Goal: Information Seeking & Learning: Learn about a topic

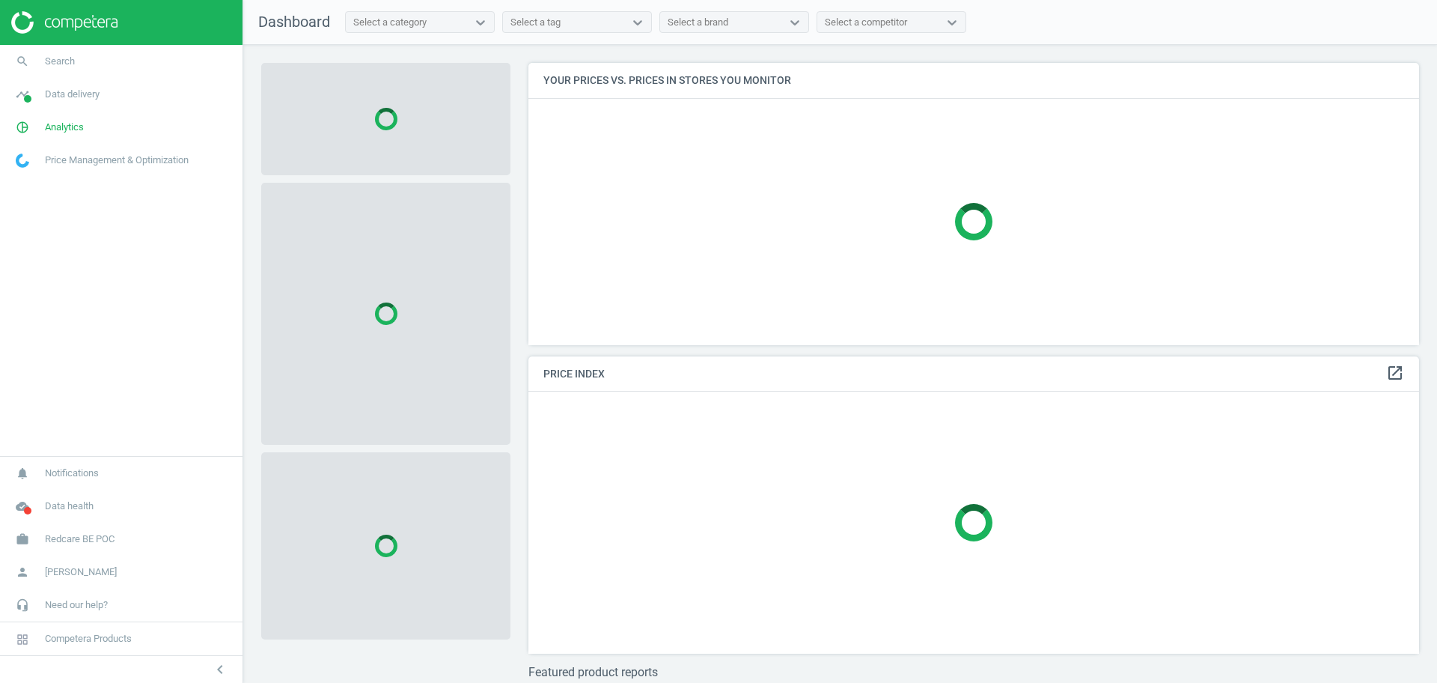
scroll to position [311, 906]
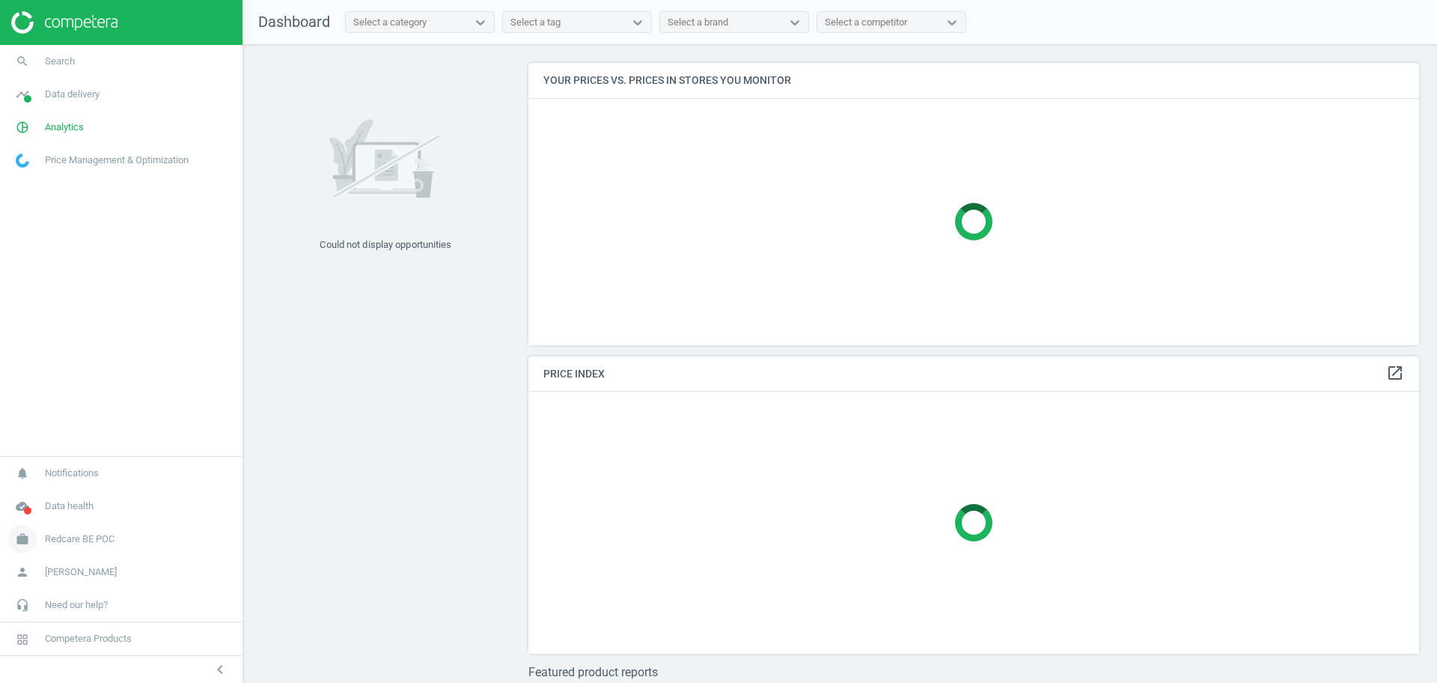
click at [102, 538] on span "Redcare BE POC" at bounding box center [80, 538] width 70 height 13
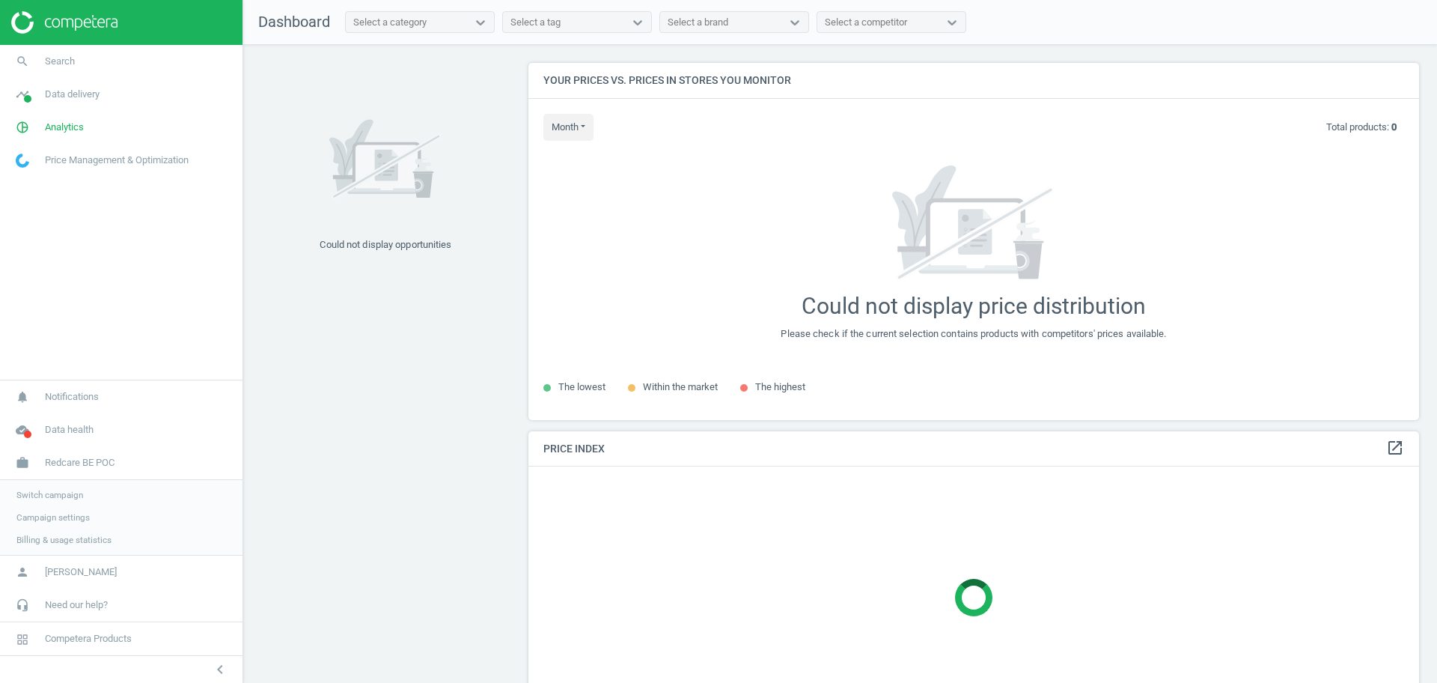
scroll to position [386, 906]
click at [51, 520] on span "Campaign settings" at bounding box center [52, 517] width 73 height 12
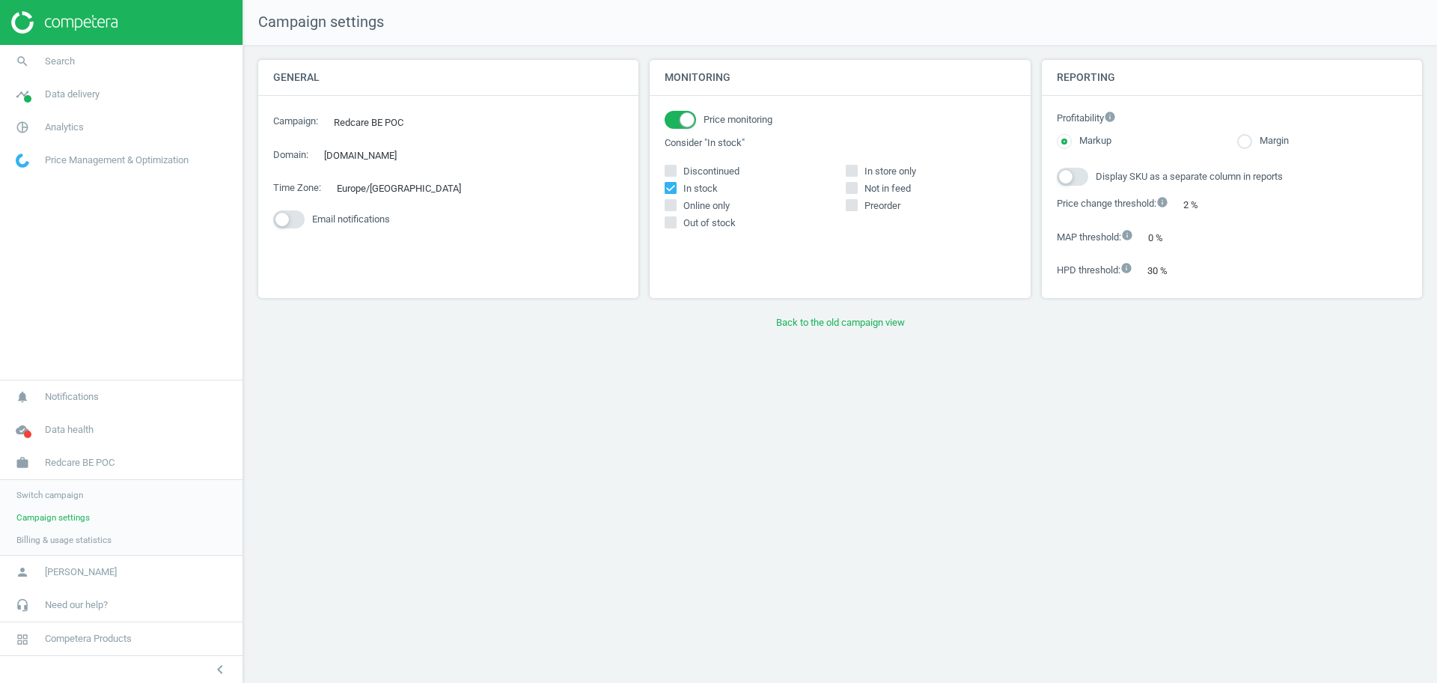
drag, startPoint x: 44, startPoint y: 129, endPoint x: 63, endPoint y: 150, distance: 28.1
click at [44, 127] on span "pie_chart_outlined" at bounding box center [22, 127] width 45 height 33
click at [46, 181] on span "Products" at bounding box center [33, 182] width 35 height 12
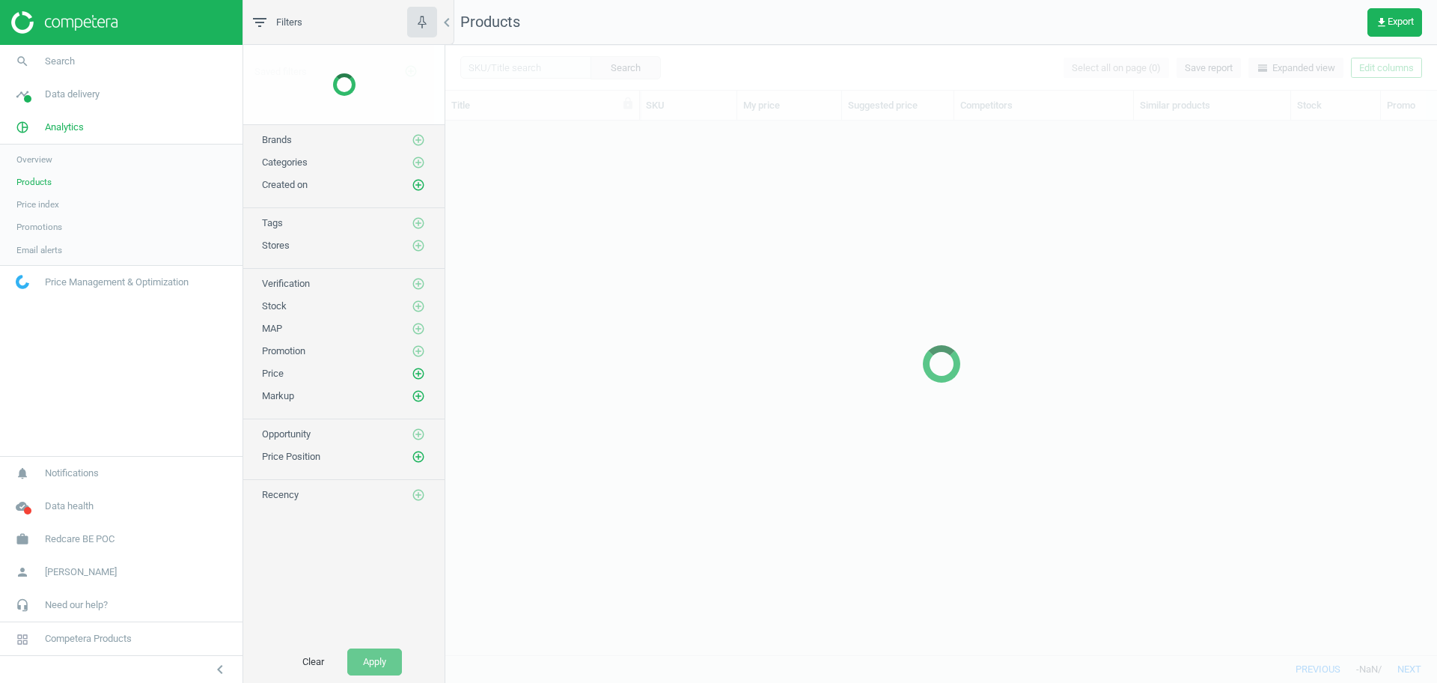
scroll to position [505, 978]
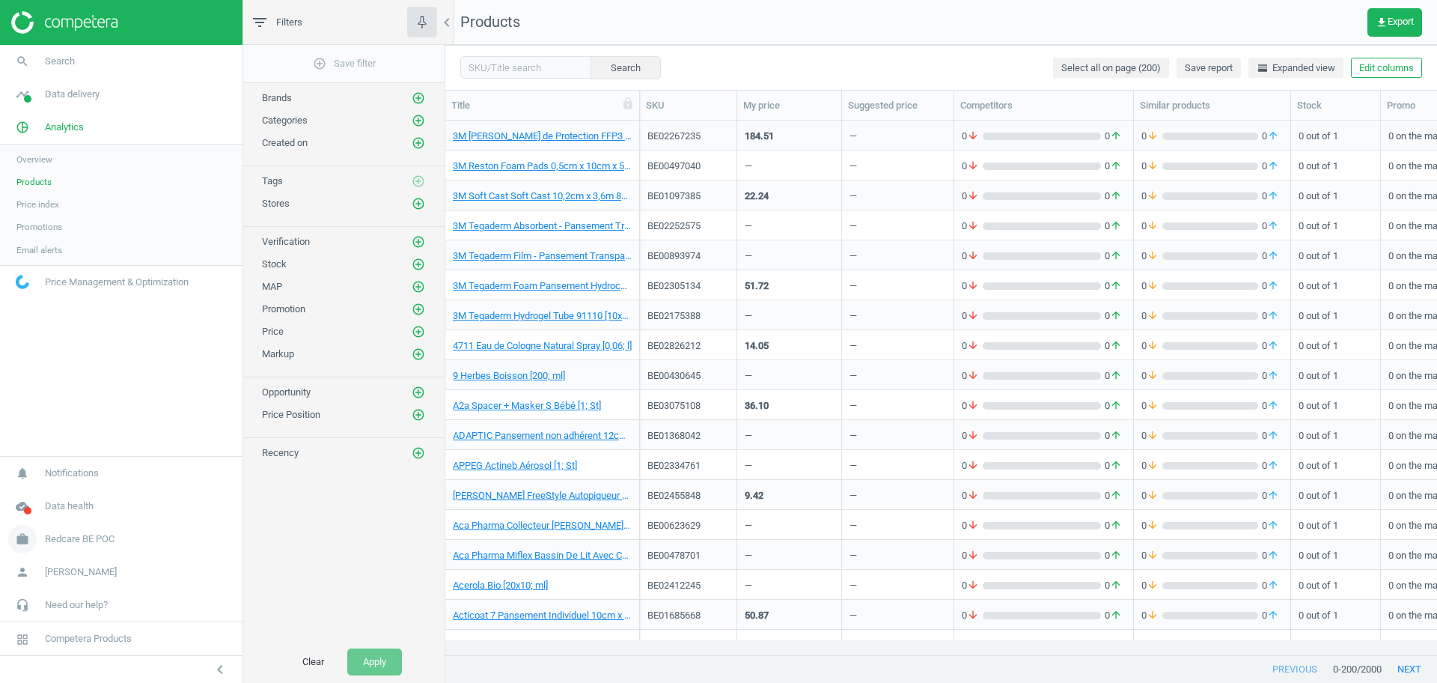
click at [87, 541] on span "Redcare BE POC" at bounding box center [80, 538] width 70 height 13
click at [58, 520] on span "Campaign settings" at bounding box center [52, 517] width 73 height 12
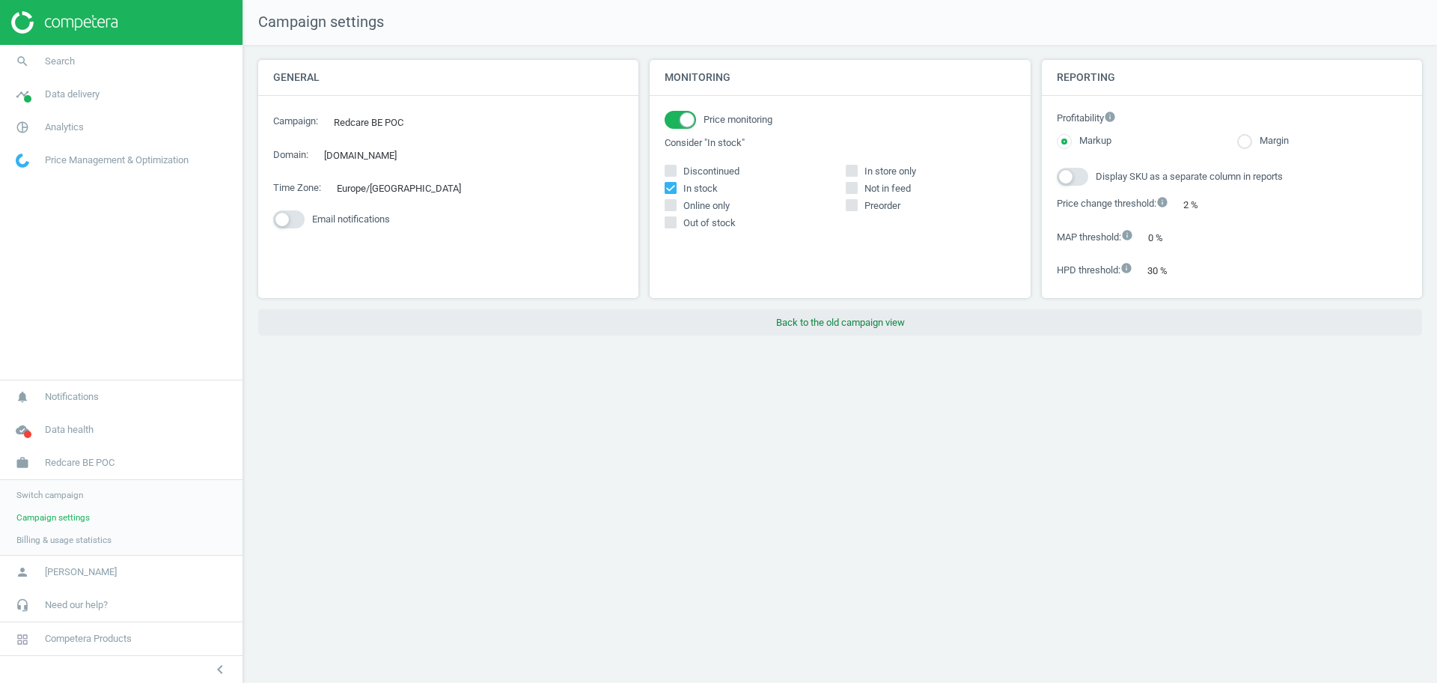
click at [862, 329] on button "Back to the old campaign view" at bounding box center [840, 322] width 1164 height 27
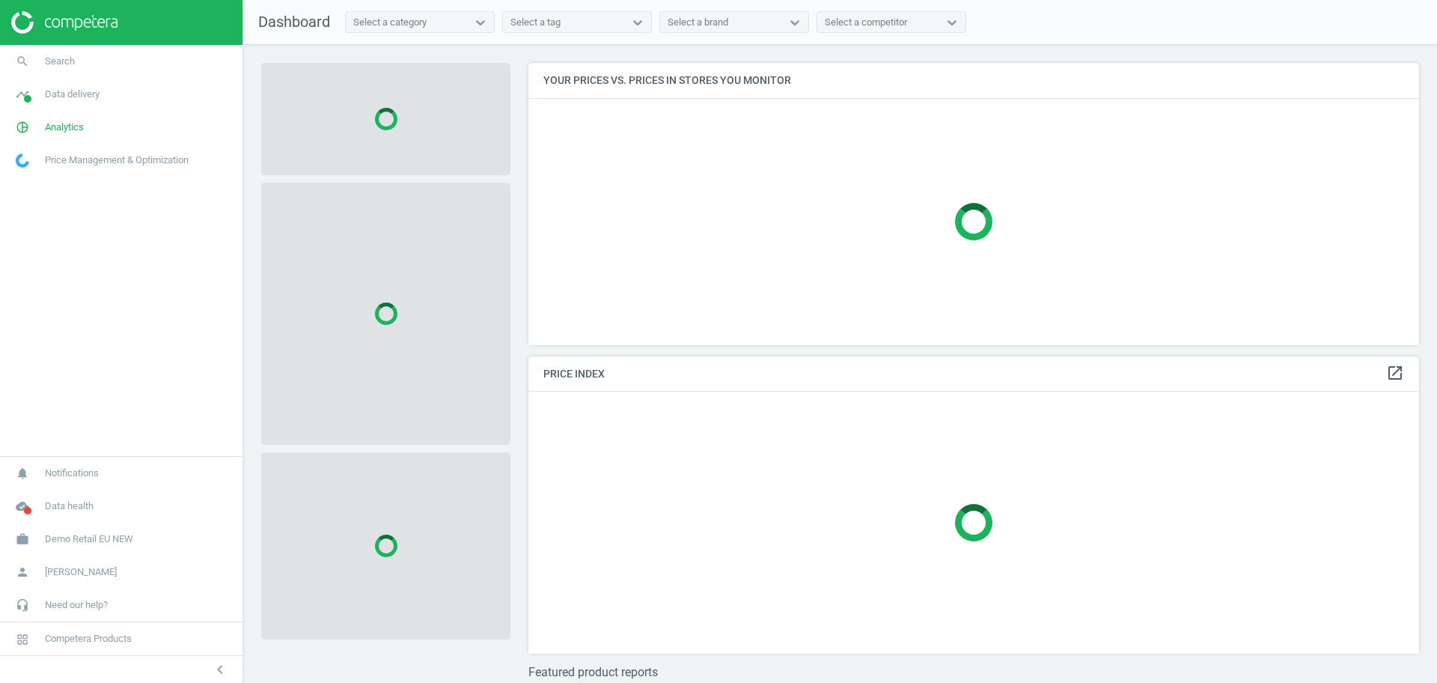
scroll to position [311, 906]
click at [67, 542] on span "Demo Retail EU NEW" at bounding box center [89, 538] width 88 height 13
click at [67, 495] on span "Switch campaign" at bounding box center [49, 495] width 67 height 12
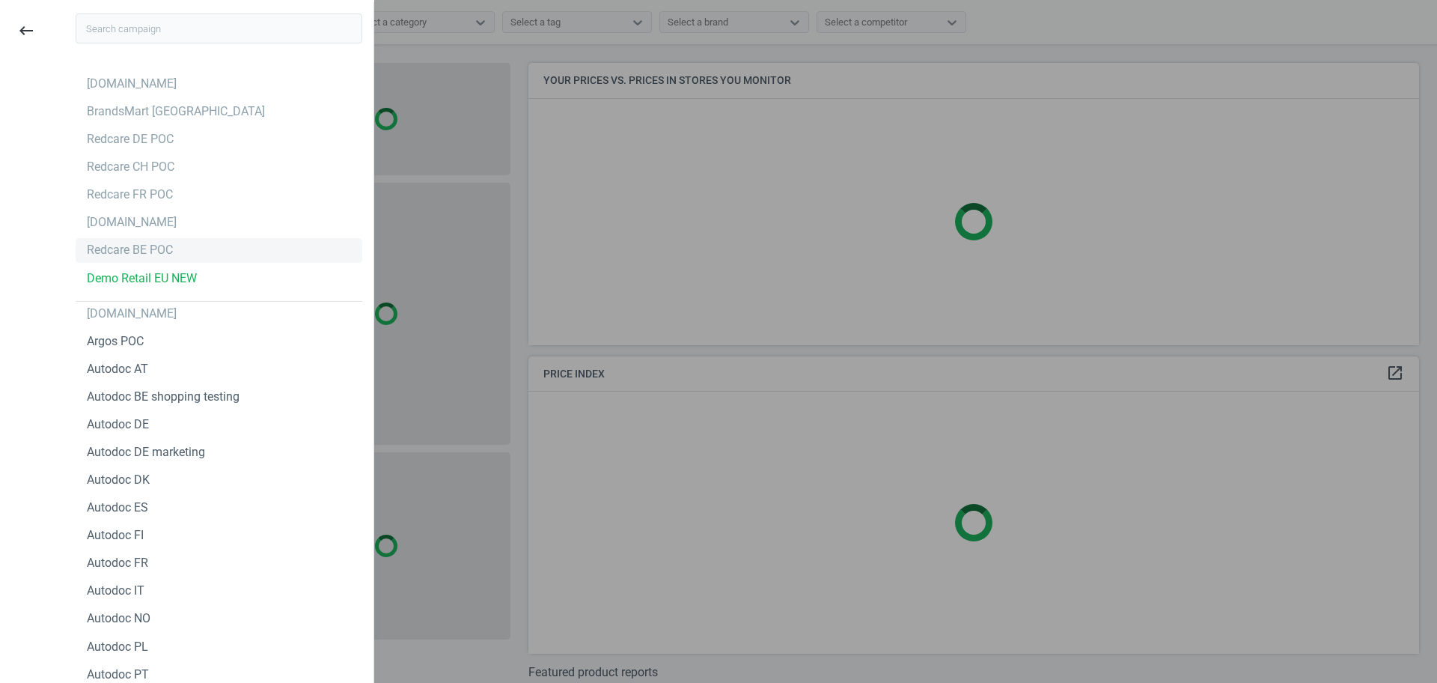
click at [150, 244] on div "Redcare BE POC" at bounding box center [130, 250] width 86 height 16
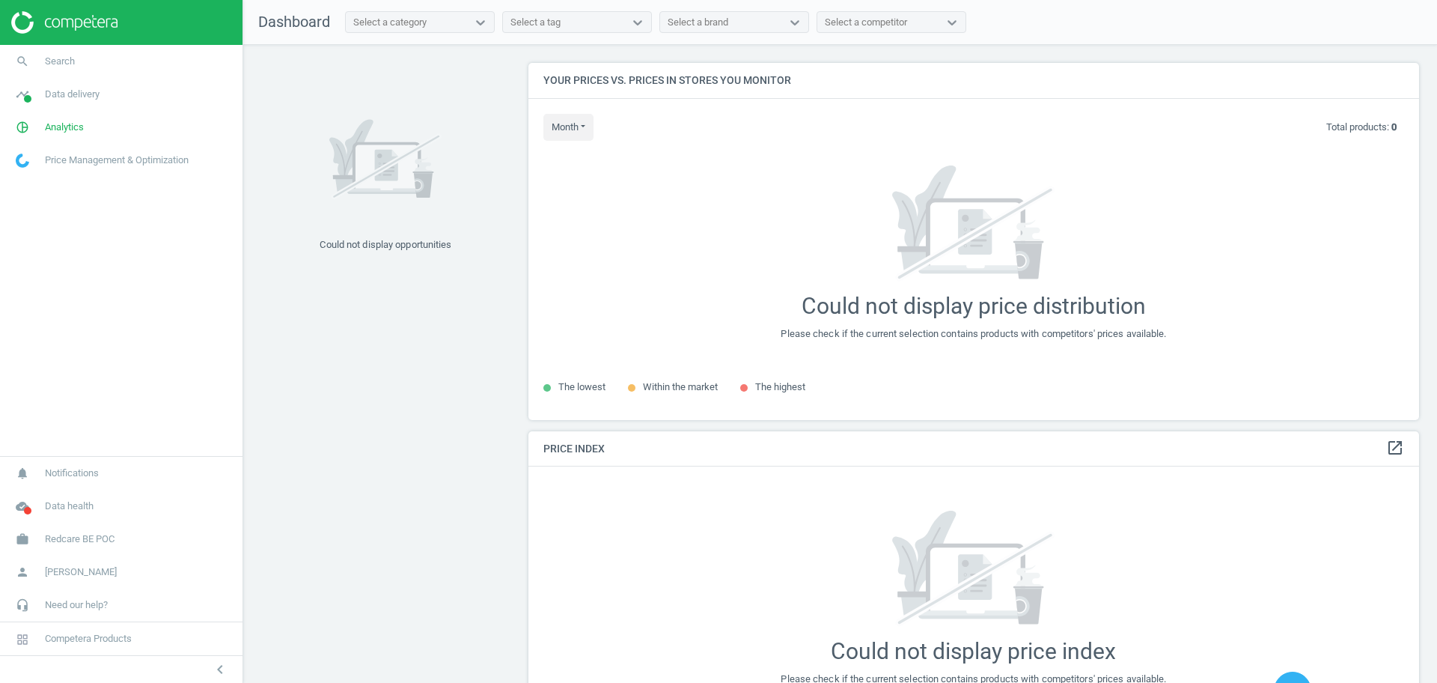
scroll to position [386, 906]
click at [54, 55] on span "Search" at bounding box center [60, 61] width 30 height 13
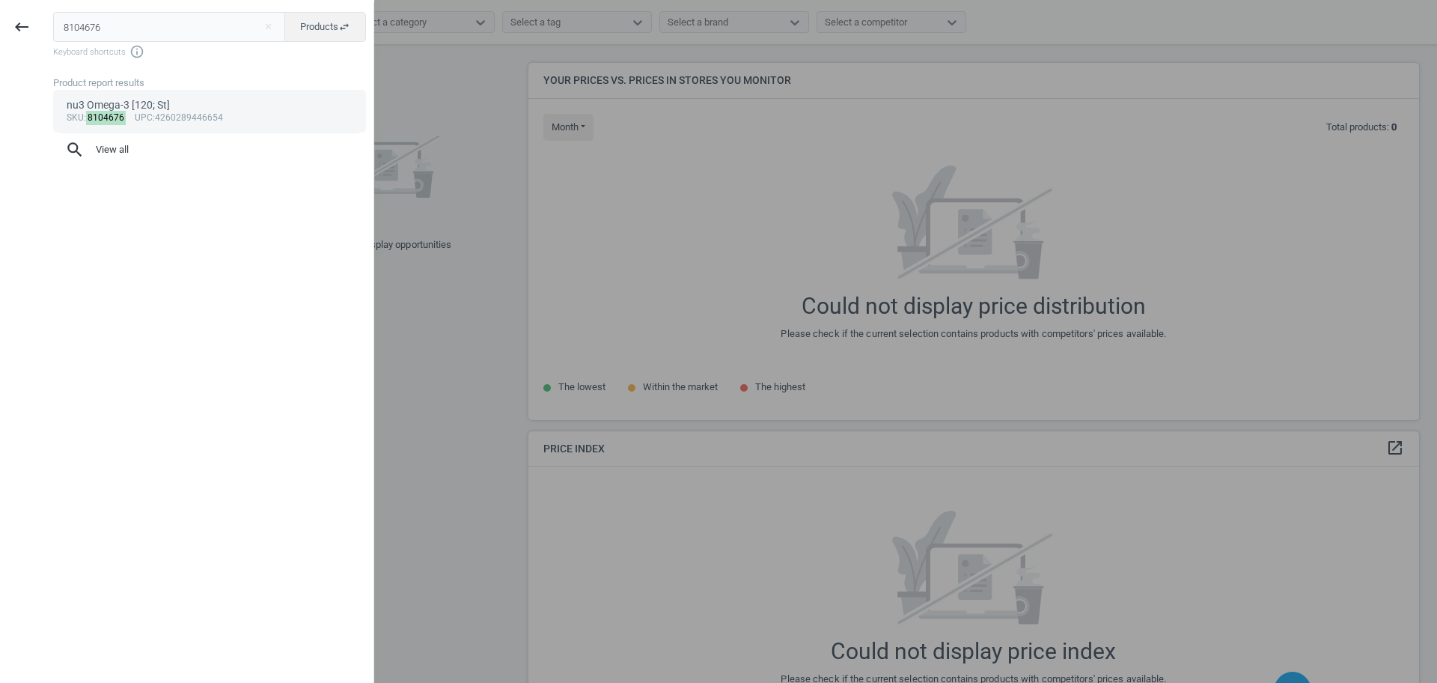
type input "8104676"
click at [135, 112] on span "upc" at bounding box center [144, 117] width 18 height 10
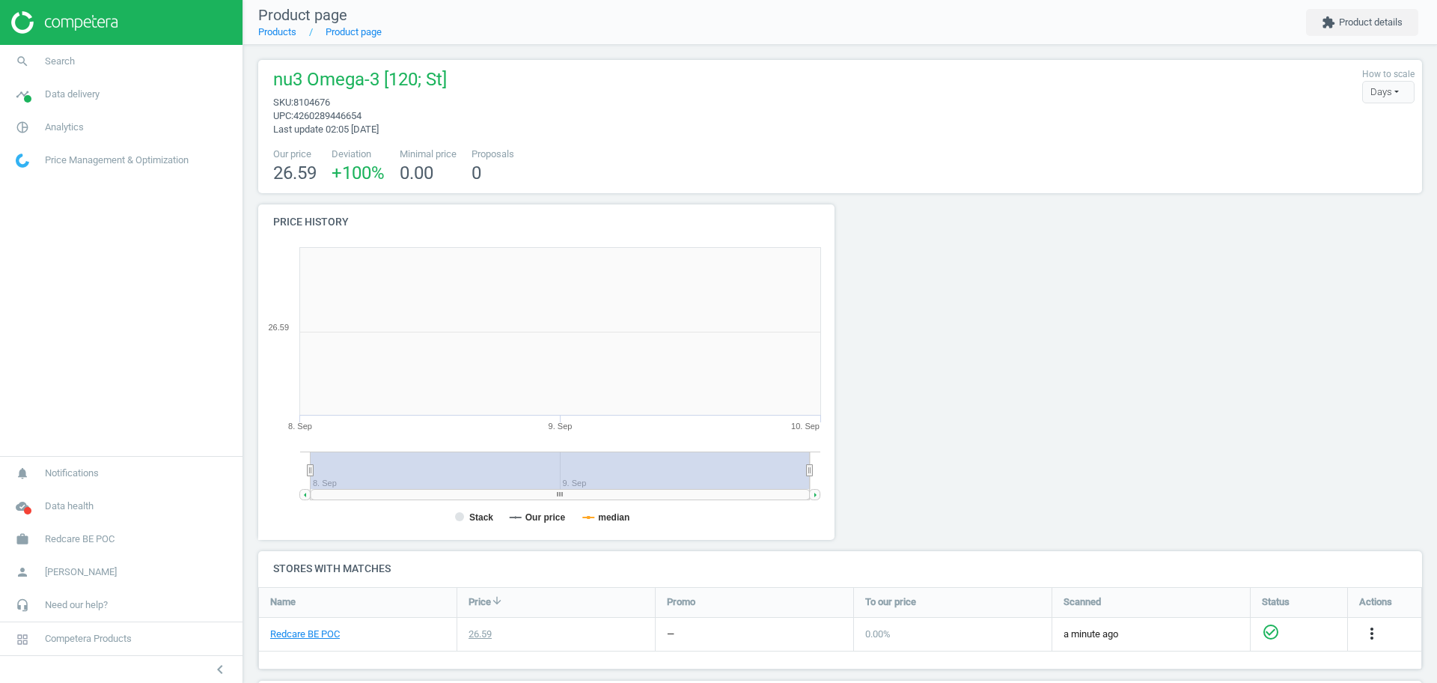
scroll to position [329, 598]
click at [1370, 31] on button "extension Product details" at bounding box center [1362, 22] width 112 height 27
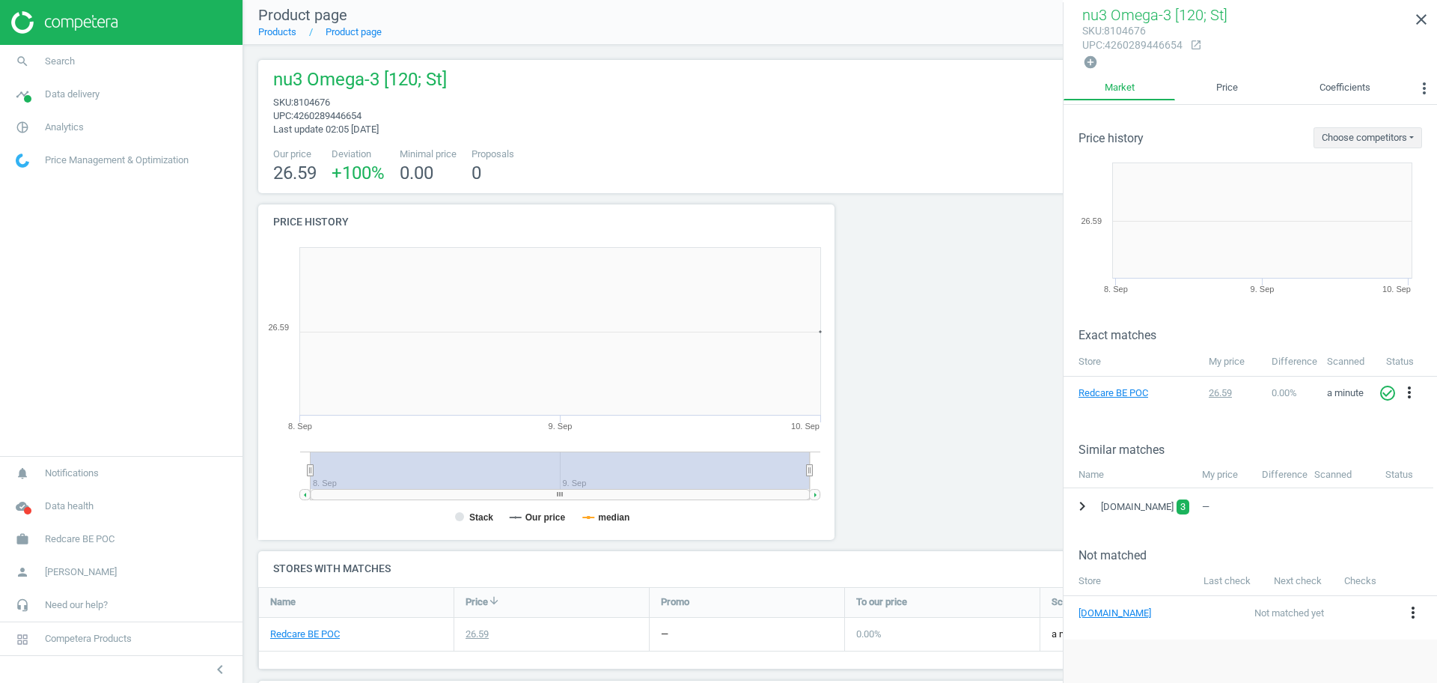
click at [1078, 501] on icon "chevron_right" at bounding box center [1083, 506] width 18 height 18
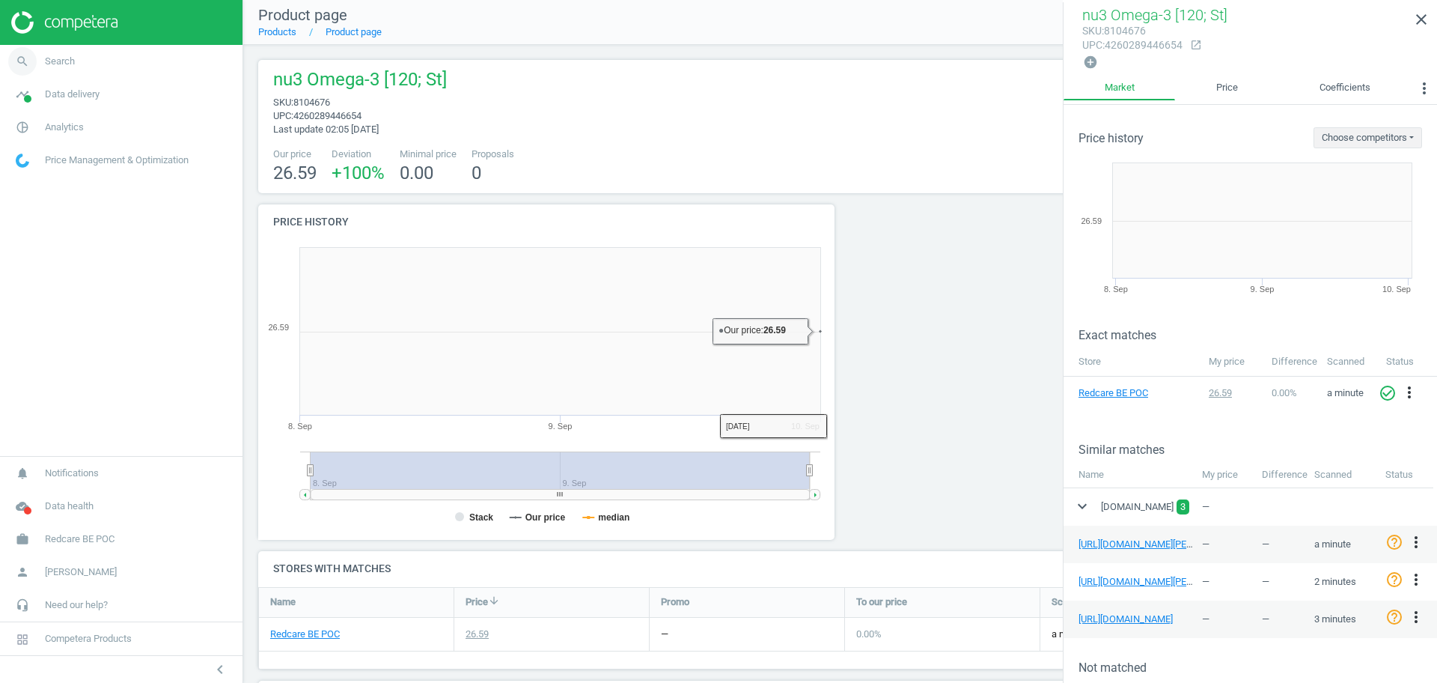
click at [68, 70] on link "search Search" at bounding box center [121, 61] width 243 height 33
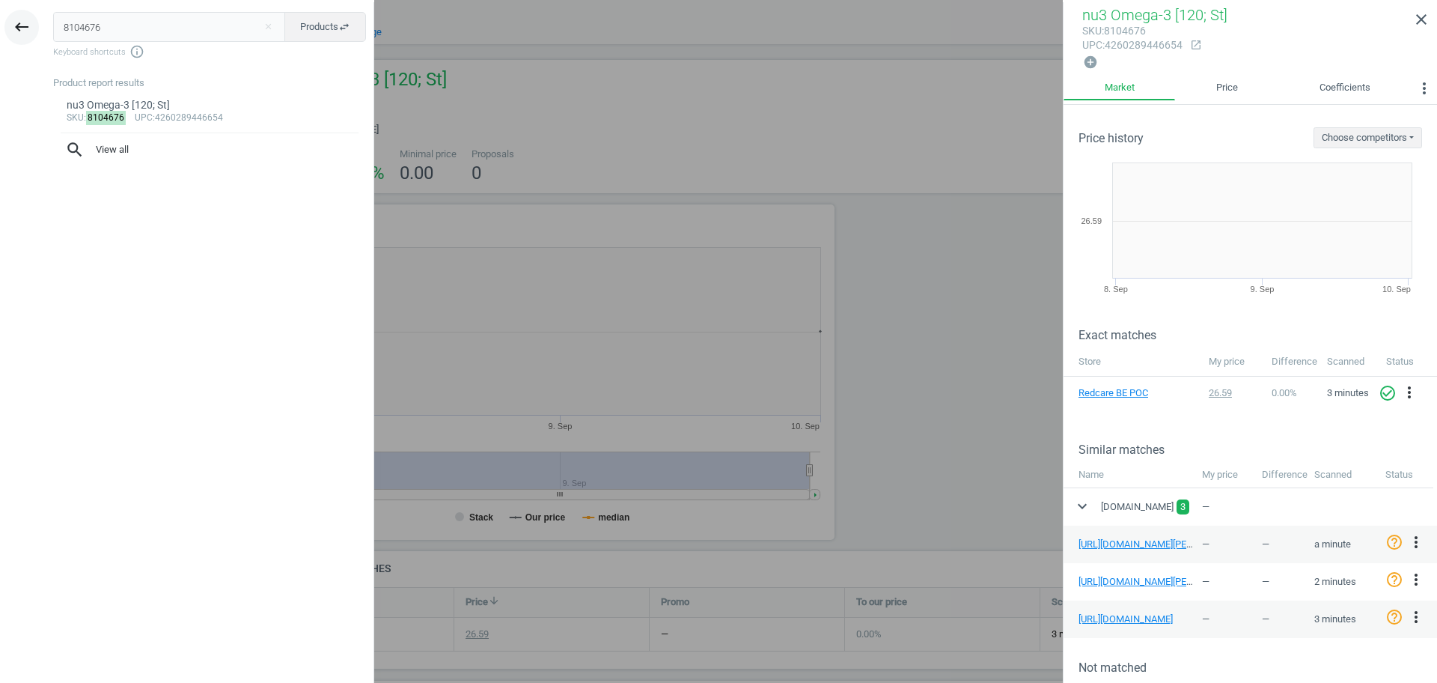
drag, startPoint x: 109, startPoint y: 24, endPoint x: 4, endPoint y: 29, distance: 104.9
click at [4, 29] on div "keyboard_backspace 8104676 close Products swap_horiz Keyboard shortcuts info_ou…" at bounding box center [187, 343] width 374 height 683
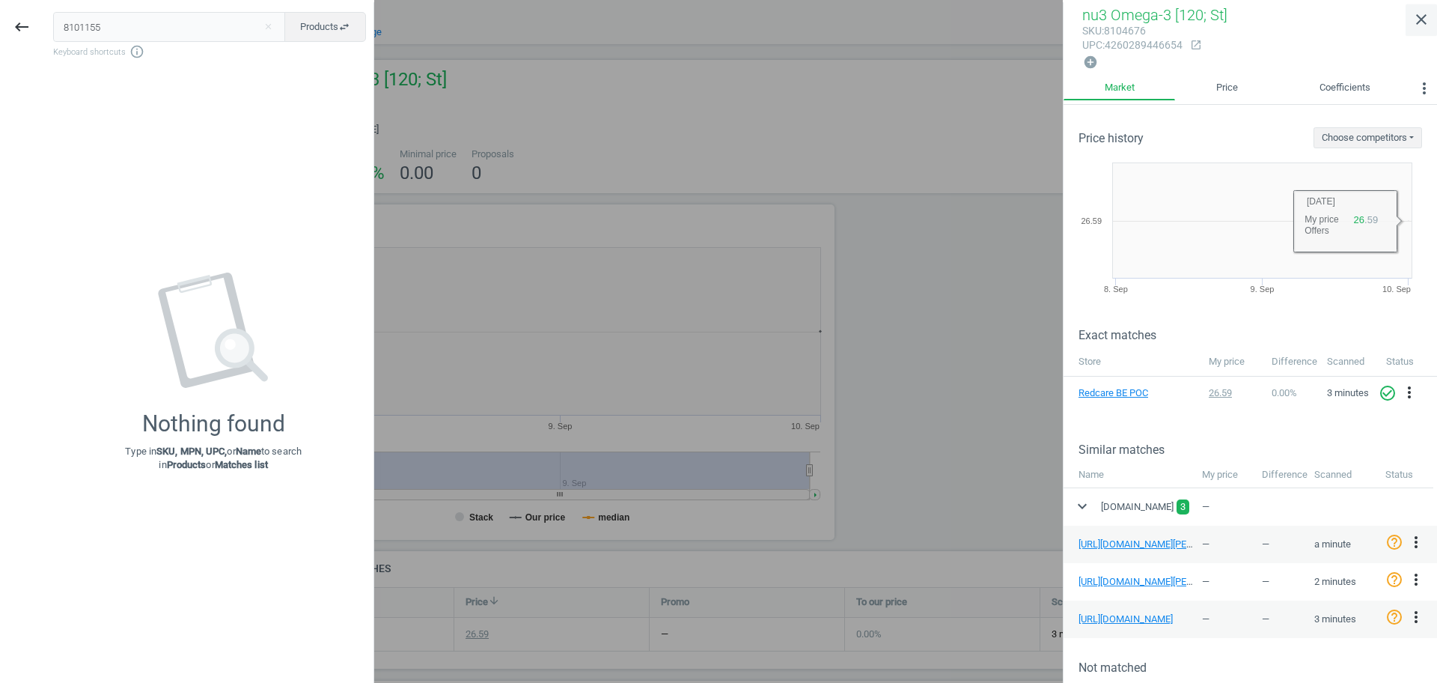
type input "8101155"
click at [1419, 20] on icon "close" at bounding box center [1422, 19] width 18 height 18
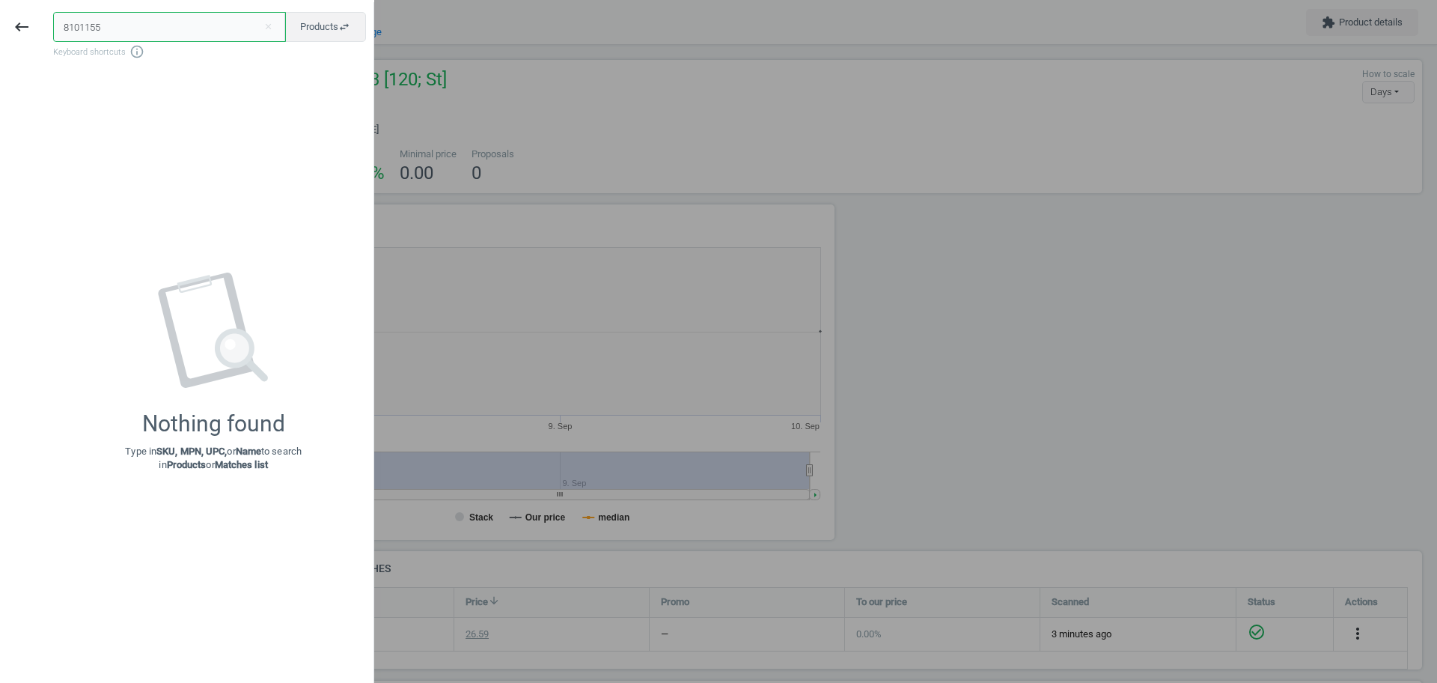
click at [144, 37] on input "8101155" at bounding box center [169, 27] width 233 height 30
drag, startPoint x: 140, startPoint y: 26, endPoint x: 0, endPoint y: 34, distance: 140.2
click at [0, 34] on div "keyboard_backspace 8101155 close Products swap_horiz Keyboard shortcuts info_ou…" at bounding box center [187, 343] width 374 height 683
click at [951, 281] on div at bounding box center [718, 341] width 1437 height 683
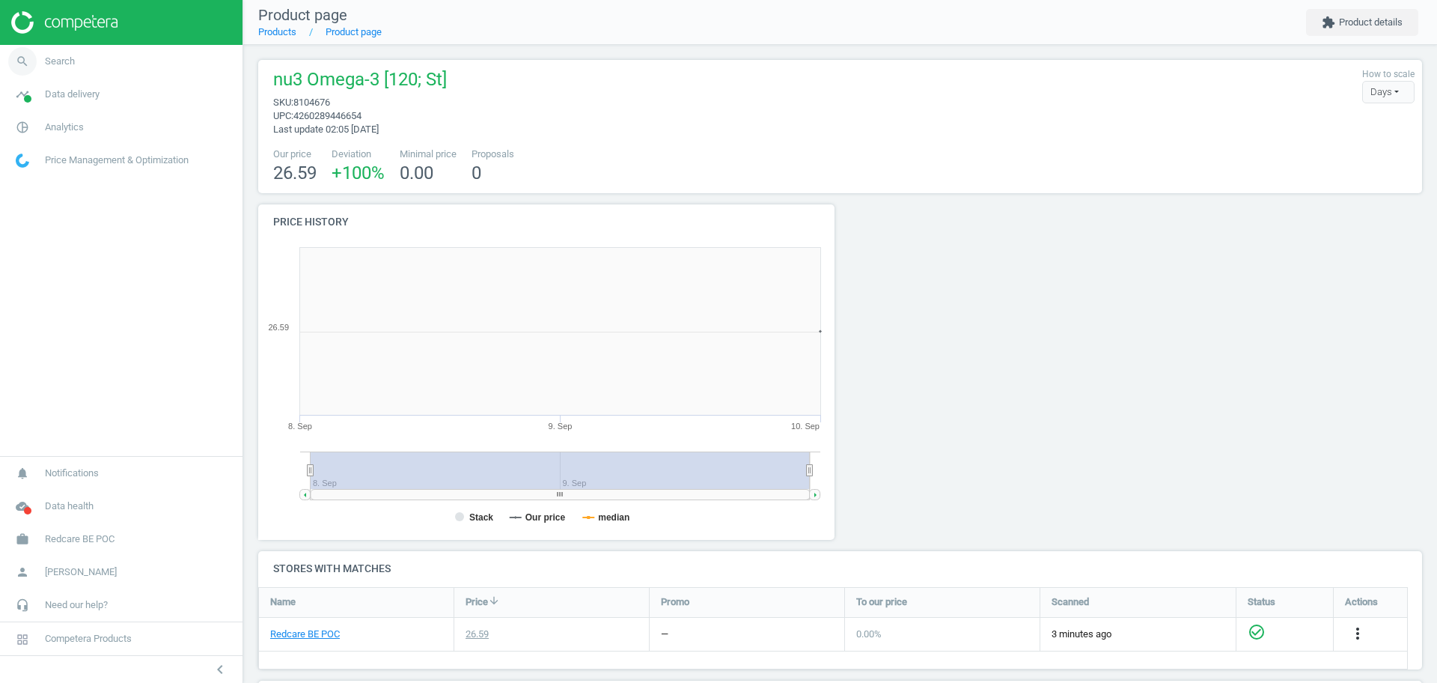
click at [47, 62] on span "Search" at bounding box center [60, 61] width 30 height 13
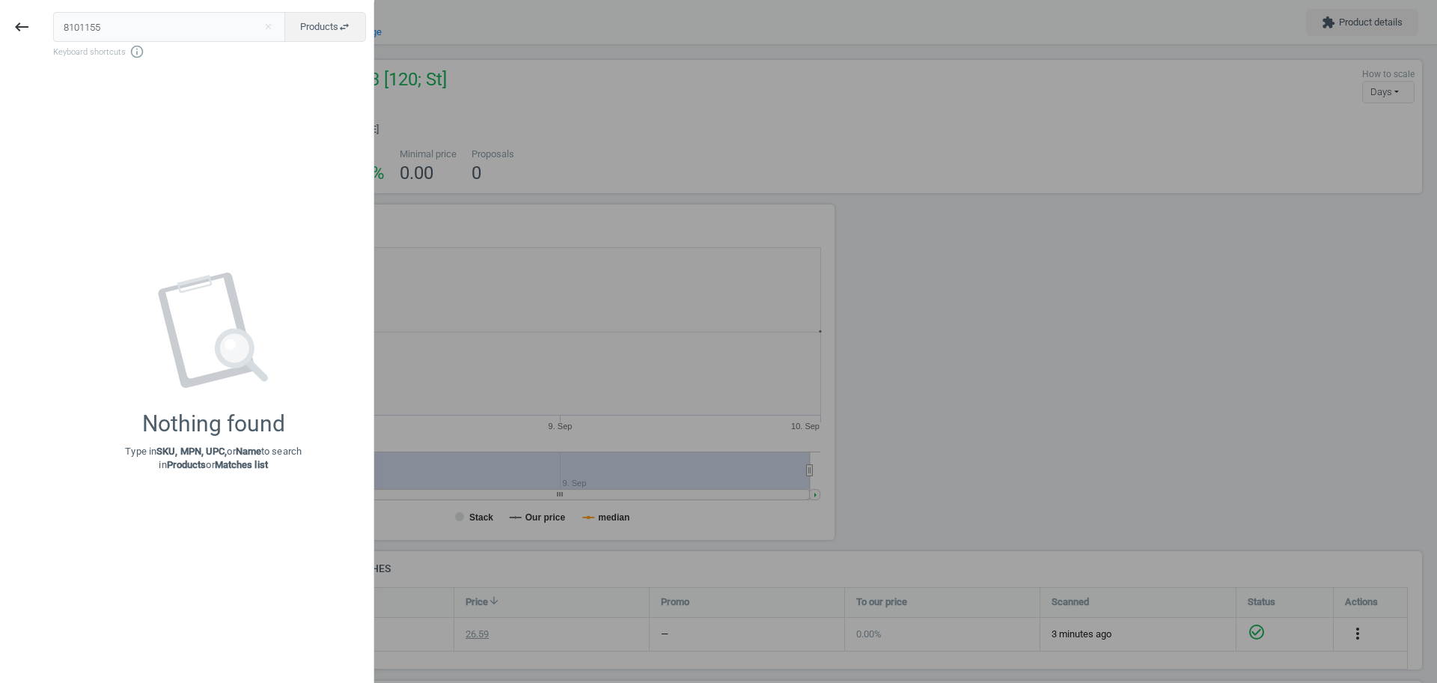
drag, startPoint x: 122, startPoint y: 22, endPoint x: 4, endPoint y: 13, distance: 118.6
click at [4, 13] on div "keyboard_backspace 8101155 close Products swap_horiz Keyboard shortcuts info_ou…" at bounding box center [187, 343] width 374 height 683
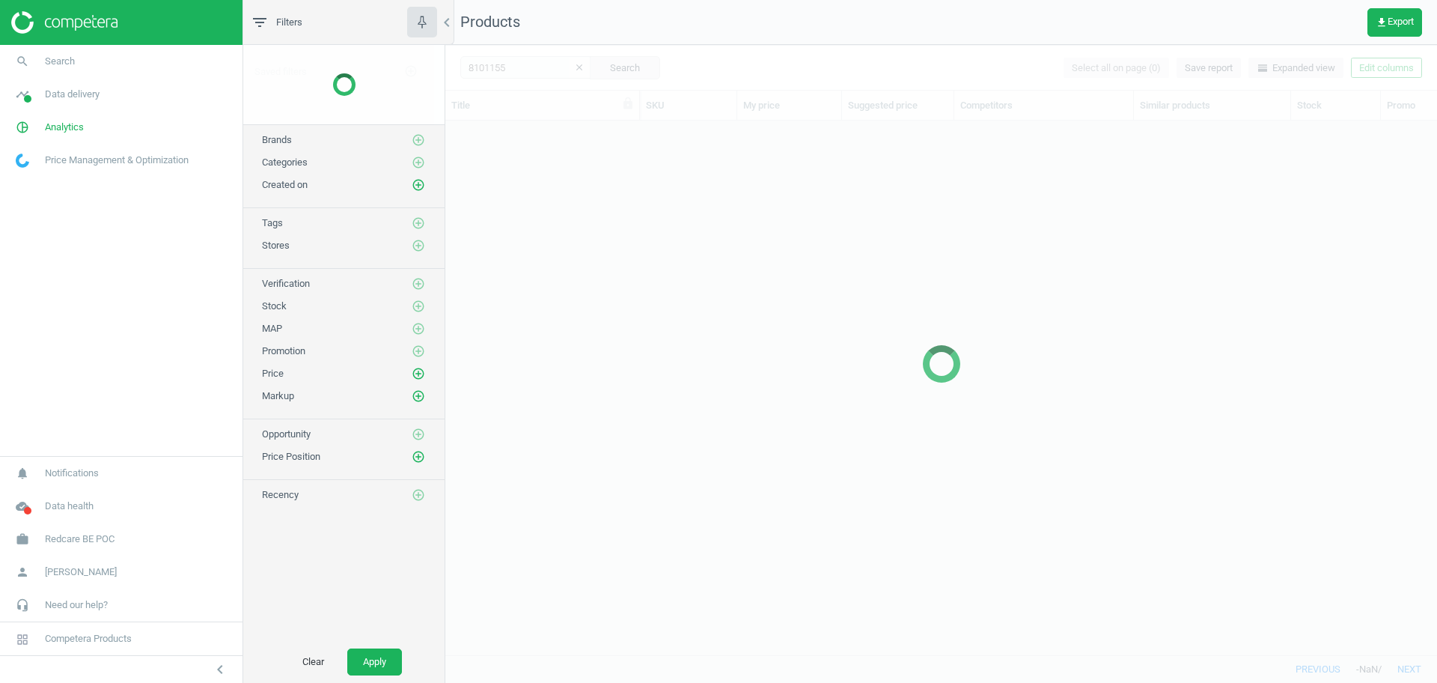
scroll to position [505, 978]
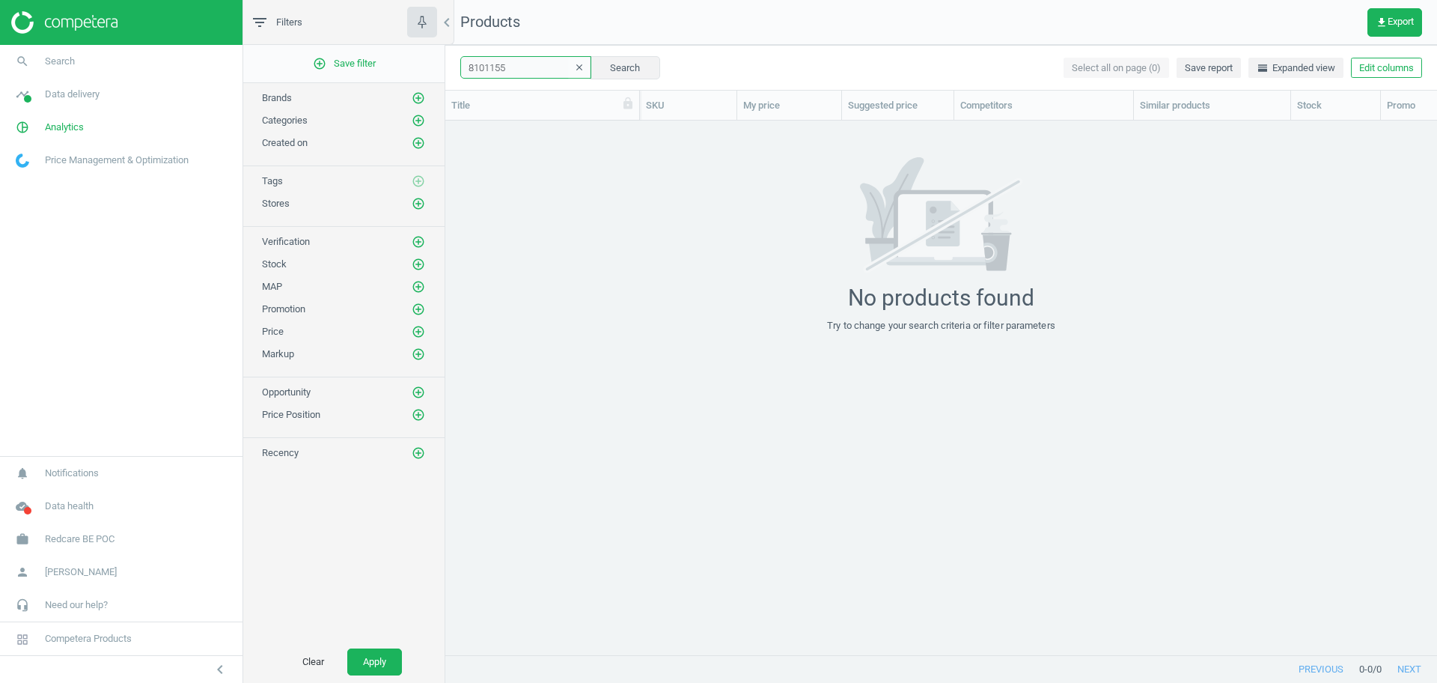
click at [512, 70] on input "8101155" at bounding box center [525, 67] width 131 height 22
drag, startPoint x: 511, startPoint y: 67, endPoint x: 450, endPoint y: 65, distance: 60.7
click at [450, 65] on div "8101155 clear Search Select all on page (0) Save report horizontal_split Expand…" at bounding box center [941, 67] width 992 height 45
click at [93, 57] on link "search Search" at bounding box center [121, 61] width 243 height 33
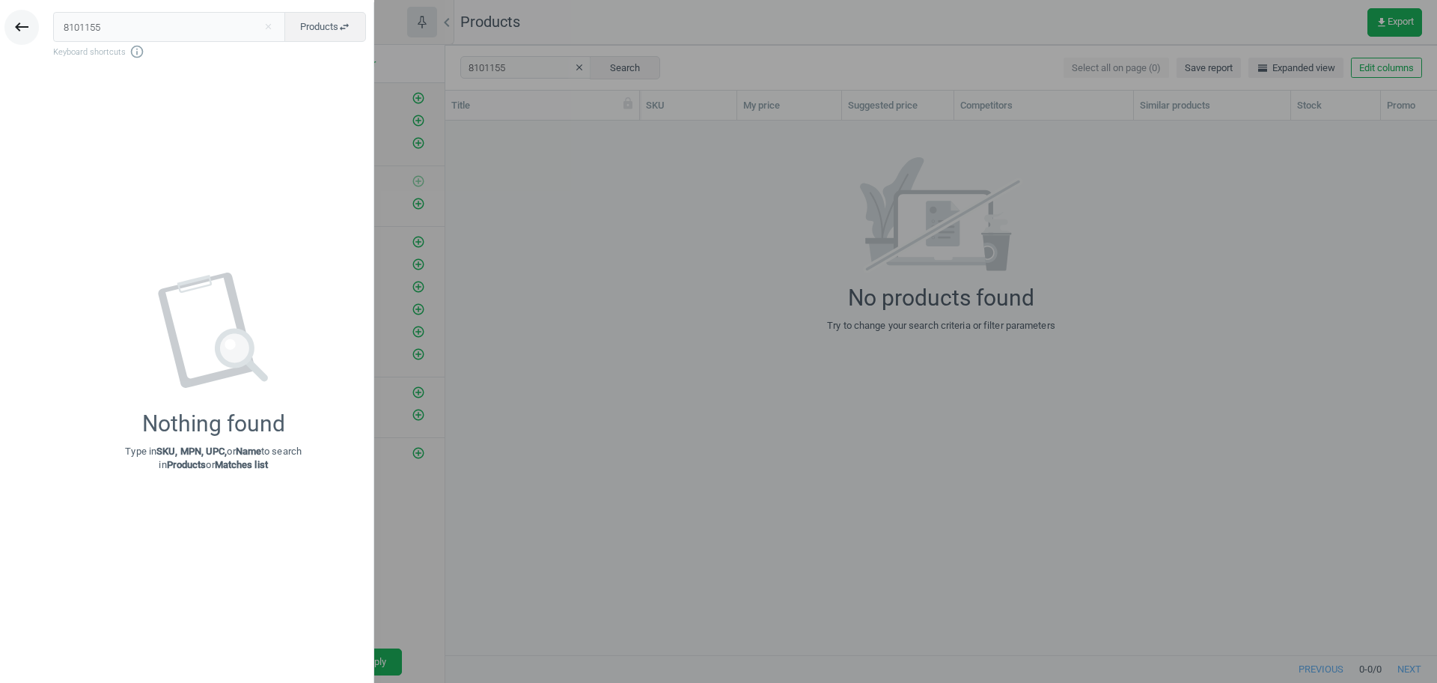
drag, startPoint x: 107, startPoint y: 29, endPoint x: 19, endPoint y: 35, distance: 88.5
click at [19, 35] on div "keyboard_backspace 8101155 close Products swap_horiz Keyboard shortcuts info_ou…" at bounding box center [187, 343] width 374 height 683
click at [555, 257] on div at bounding box center [718, 341] width 1437 height 683
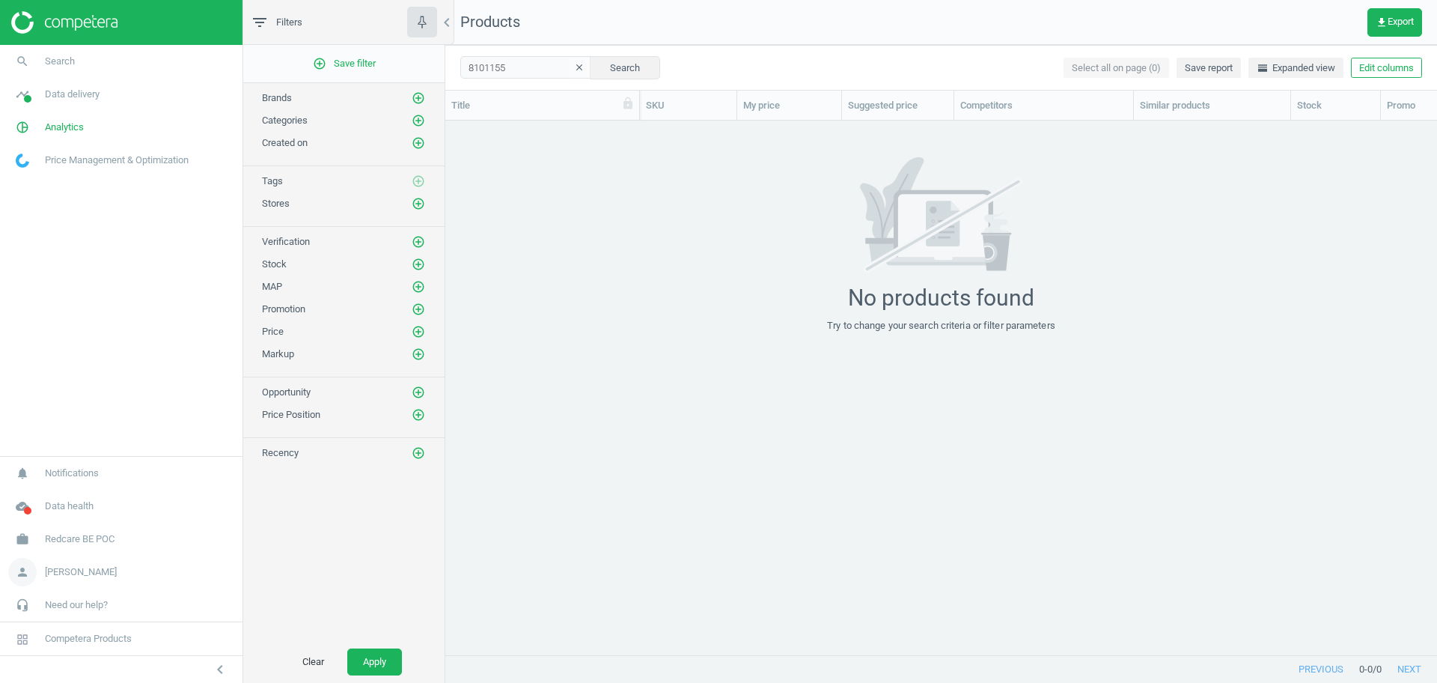
click at [103, 570] on span "[PERSON_NAME]" at bounding box center [81, 571] width 72 height 13
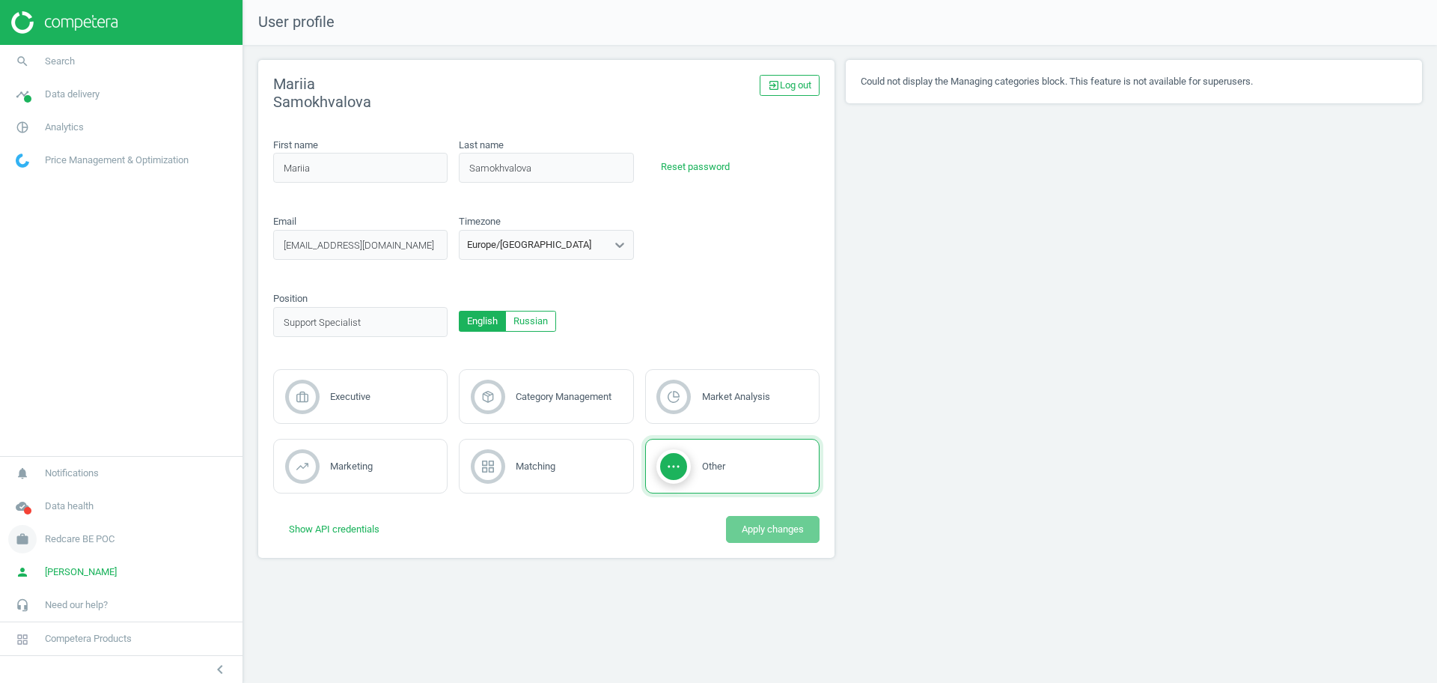
click at [98, 535] on span "Redcare BE POC" at bounding box center [80, 538] width 70 height 13
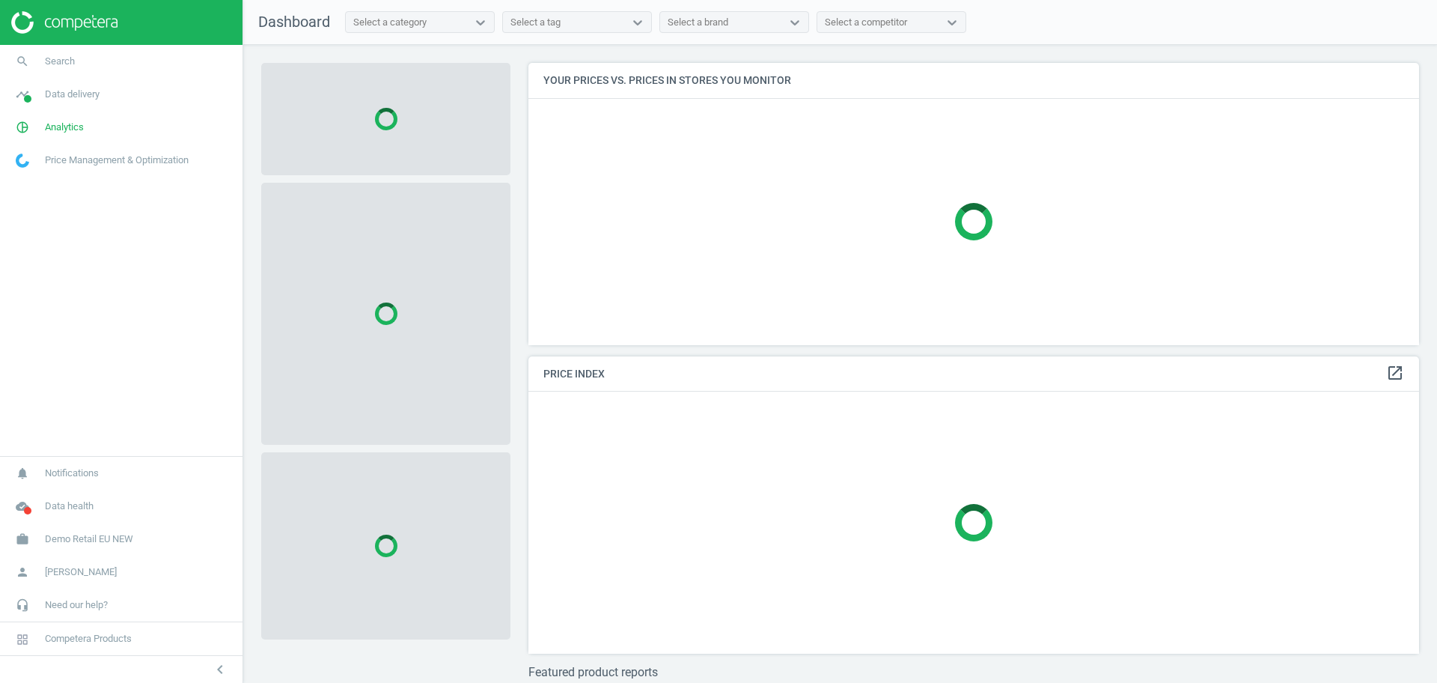
scroll to position [311, 906]
click at [97, 522] on nav "notifications Notifications cloud_done Data health work Demo Retail EU NEW Swit…" at bounding box center [121, 555] width 243 height 199
click at [94, 535] on span "Demo Retail EU NEW" at bounding box center [89, 538] width 88 height 13
click at [59, 496] on span "Switch campaign" at bounding box center [49, 495] width 67 height 12
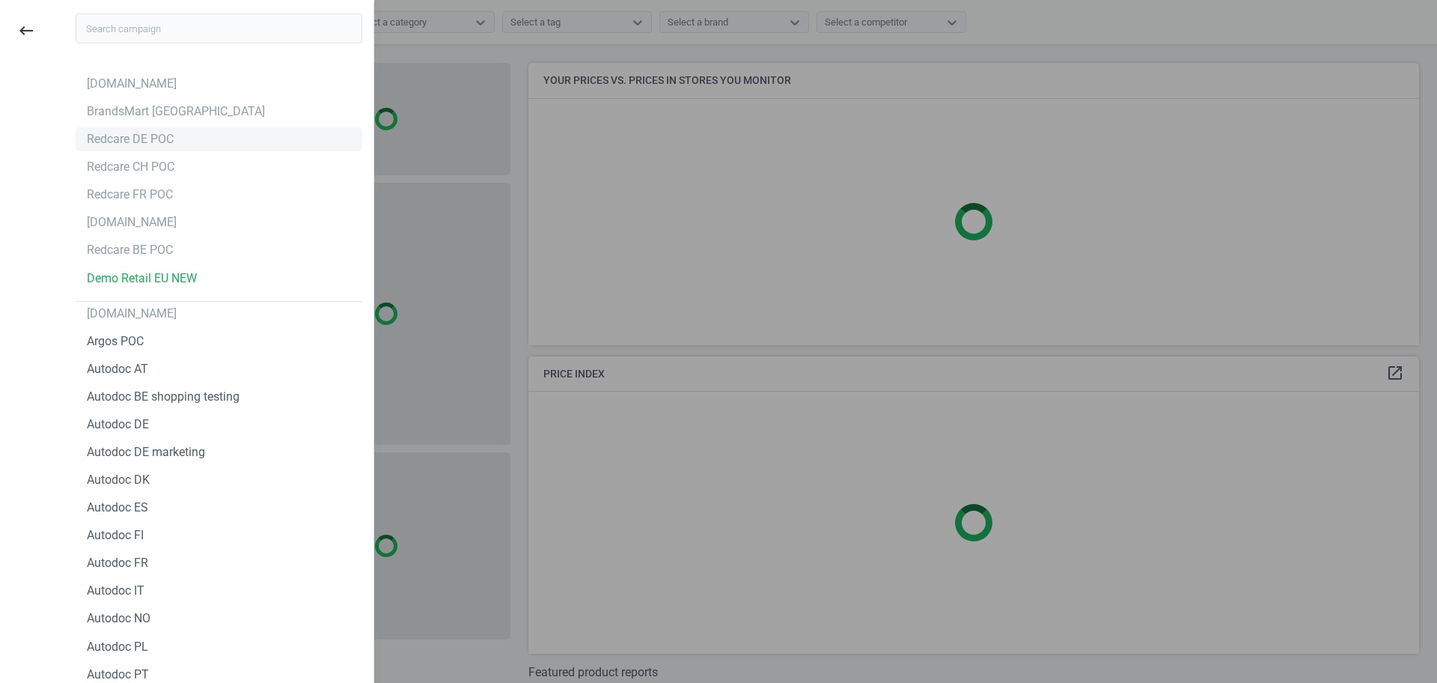
click at [136, 138] on div "Redcare DE POC" at bounding box center [130, 139] width 87 height 16
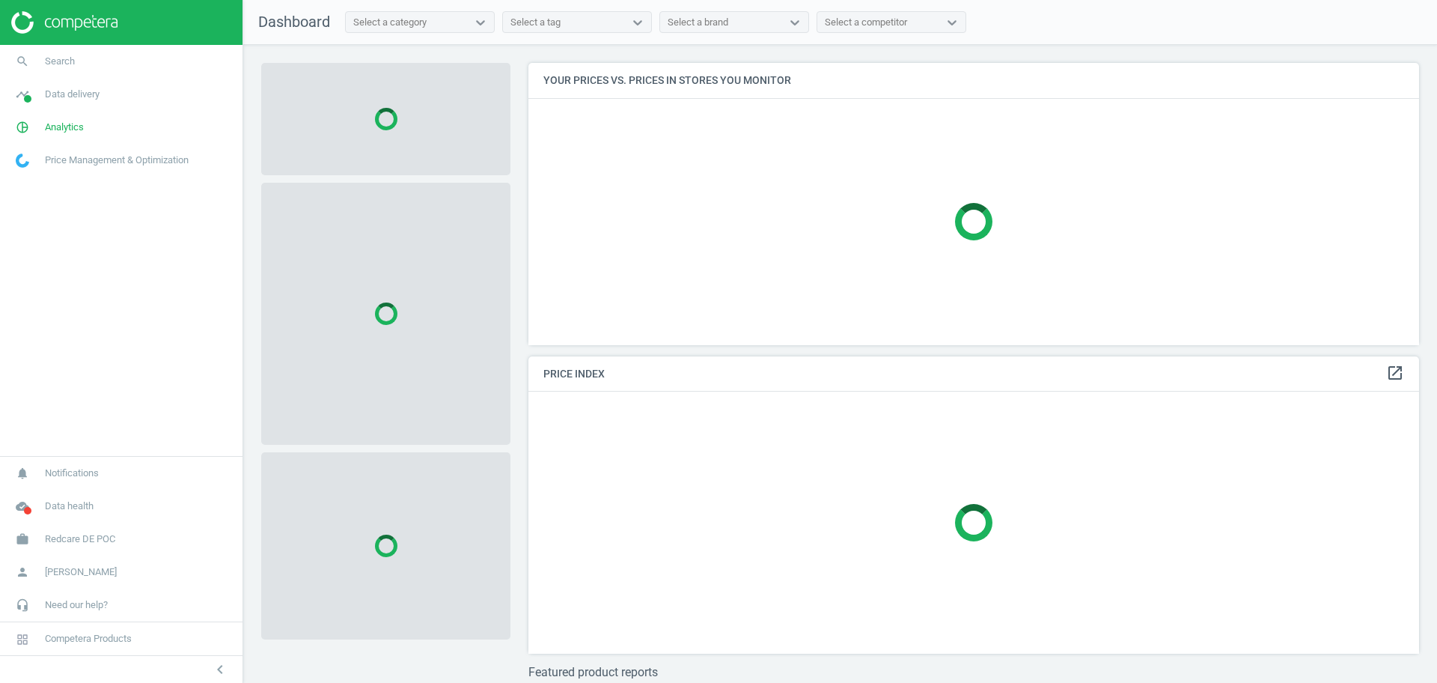
scroll to position [311, 906]
click at [63, 124] on span "Analytics" at bounding box center [64, 127] width 39 height 13
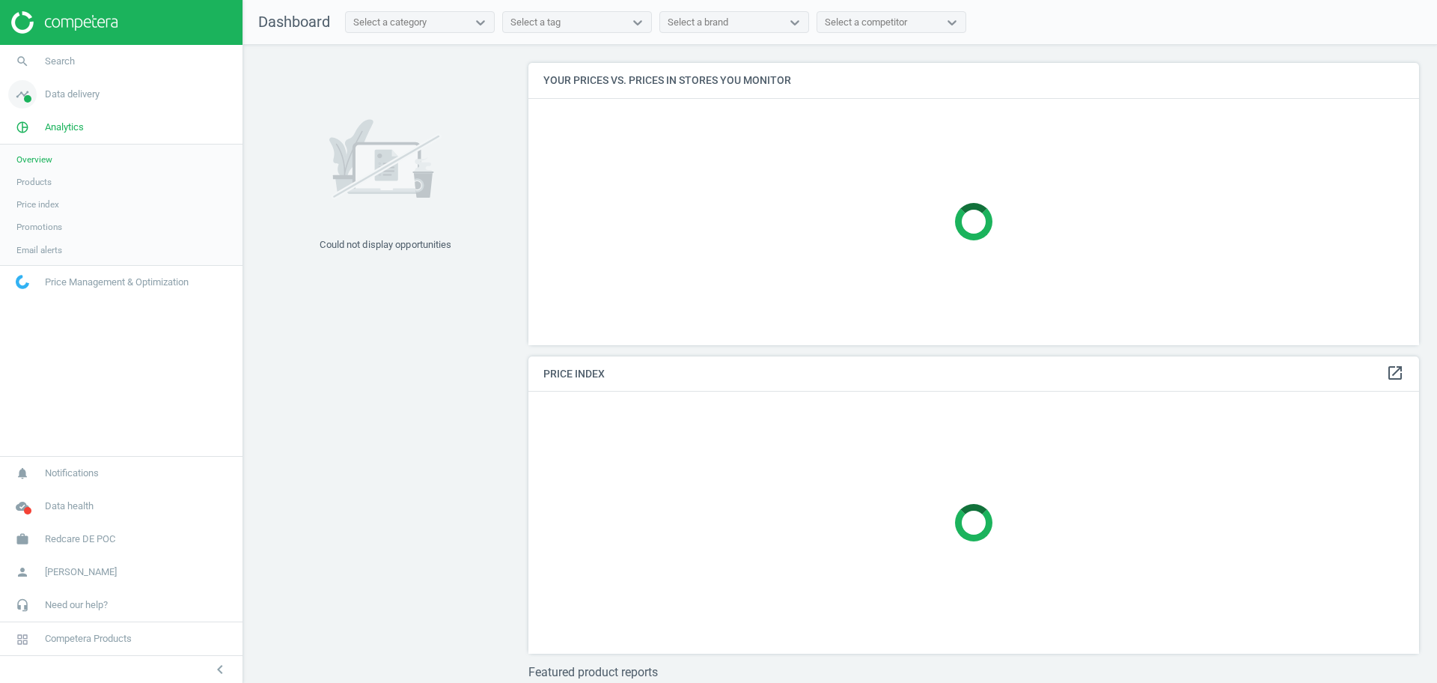
click at [74, 100] on span "Data delivery" at bounding box center [72, 94] width 55 height 13
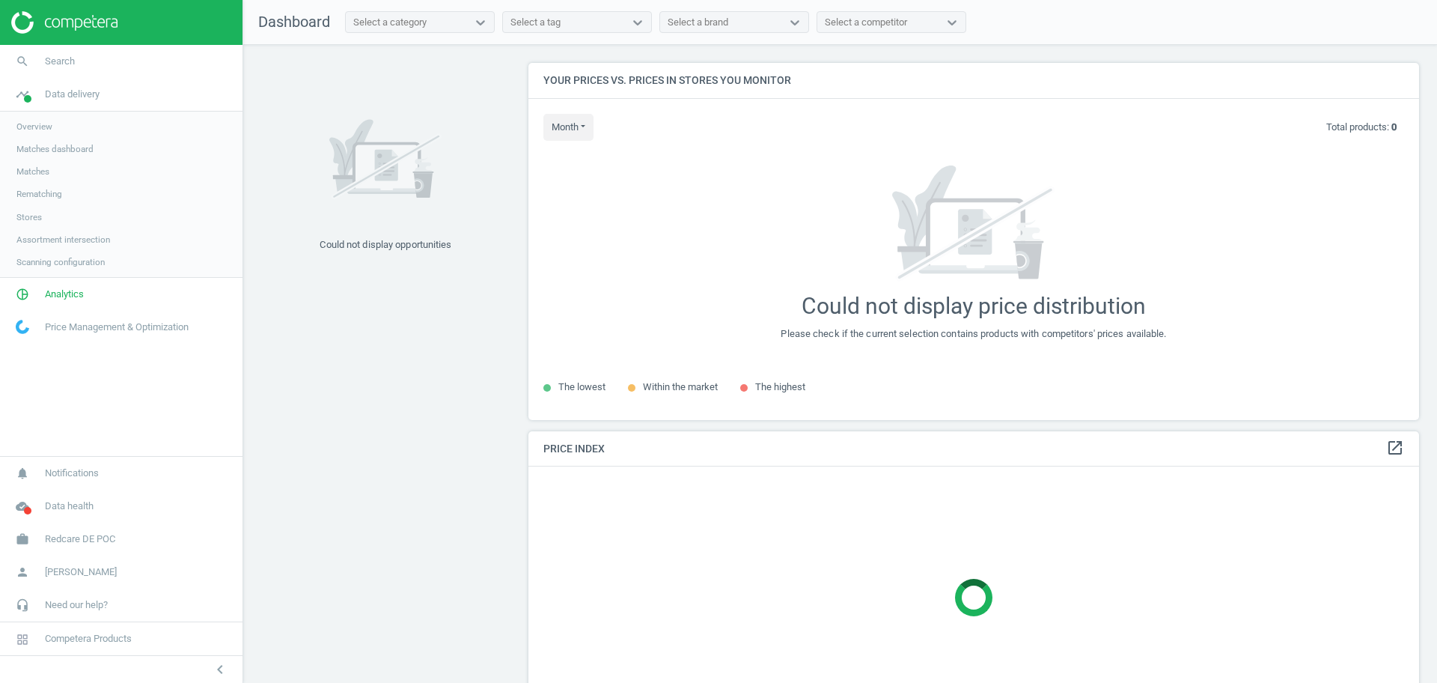
scroll to position [386, 906]
click at [56, 299] on span "Analytics" at bounding box center [64, 293] width 39 height 13
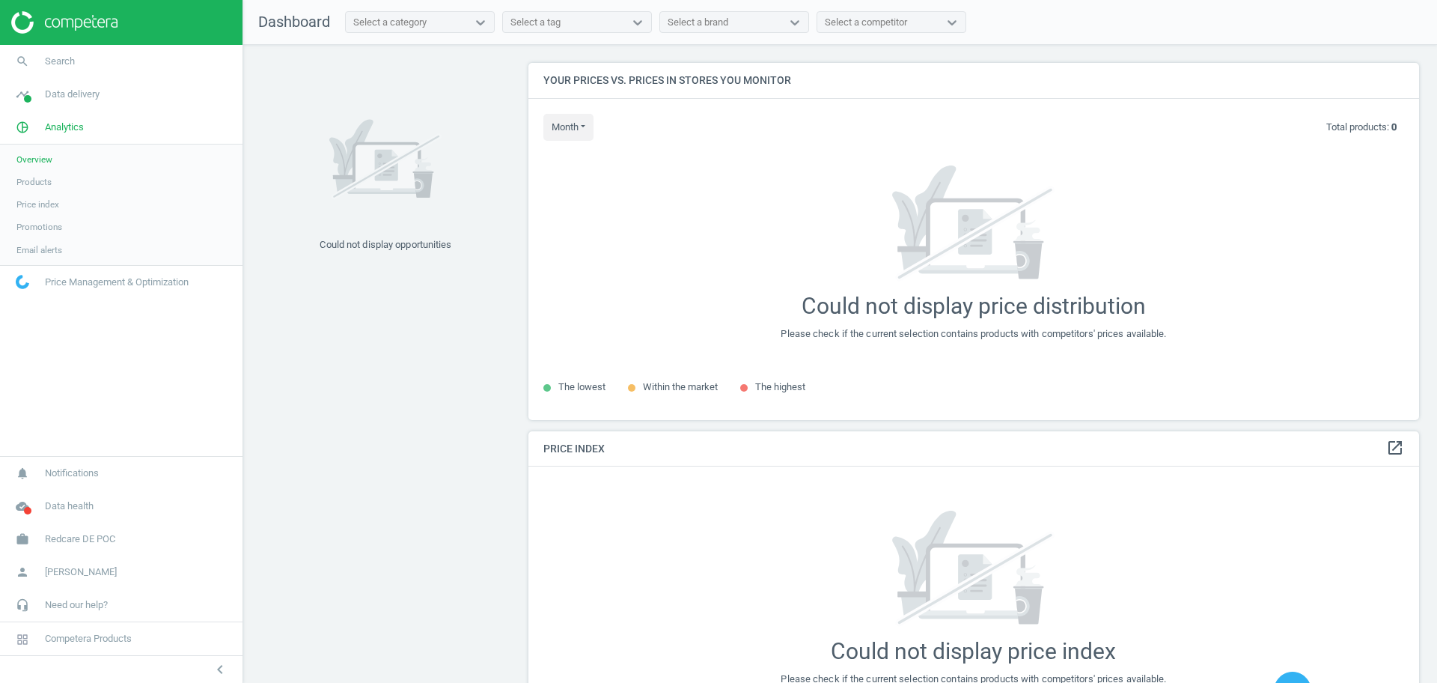
click at [36, 181] on span "Products" at bounding box center [33, 182] width 35 height 12
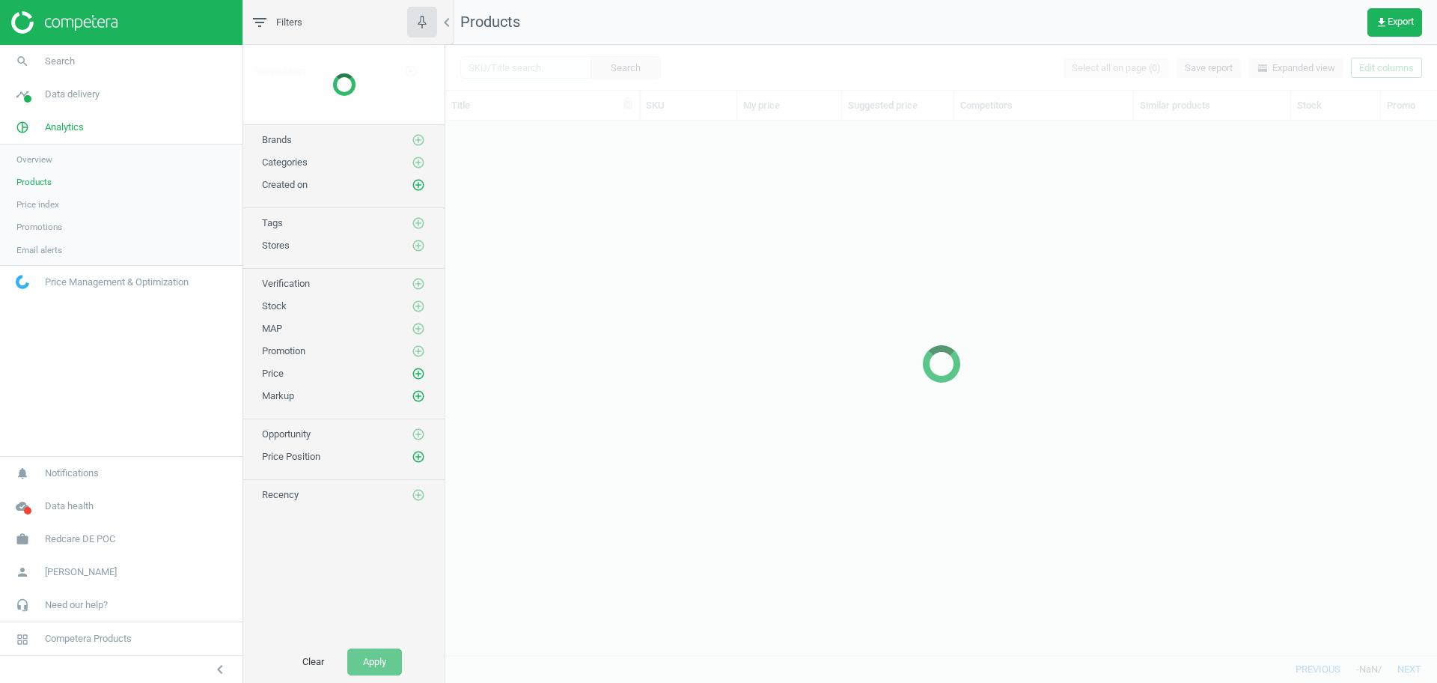
scroll to position [505, 978]
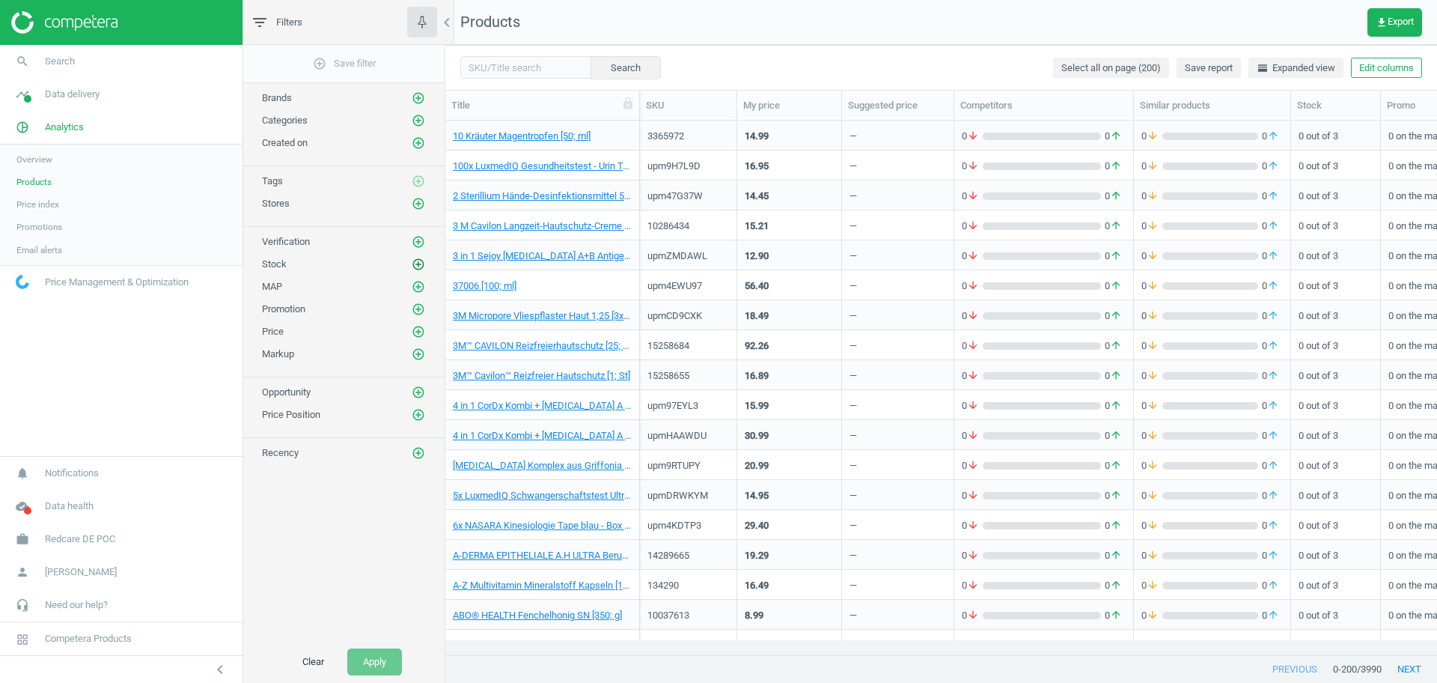
click at [416, 259] on icon "add_circle_outline" at bounding box center [418, 264] width 13 height 13
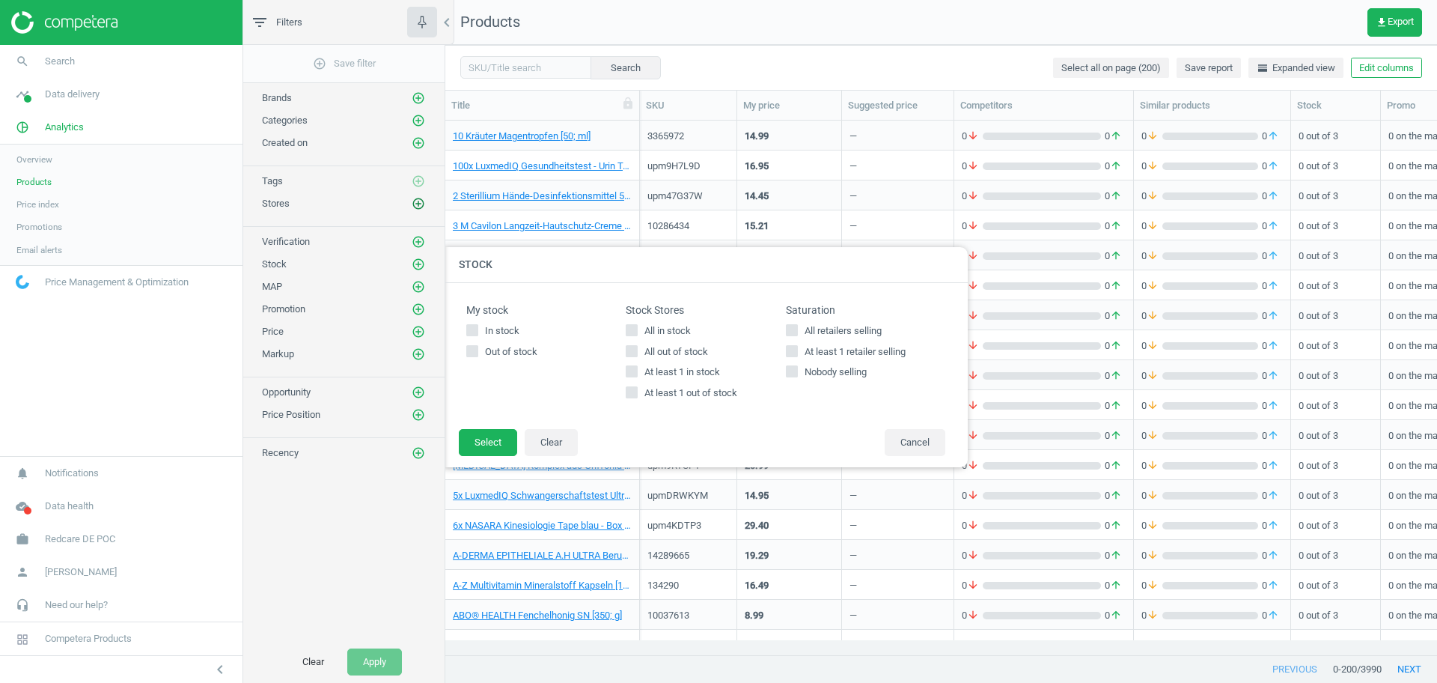
click at [421, 201] on icon "add_circle_outline" at bounding box center [418, 203] width 13 height 13
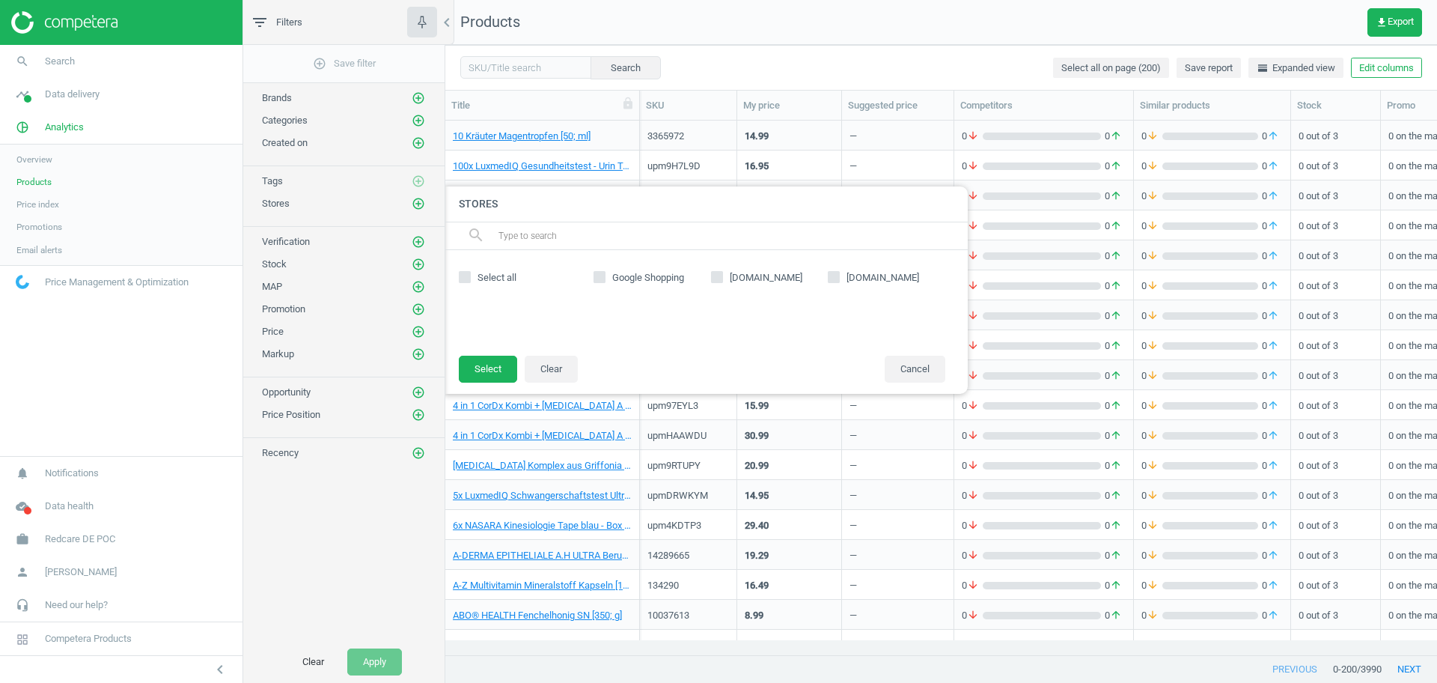
click at [835, 274] on input "[DOMAIN_NAME]" at bounding box center [835, 277] width 10 height 10
checkbox input "true"
click at [490, 369] on button "Select" at bounding box center [488, 369] width 58 height 27
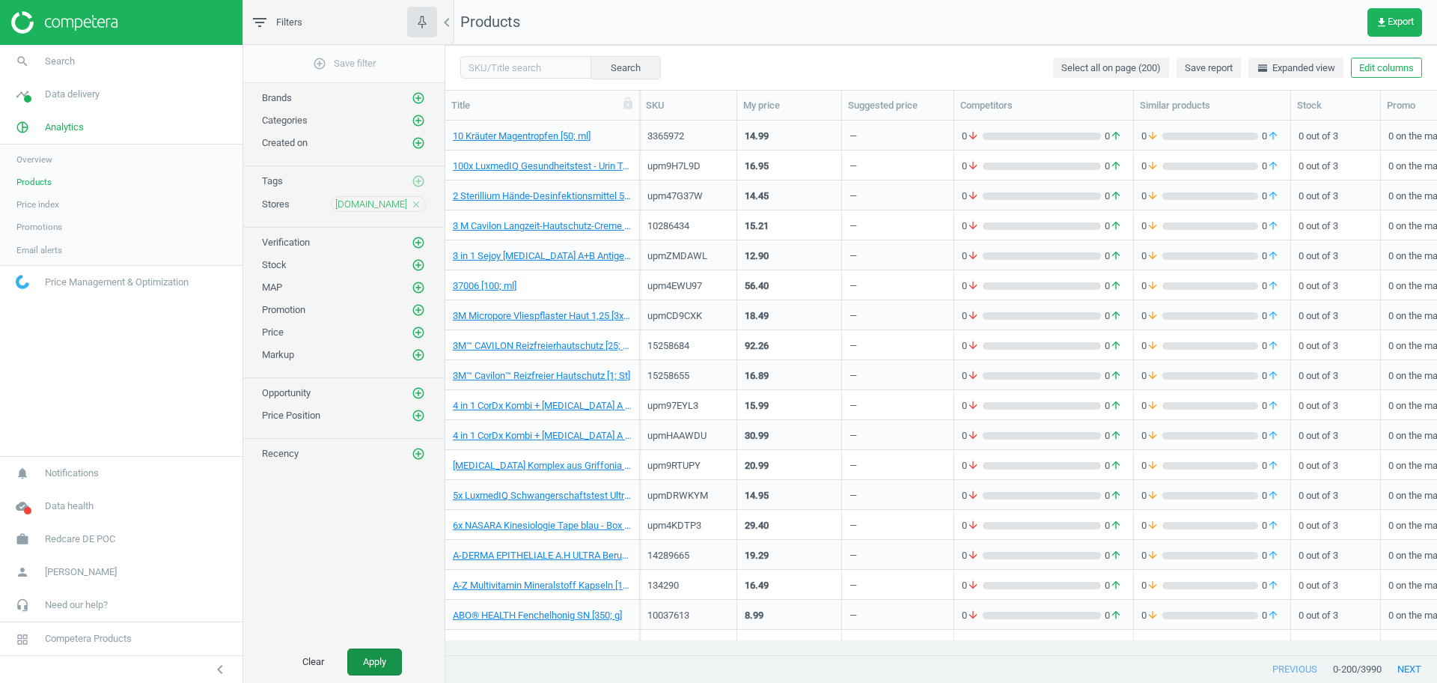
click at [373, 668] on button "Apply" at bounding box center [374, 661] width 55 height 27
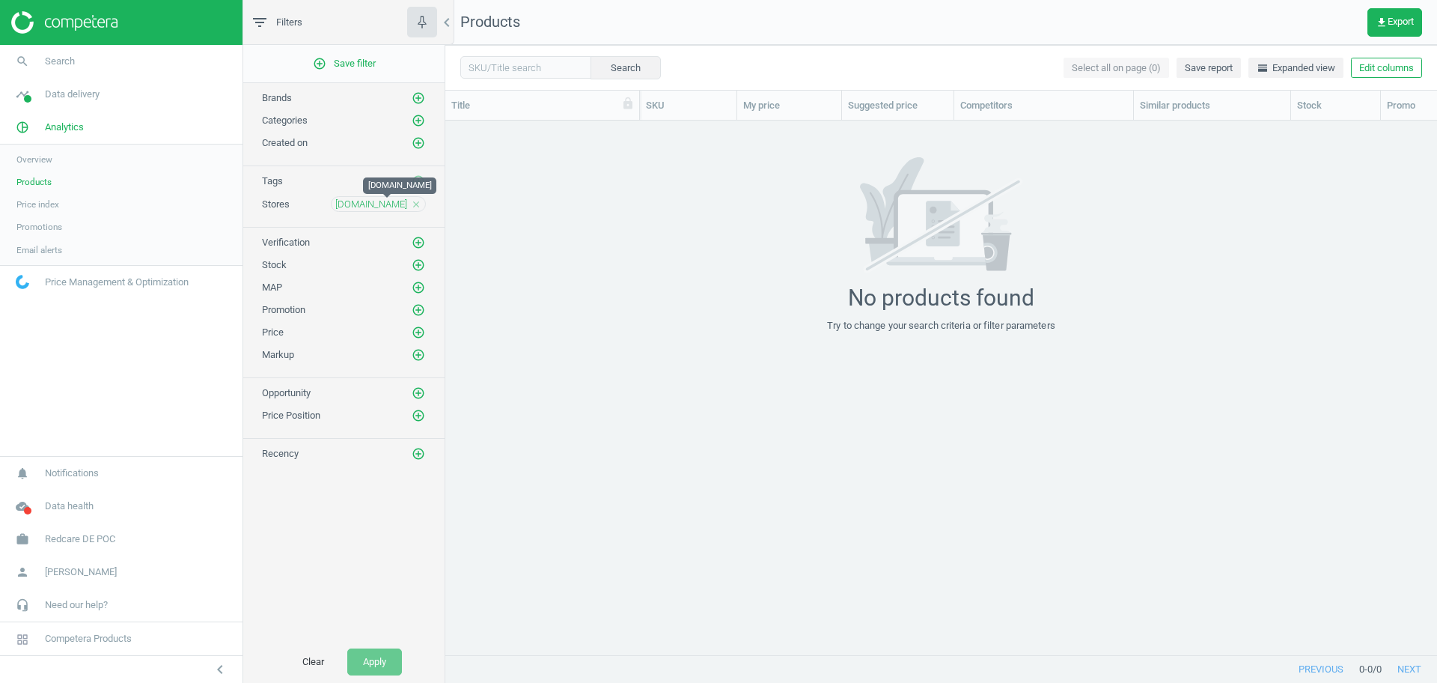
click at [375, 199] on span "[DOMAIN_NAME]" at bounding box center [371, 204] width 72 height 13
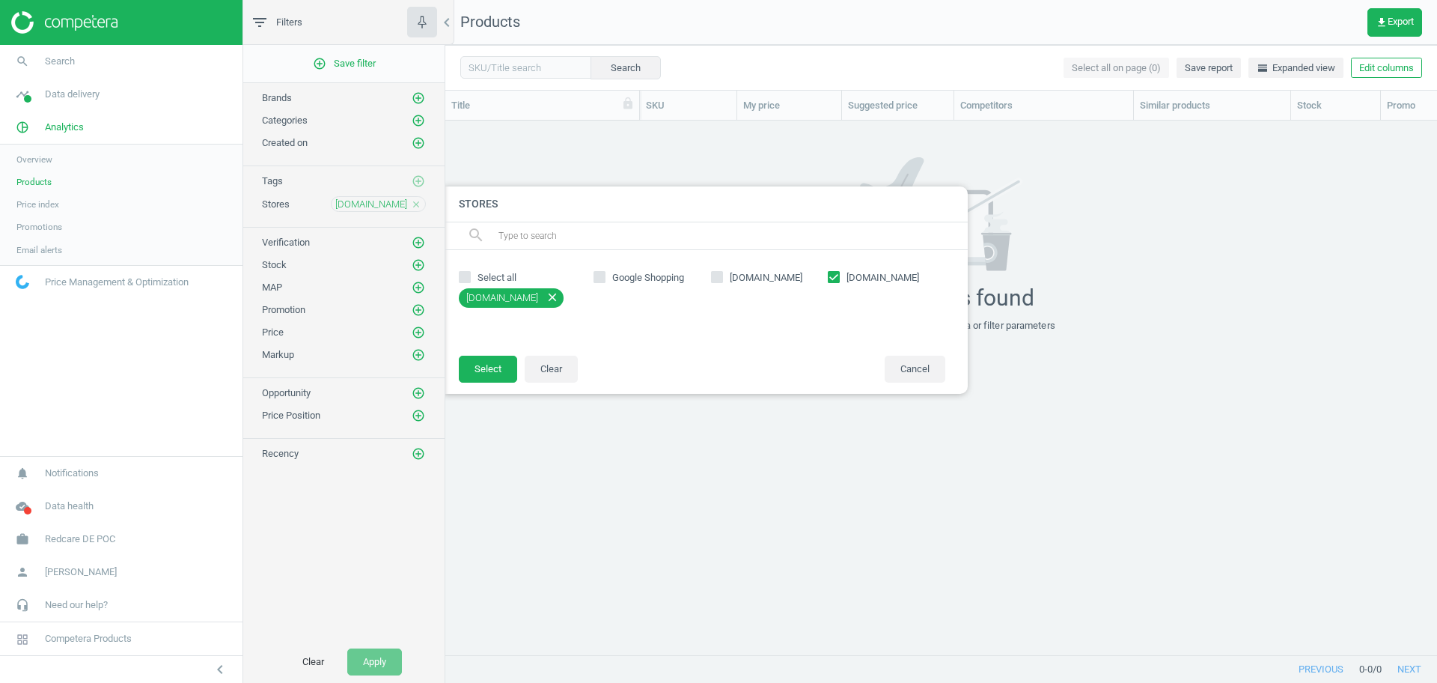
click at [418, 204] on icon "close" at bounding box center [416, 204] width 10 height 10
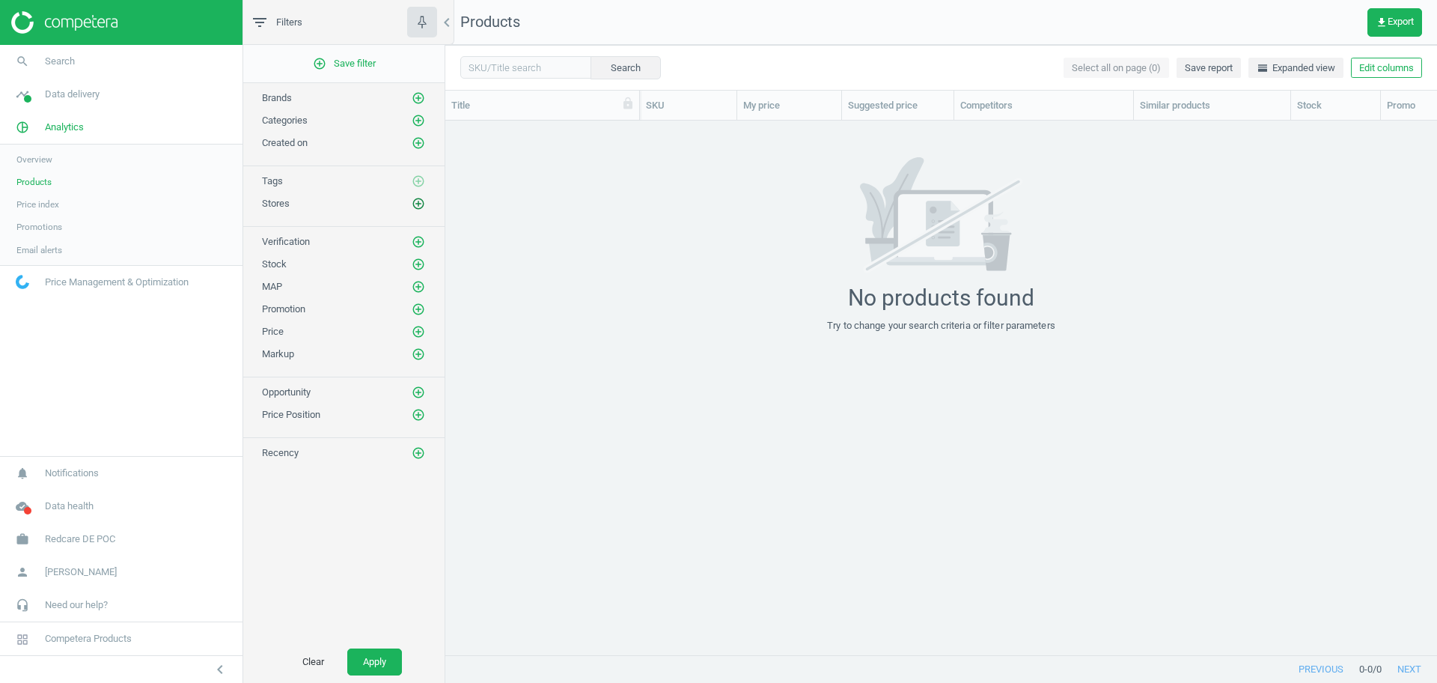
click at [418, 205] on icon "add_circle_outline" at bounding box center [418, 203] width 13 height 13
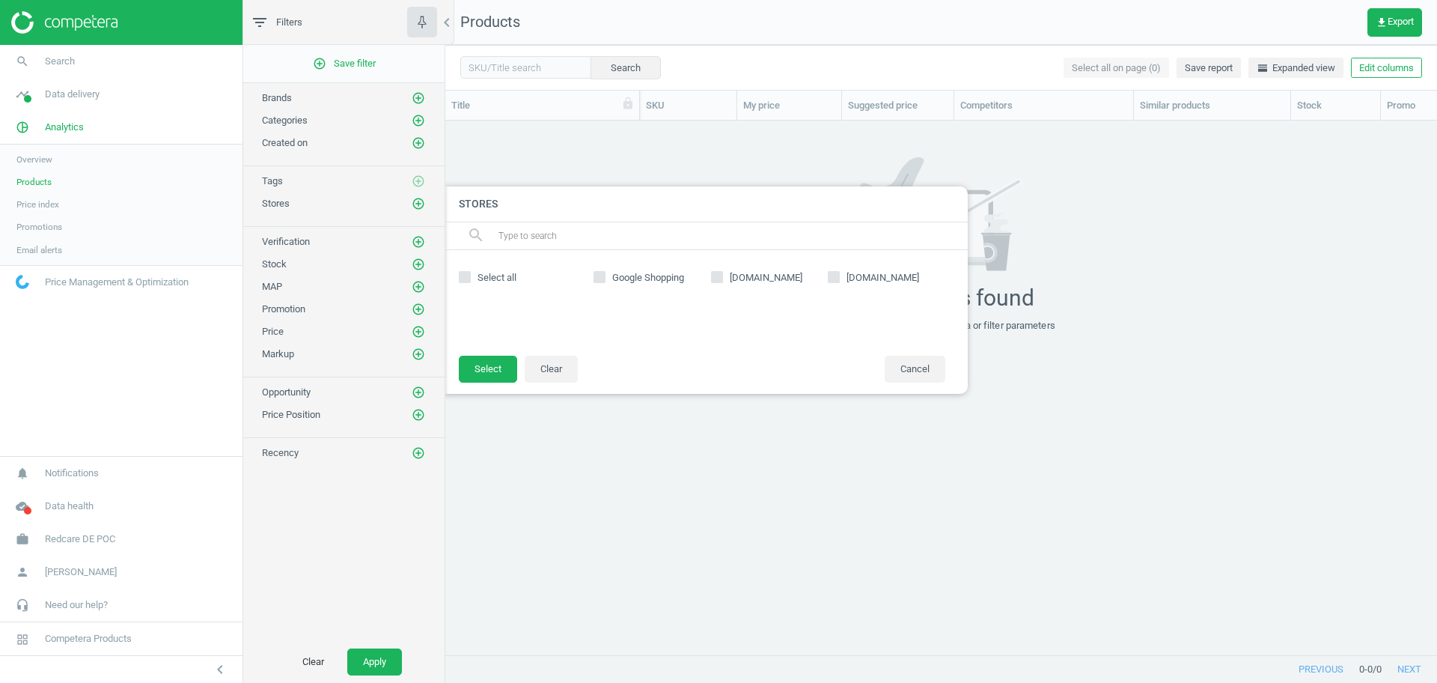
click at [728, 274] on span "[DOMAIN_NAME]" at bounding box center [766, 277] width 79 height 13
click at [722, 274] on input "[DOMAIN_NAME]" at bounding box center [717, 277] width 10 height 10
click at [728, 274] on span "[DOMAIN_NAME]" at bounding box center [766, 277] width 79 height 13
click at [722, 274] on input "[DOMAIN_NAME]" at bounding box center [717, 277] width 10 height 10
checkbox input "false"
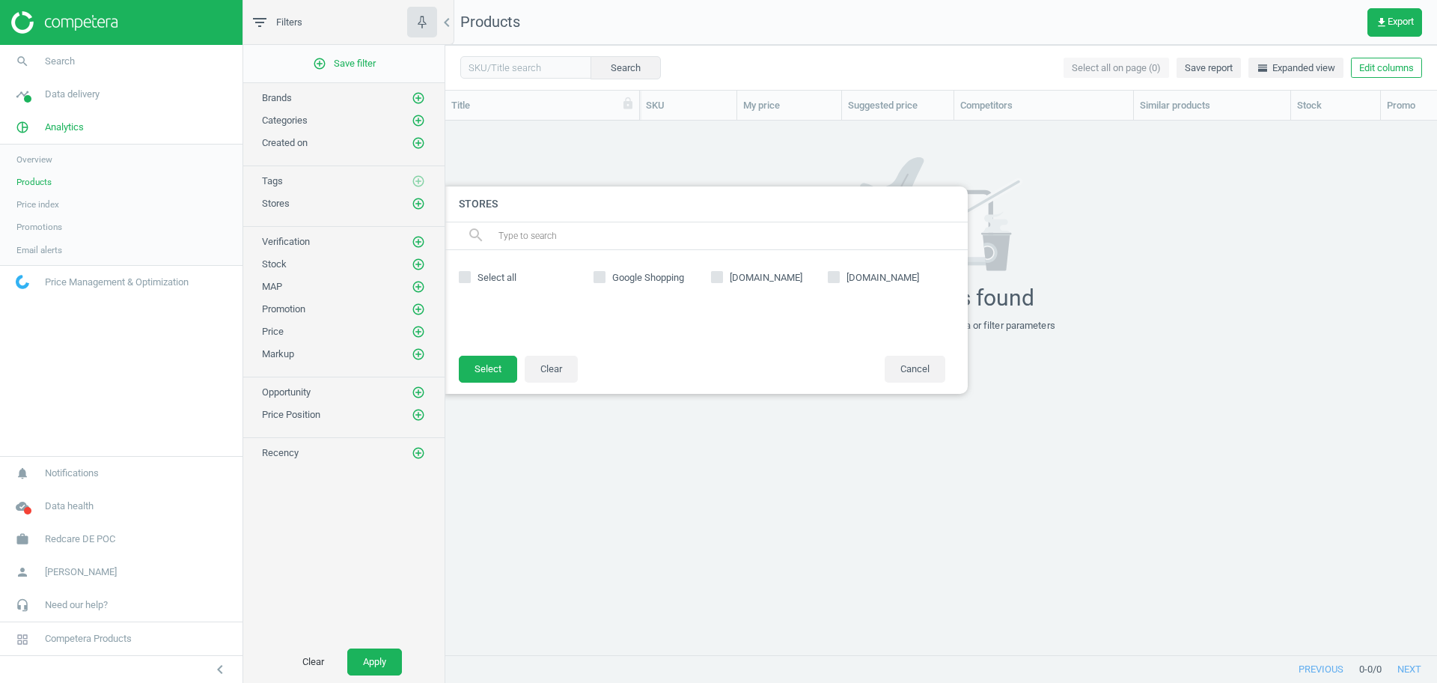
click at [664, 275] on span "Google Shopping" at bounding box center [648, 277] width 78 height 13
click at [605, 275] on input "Google Shopping" at bounding box center [600, 277] width 10 height 10
checkbox input "true"
click at [493, 368] on button "Select" at bounding box center [488, 369] width 58 height 27
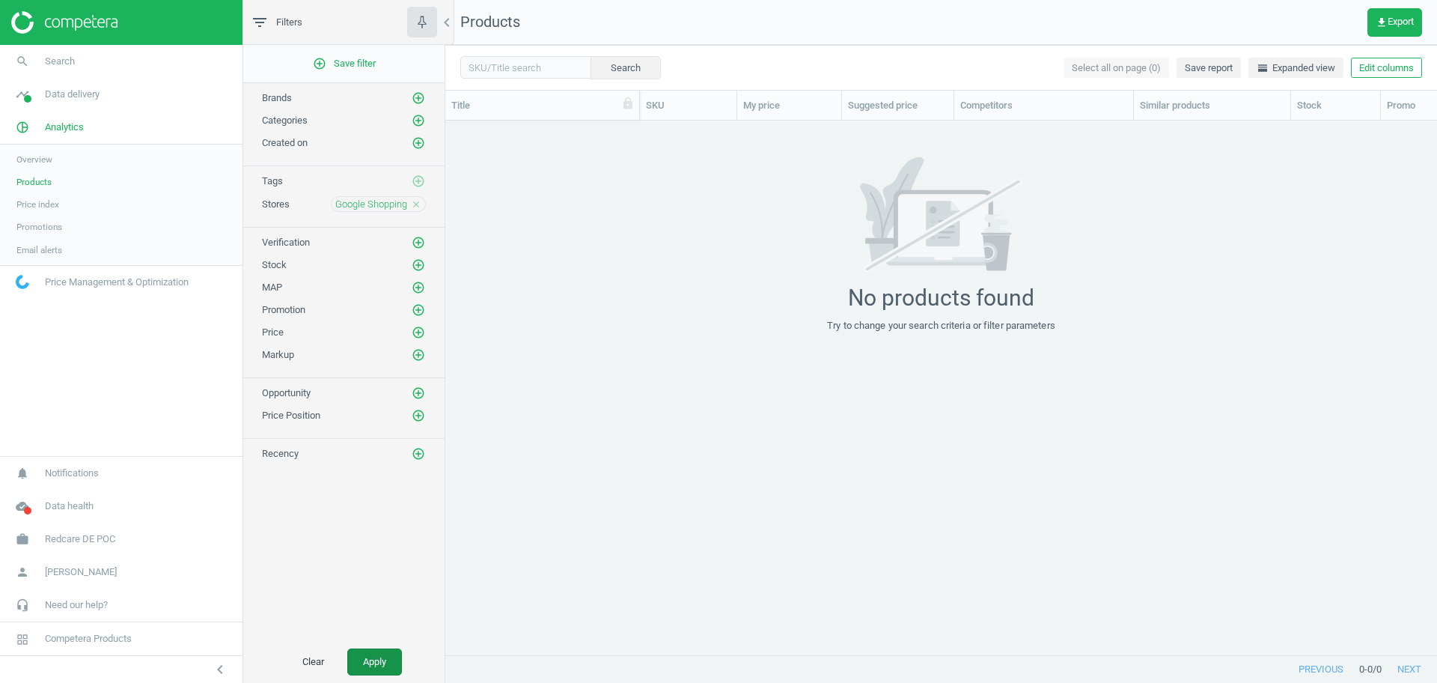
click at [359, 666] on button "Apply" at bounding box center [374, 661] width 55 height 27
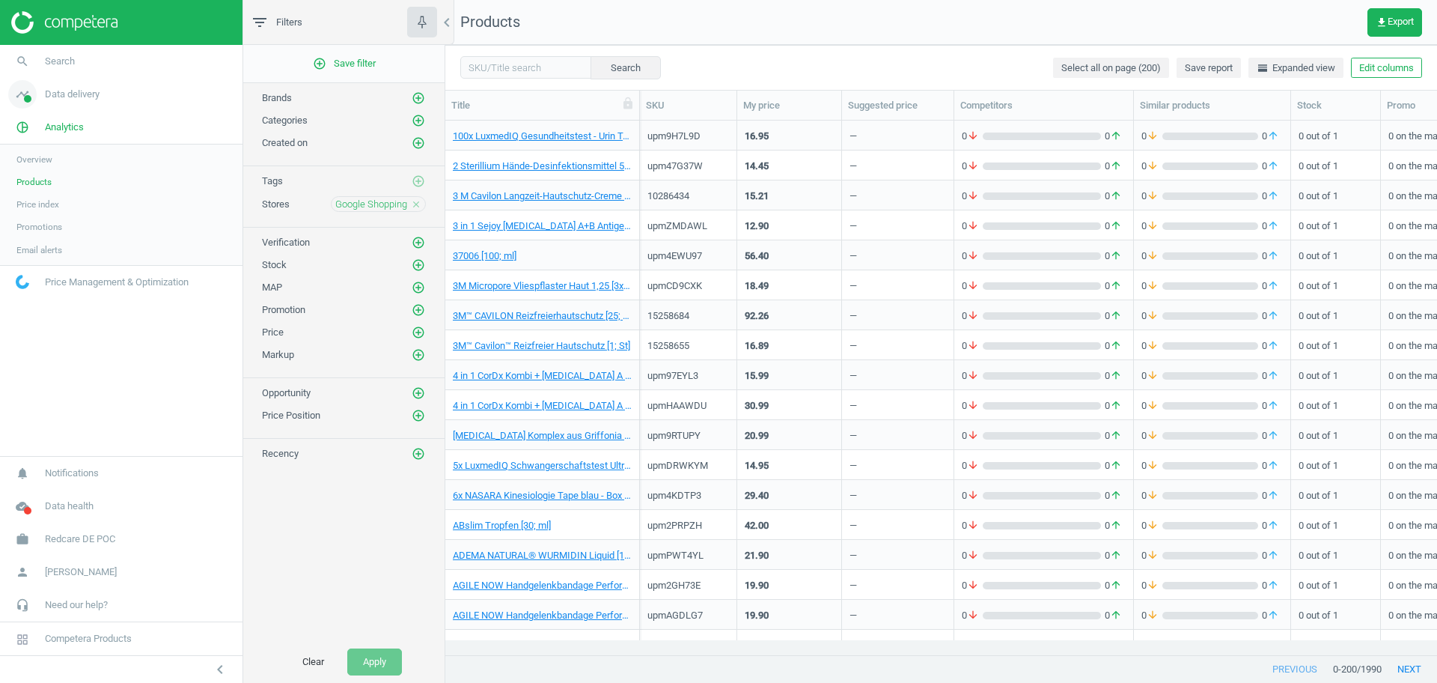
click at [62, 99] on span "Data delivery" at bounding box center [72, 94] width 55 height 13
click at [22, 218] on span "Stores" at bounding box center [28, 217] width 25 height 12
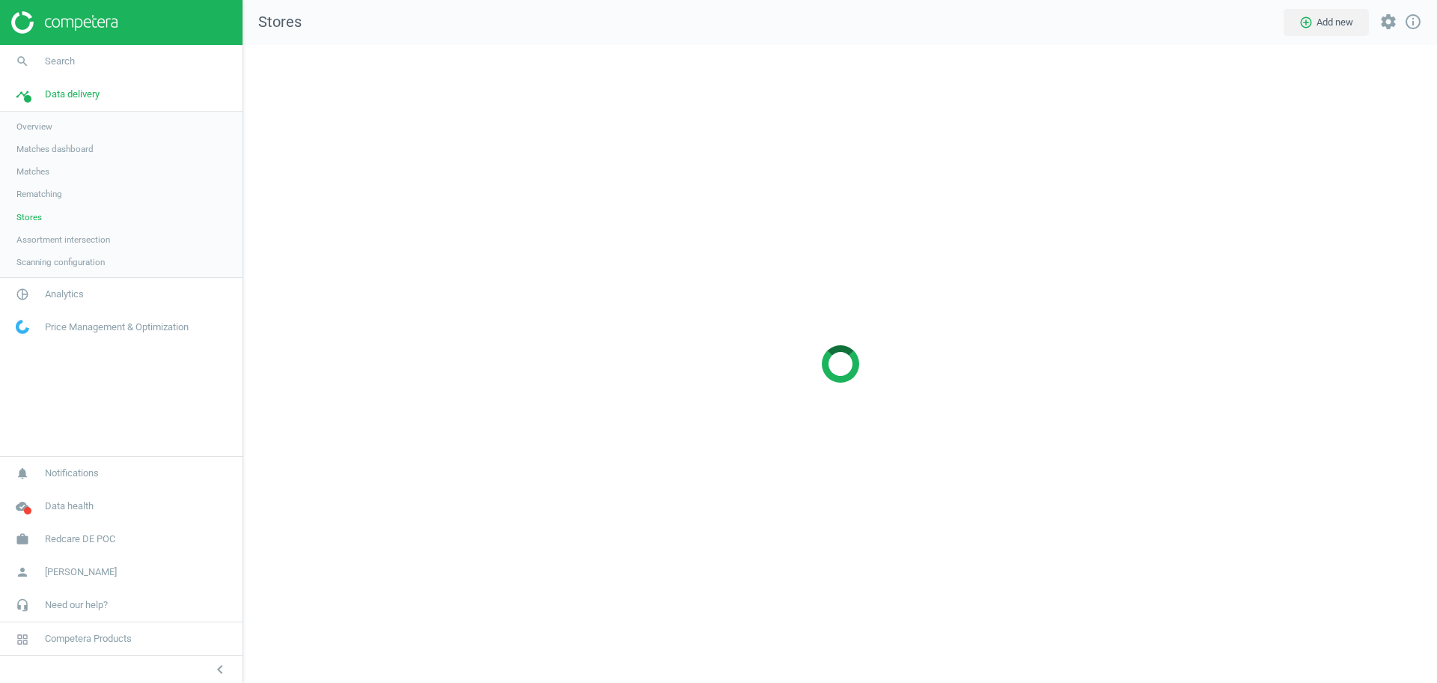
scroll to position [667, 1223]
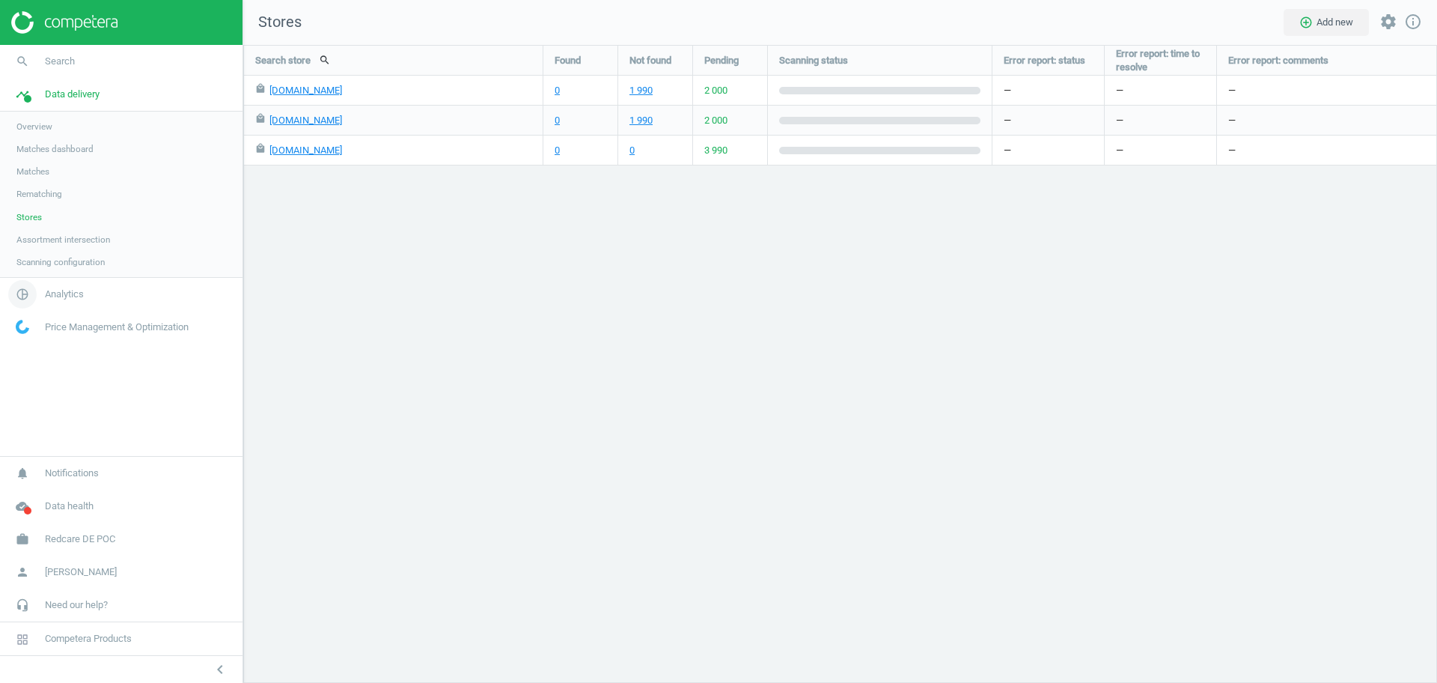
click at [61, 293] on span "Analytics" at bounding box center [64, 293] width 39 height 13
click at [41, 176] on span "Products" at bounding box center [33, 182] width 35 height 12
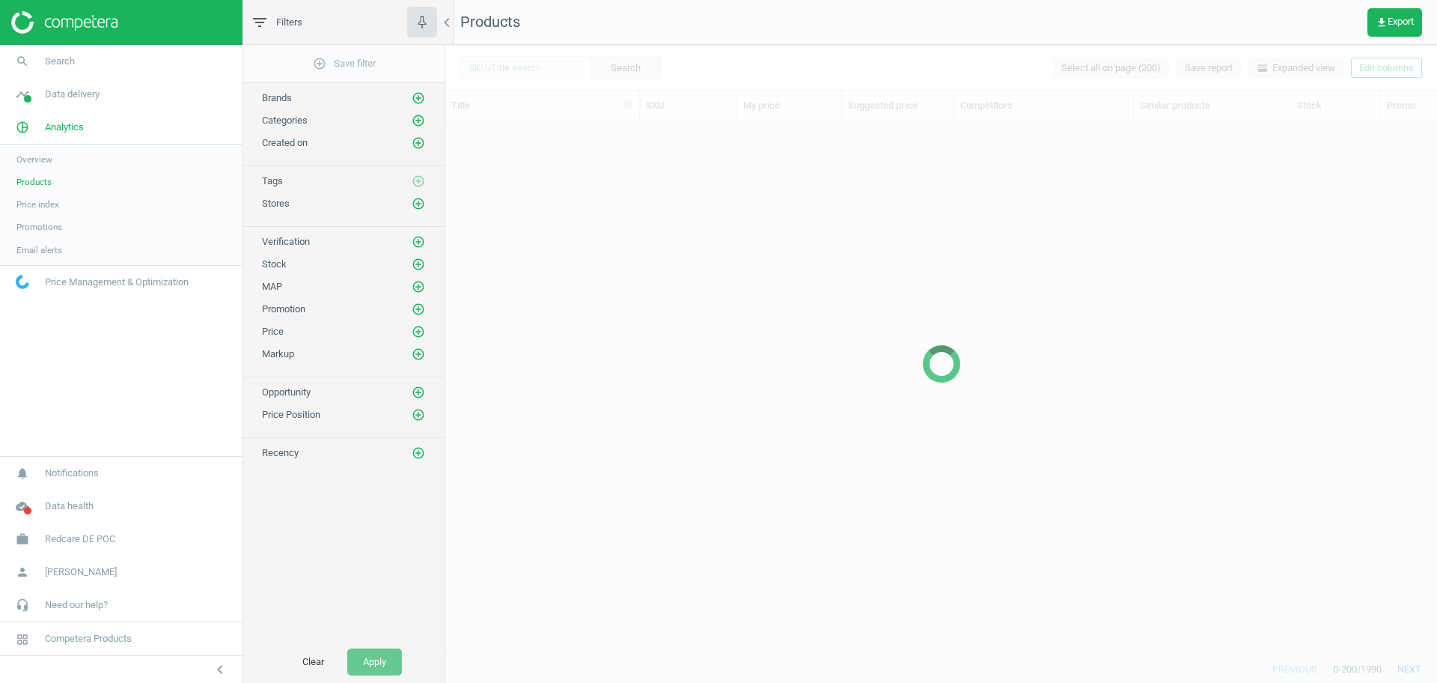
scroll to position [505, 978]
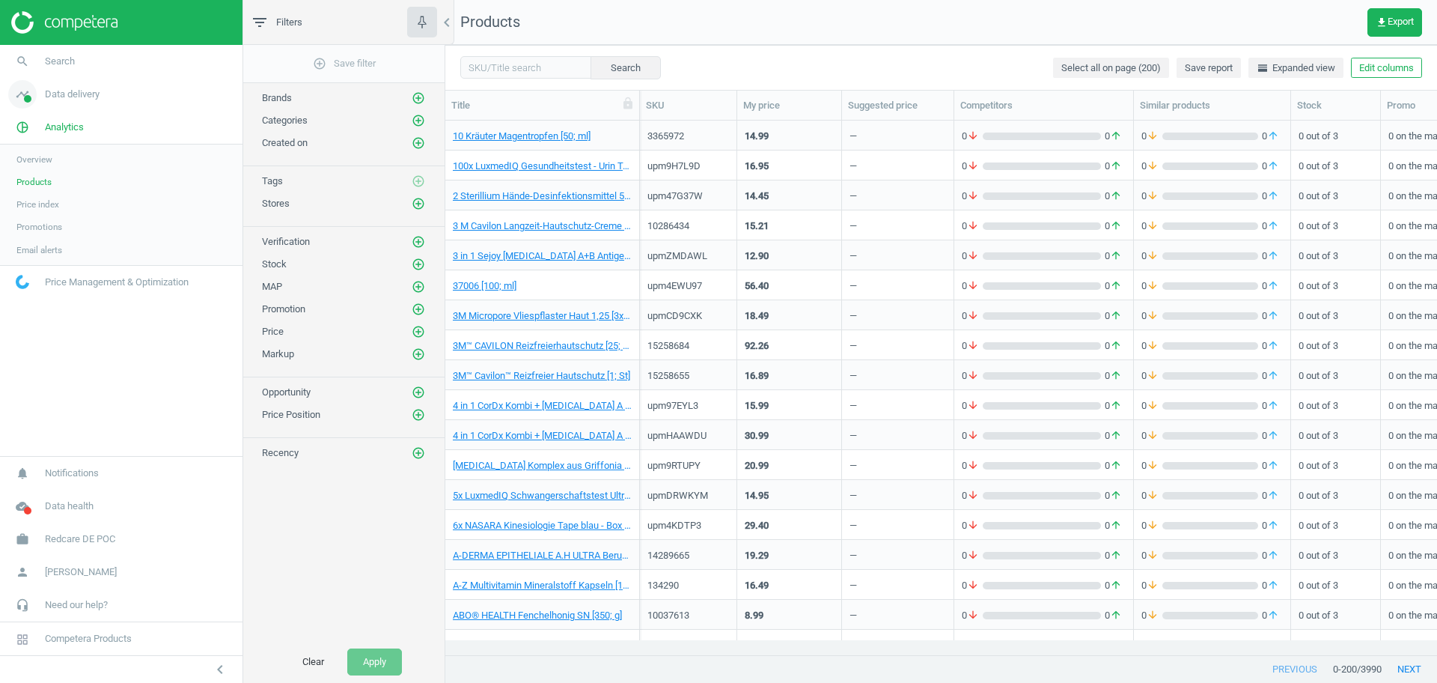
click at [72, 98] on span "Data delivery" at bounding box center [72, 94] width 55 height 13
click at [43, 266] on span "Scanning configuration" at bounding box center [60, 262] width 88 height 12
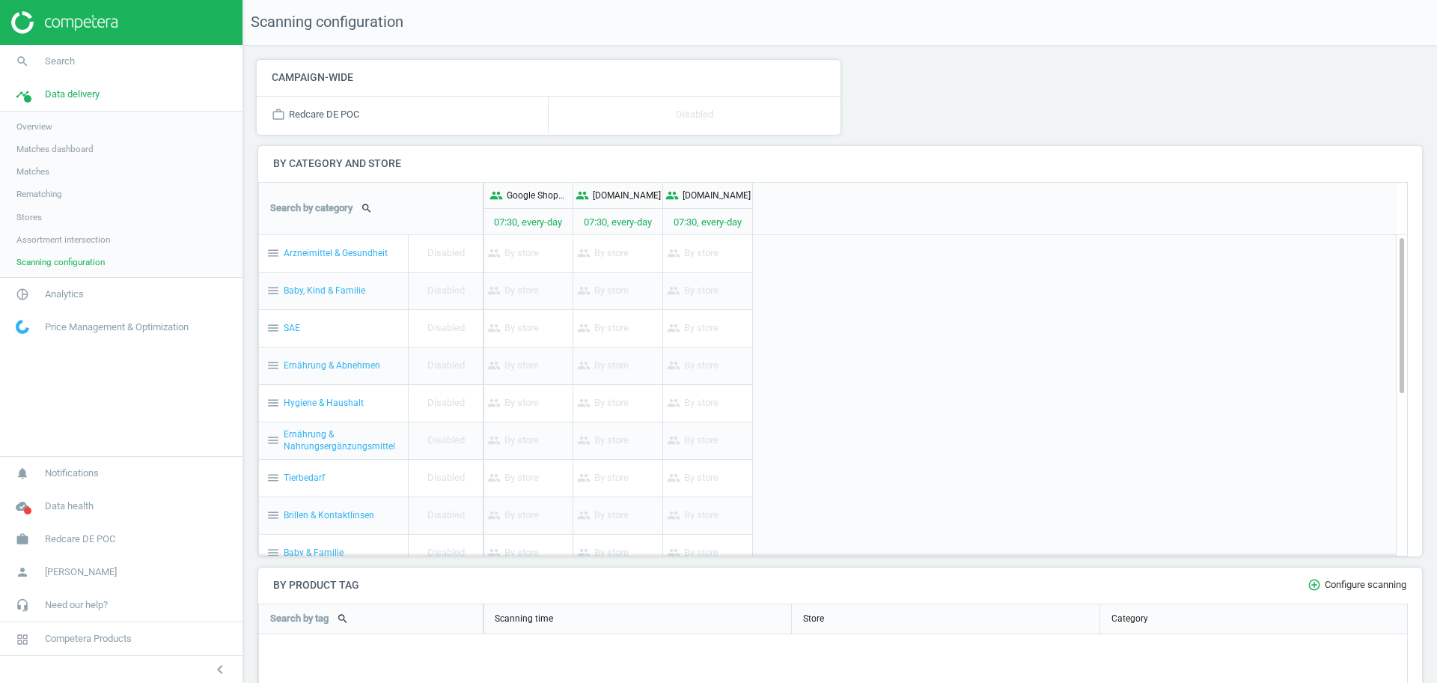
click at [66, 240] on span "Assortment intersection" at bounding box center [63, 240] width 94 height 12
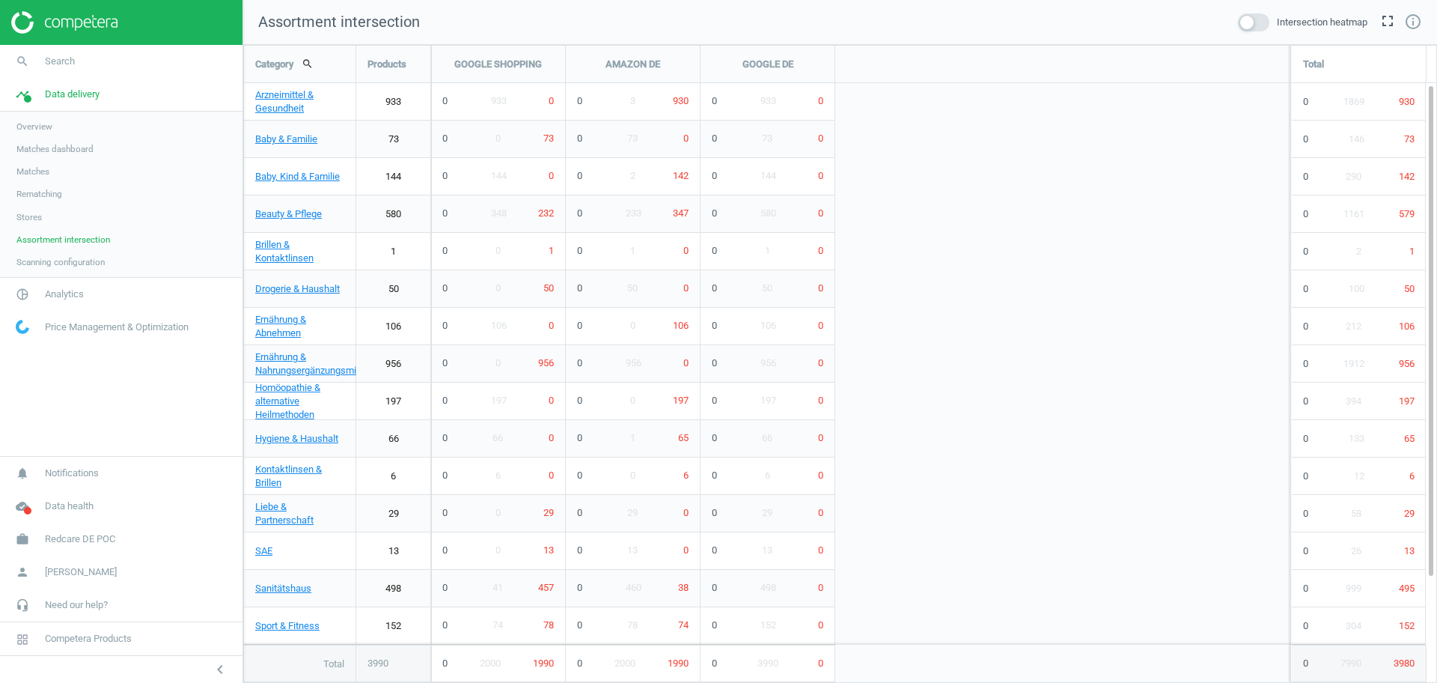
scroll to position [667, 1223]
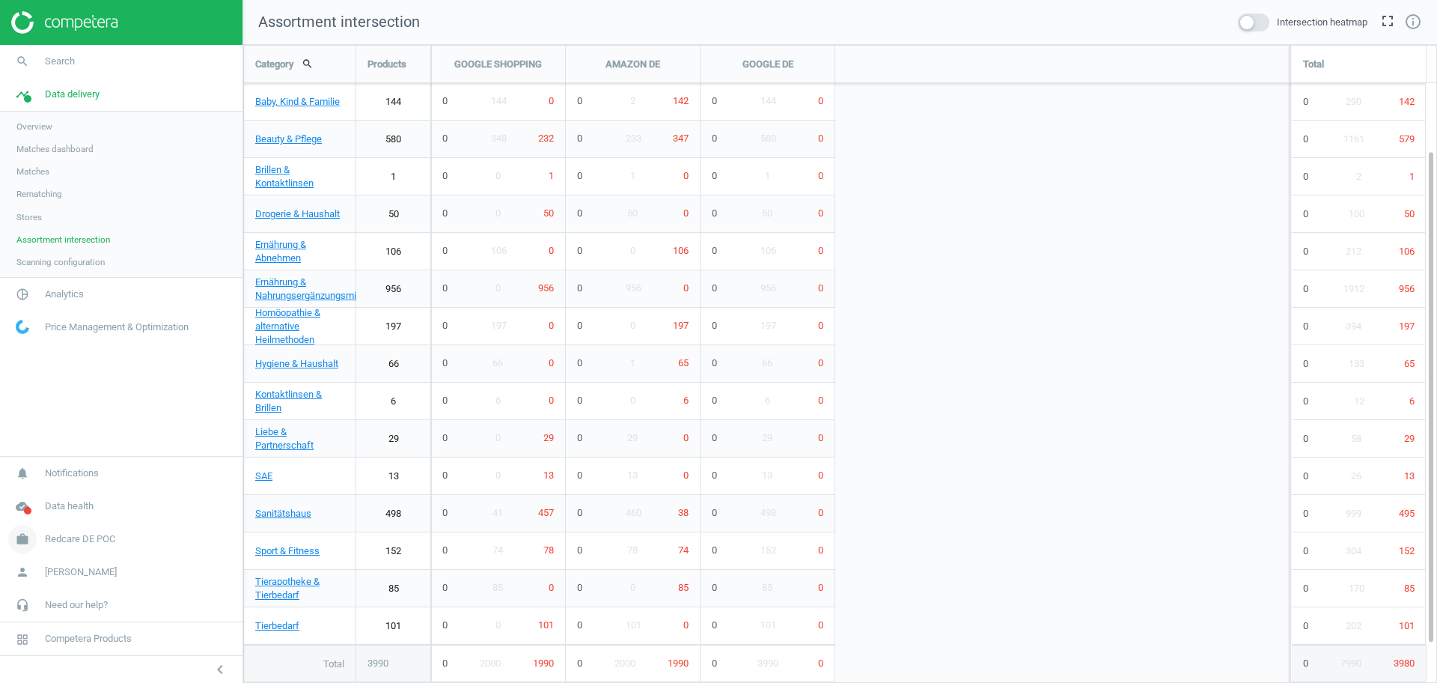
click at [86, 546] on link "work Redcare DE POC" at bounding box center [121, 539] width 243 height 33
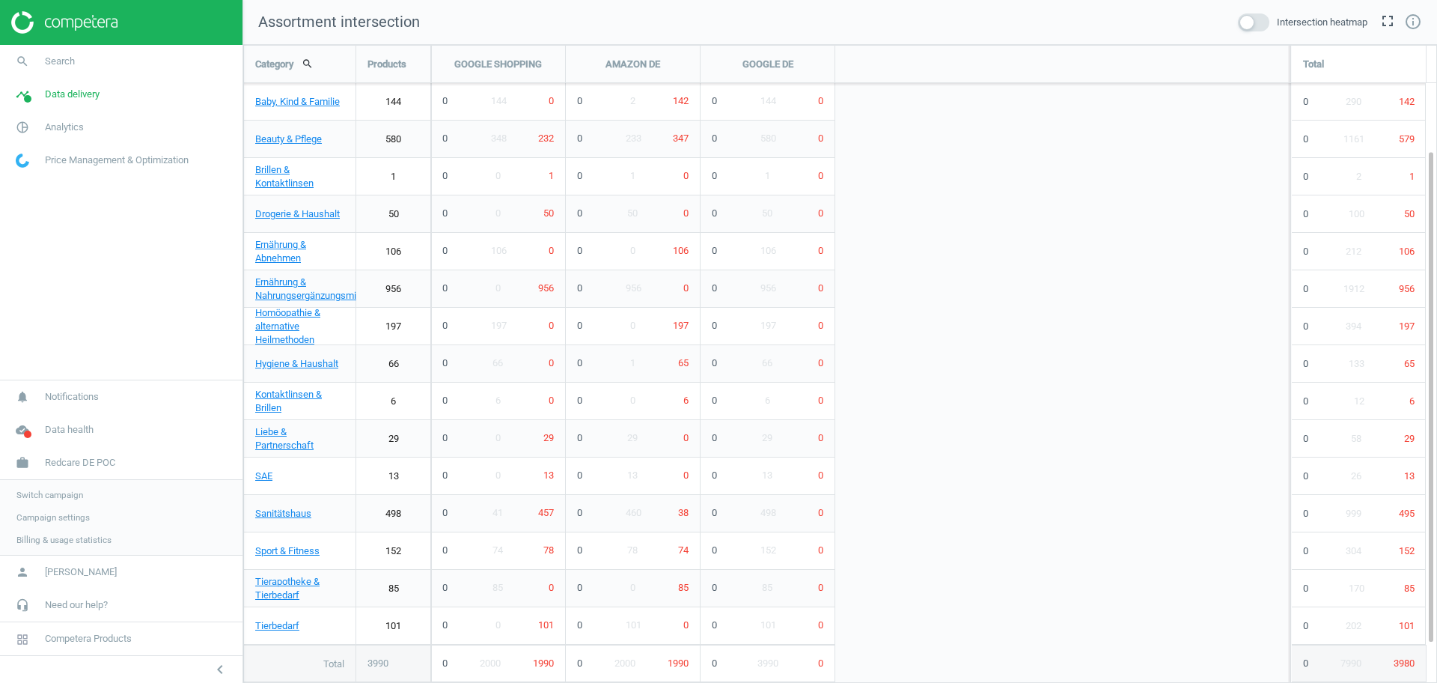
click at [49, 512] on span "Campaign settings" at bounding box center [52, 517] width 73 height 12
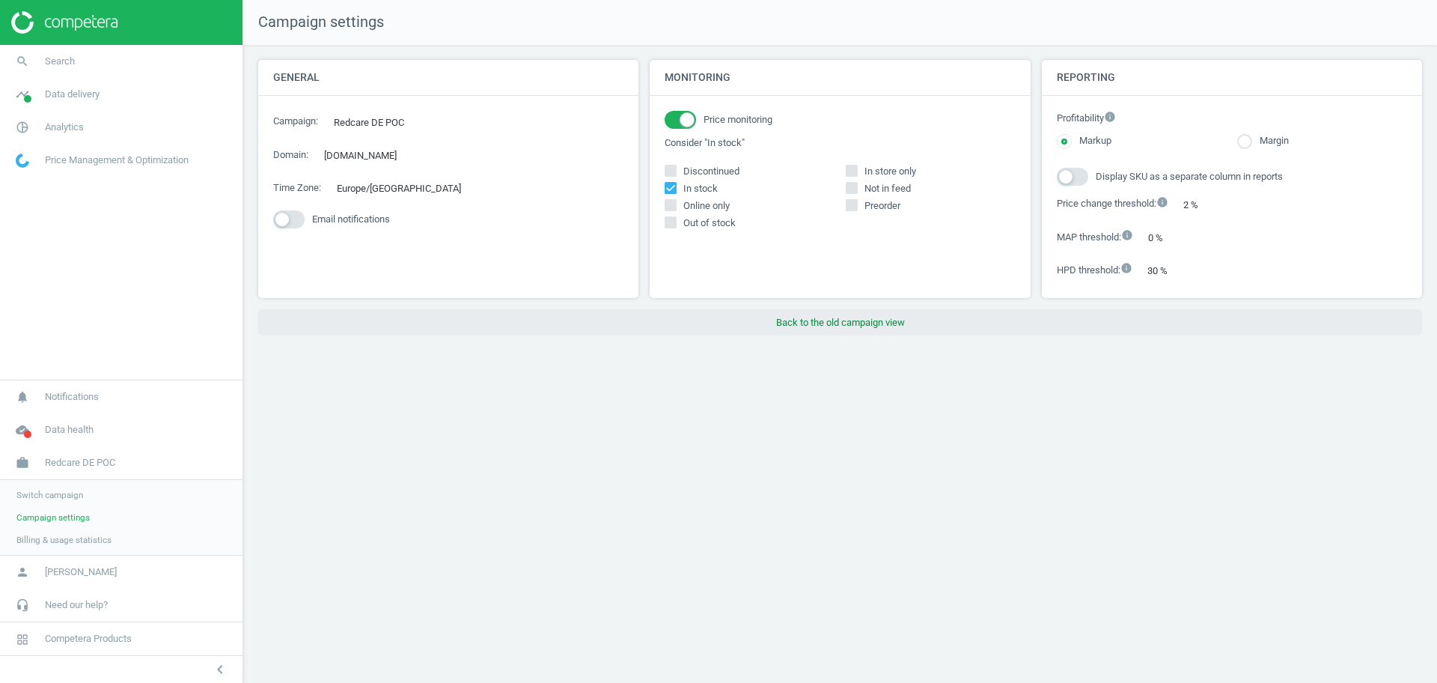
click at [794, 314] on button "Back to the old campaign view" at bounding box center [840, 322] width 1164 height 27
click at [869, 324] on button "Back to the old campaign view" at bounding box center [840, 322] width 1164 height 27
click at [936, 52] on div "Campaign settings General Campaign : Redcare DE POC edit Domain : shop-apotheke…" at bounding box center [840, 341] width 1194 height 683
click at [794, 322] on button "Back to the old campaign view" at bounding box center [840, 322] width 1164 height 27
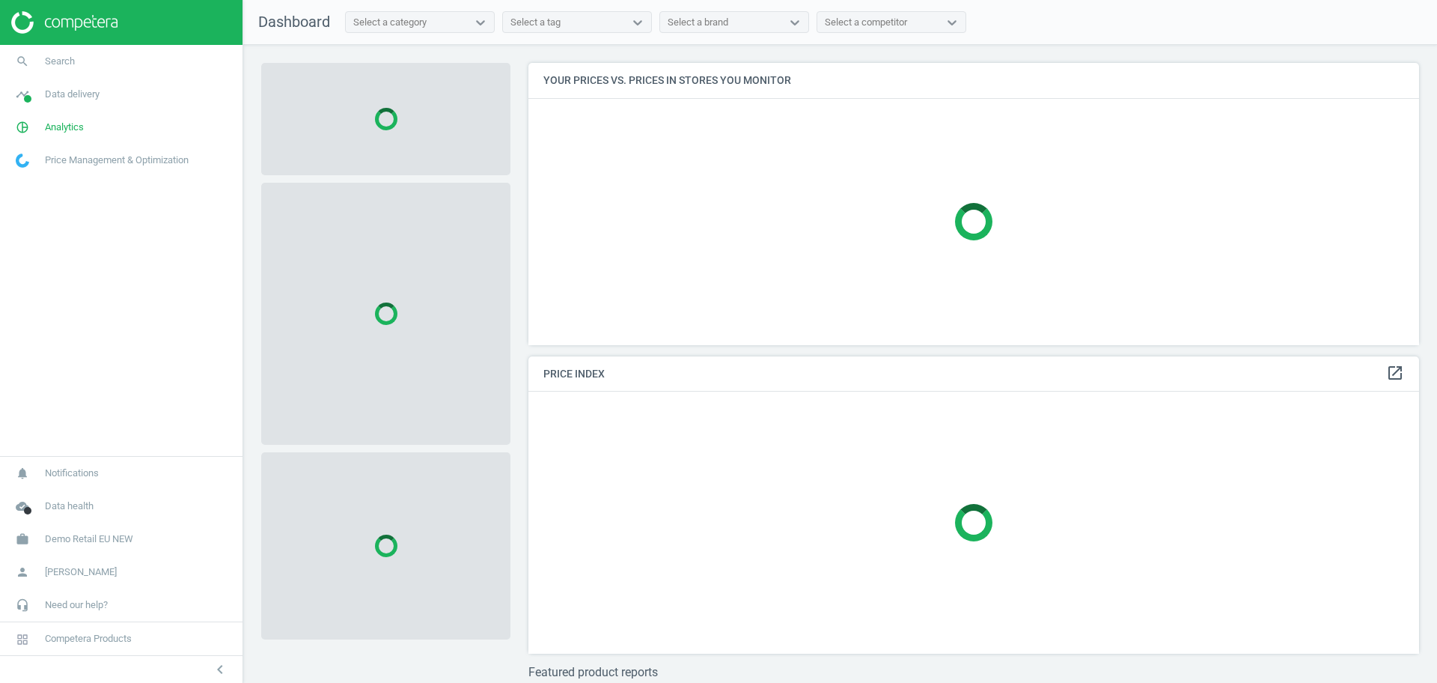
scroll to position [311, 906]
click at [131, 539] on span "Demo Retail EU NEW" at bounding box center [89, 538] width 88 height 13
click at [43, 487] on link "Switch campaign" at bounding box center [121, 495] width 243 height 22
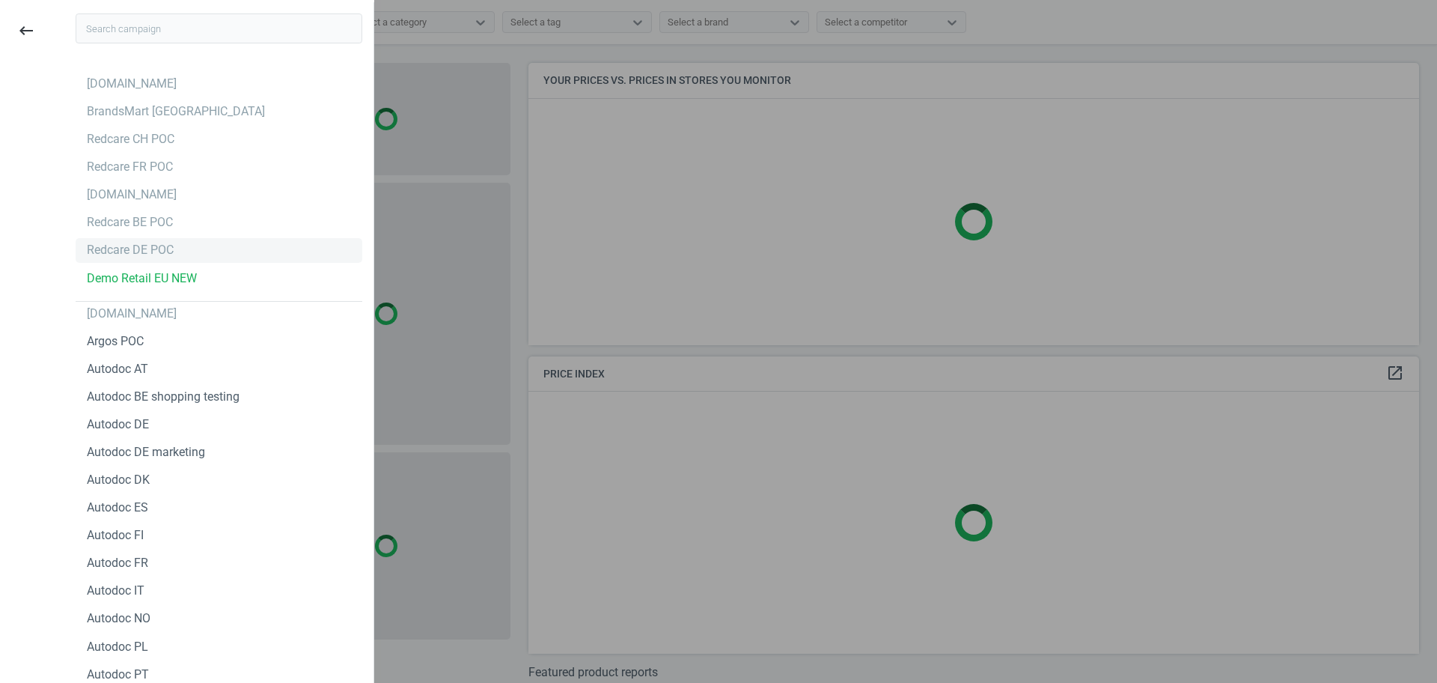
click at [138, 243] on div "Redcare DE POC" at bounding box center [130, 250] width 87 height 16
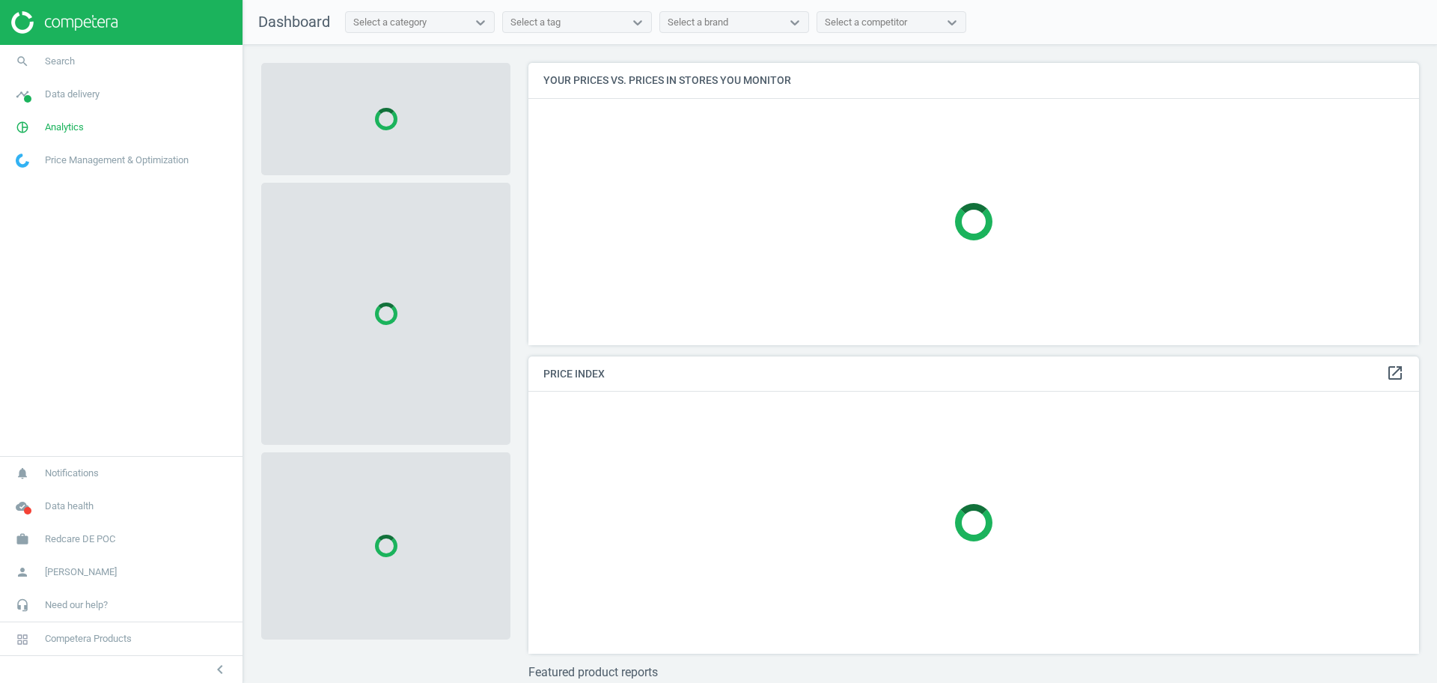
scroll to position [311, 906]
click at [100, 543] on span "Redcare DE POC" at bounding box center [80, 538] width 70 height 13
click at [76, 511] on span "Campaign settings" at bounding box center [52, 517] width 73 height 12
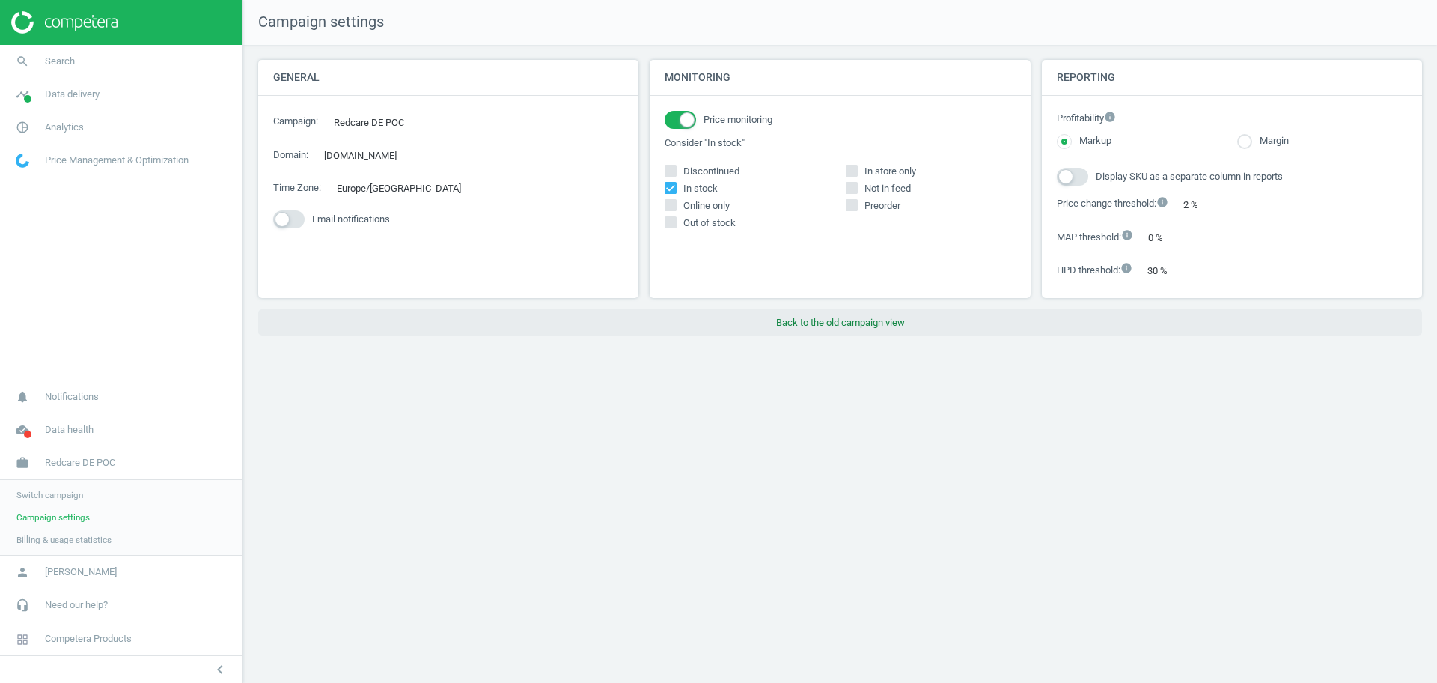
click at [817, 310] on button "Back to the old campaign view" at bounding box center [840, 322] width 1164 height 27
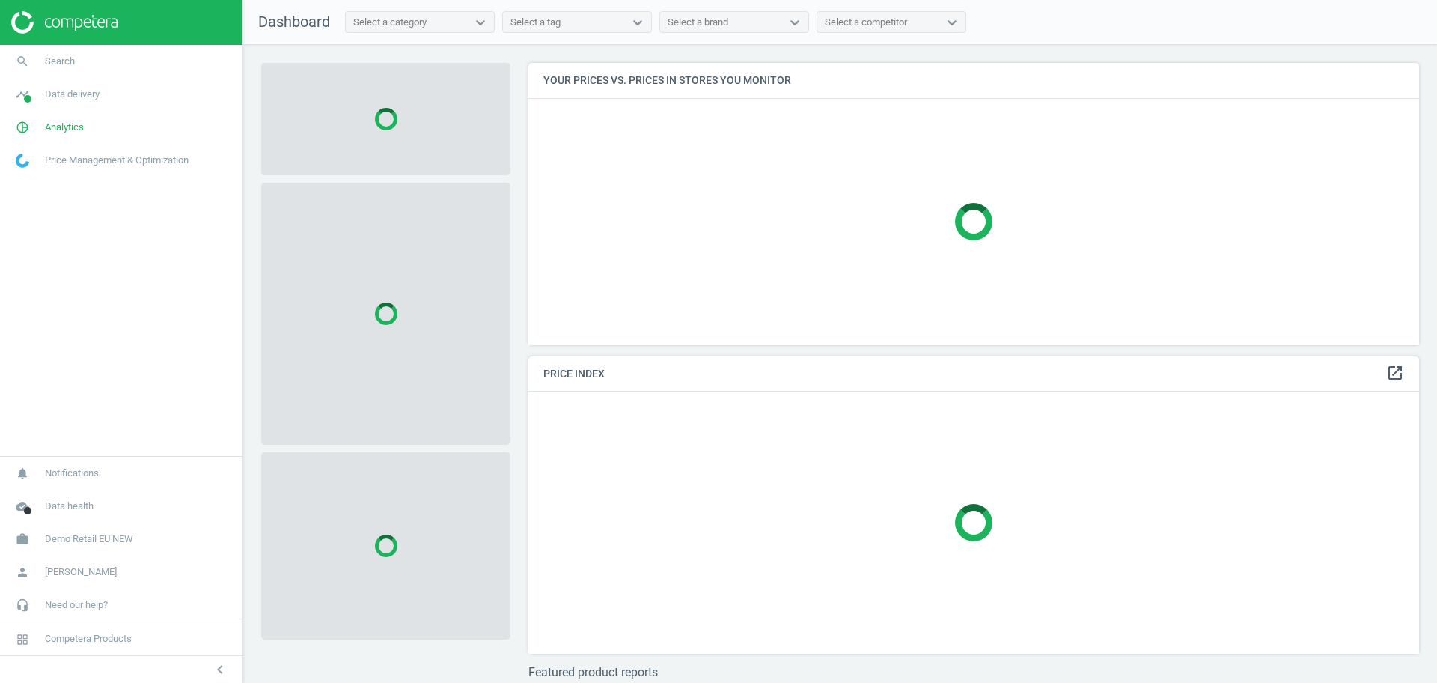
scroll to position [311, 906]
click at [56, 133] on span "Analytics" at bounding box center [64, 127] width 39 height 13
click at [32, 186] on span "Products" at bounding box center [33, 182] width 35 height 12
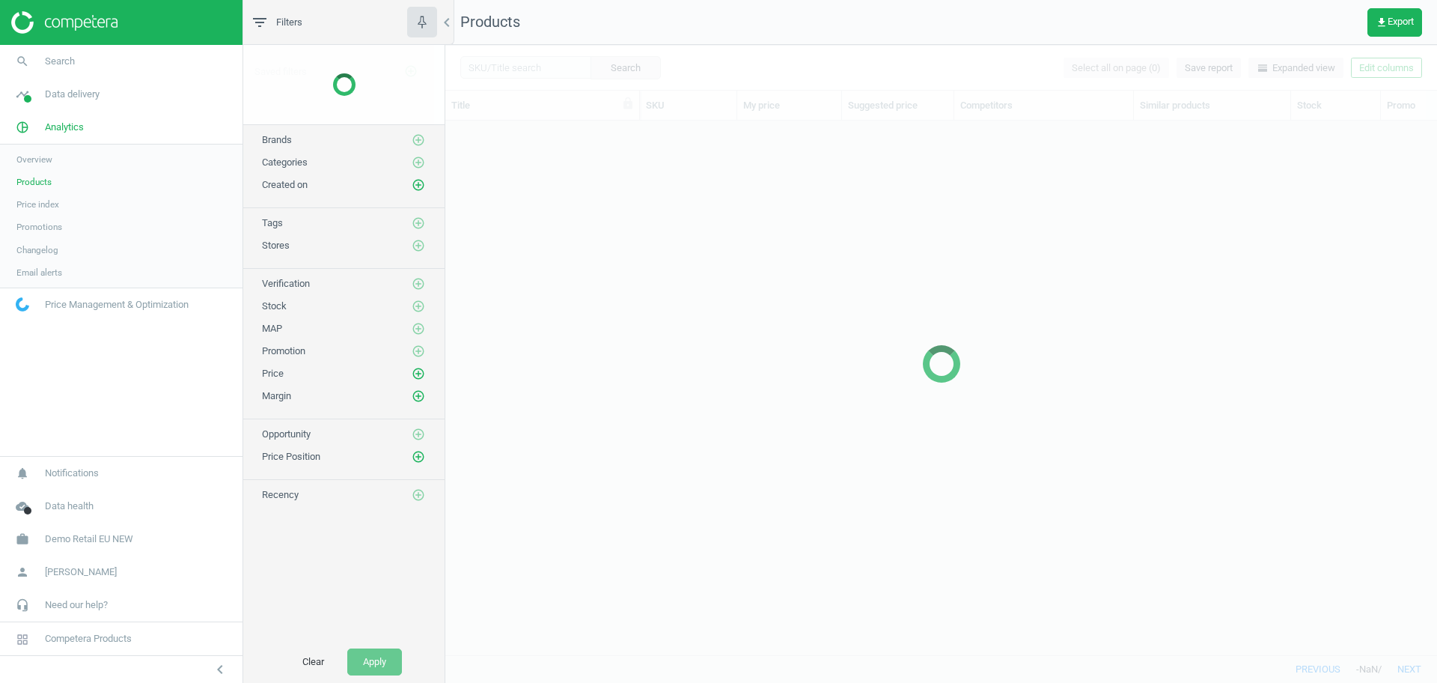
scroll to position [505, 978]
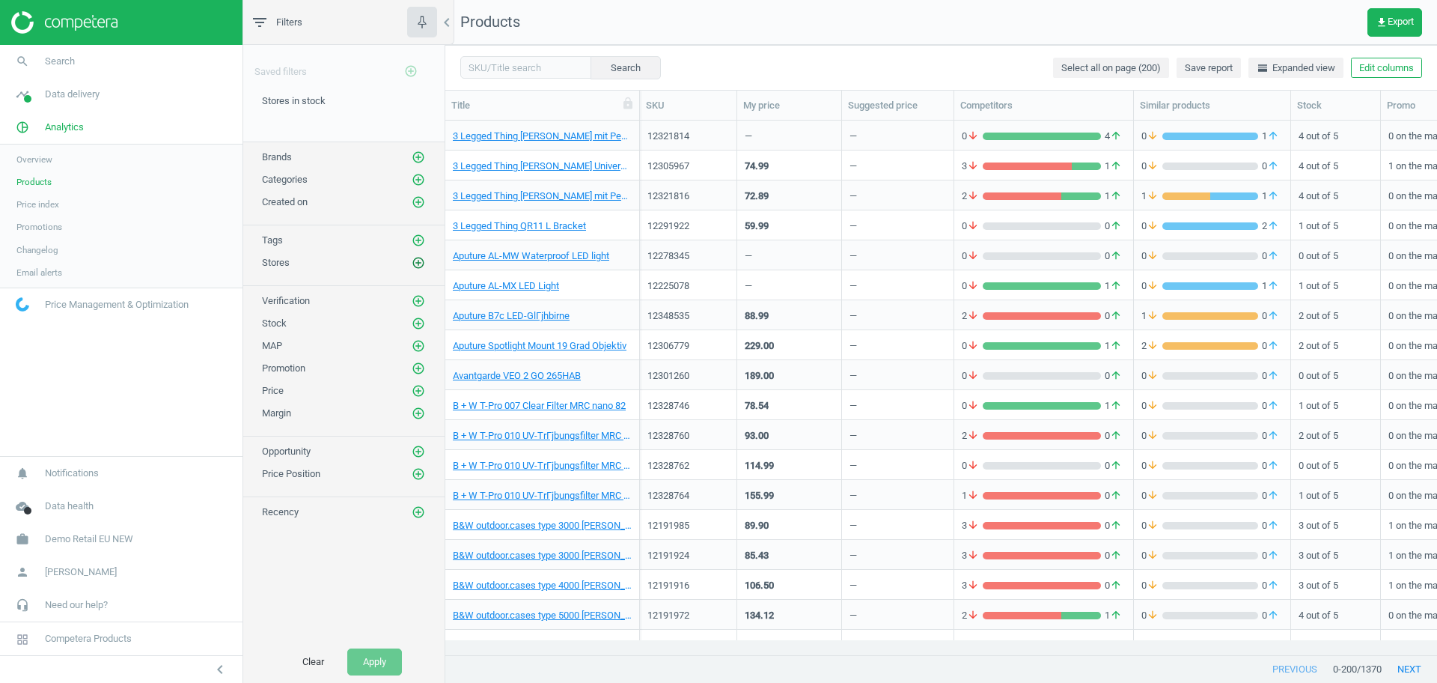
click at [415, 263] on icon "add_circle_outline" at bounding box center [418, 262] width 13 height 13
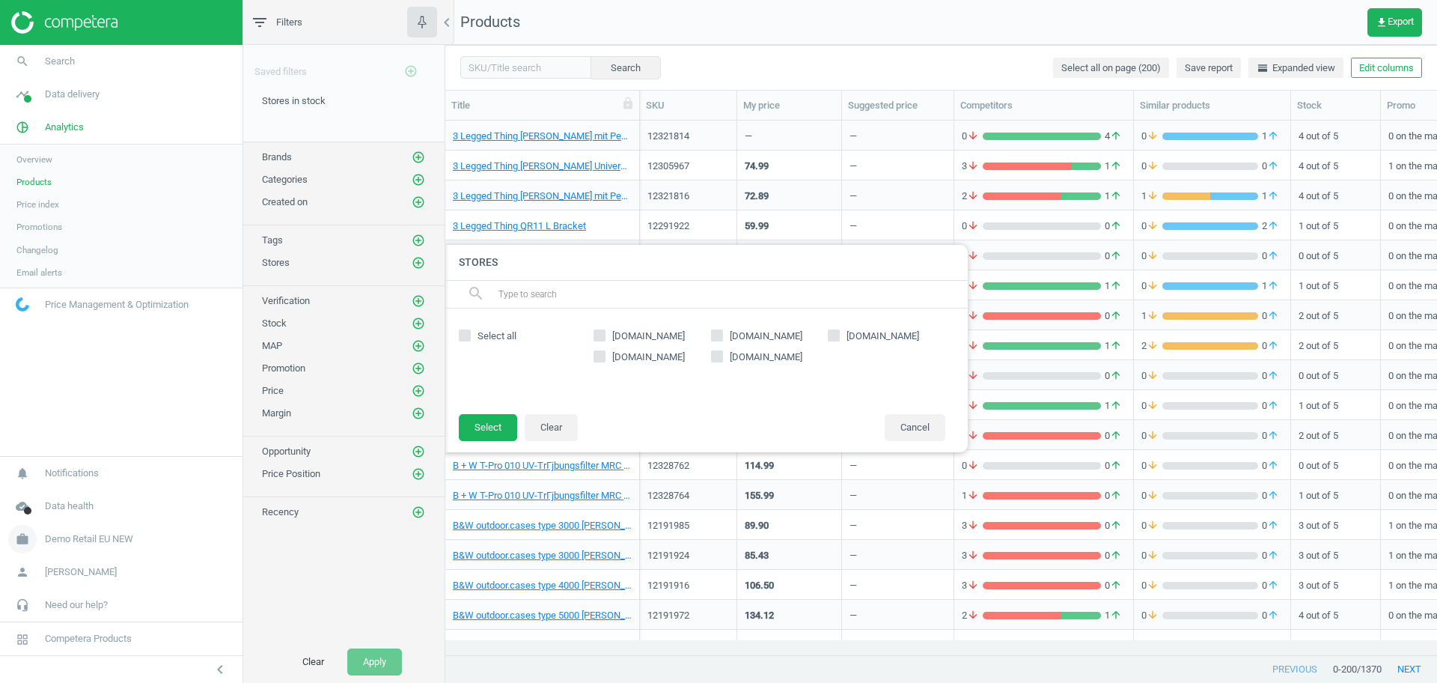
click at [79, 535] on span "Demo Retail EU NEW" at bounding box center [89, 538] width 88 height 13
click at [62, 499] on span "Switch campaign" at bounding box center [49, 495] width 67 height 12
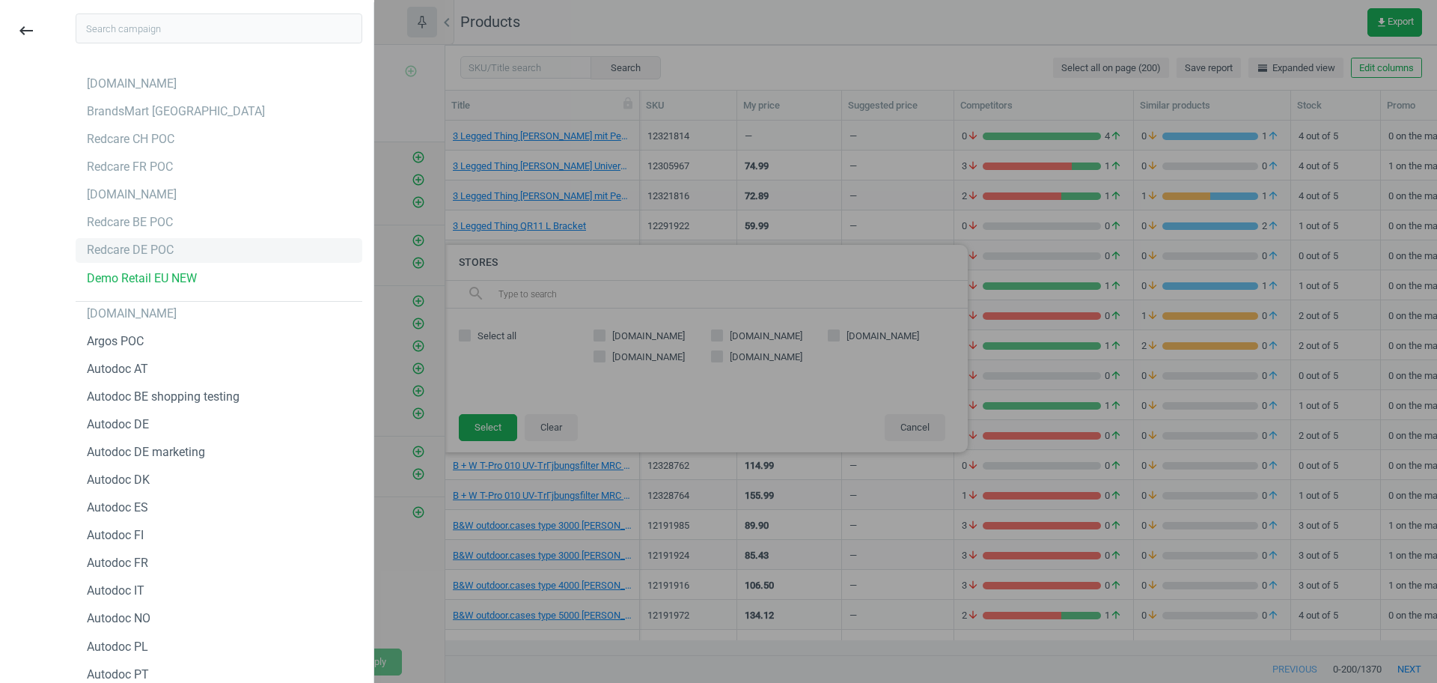
click at [142, 252] on div "Redcare DE POC" at bounding box center [130, 250] width 87 height 16
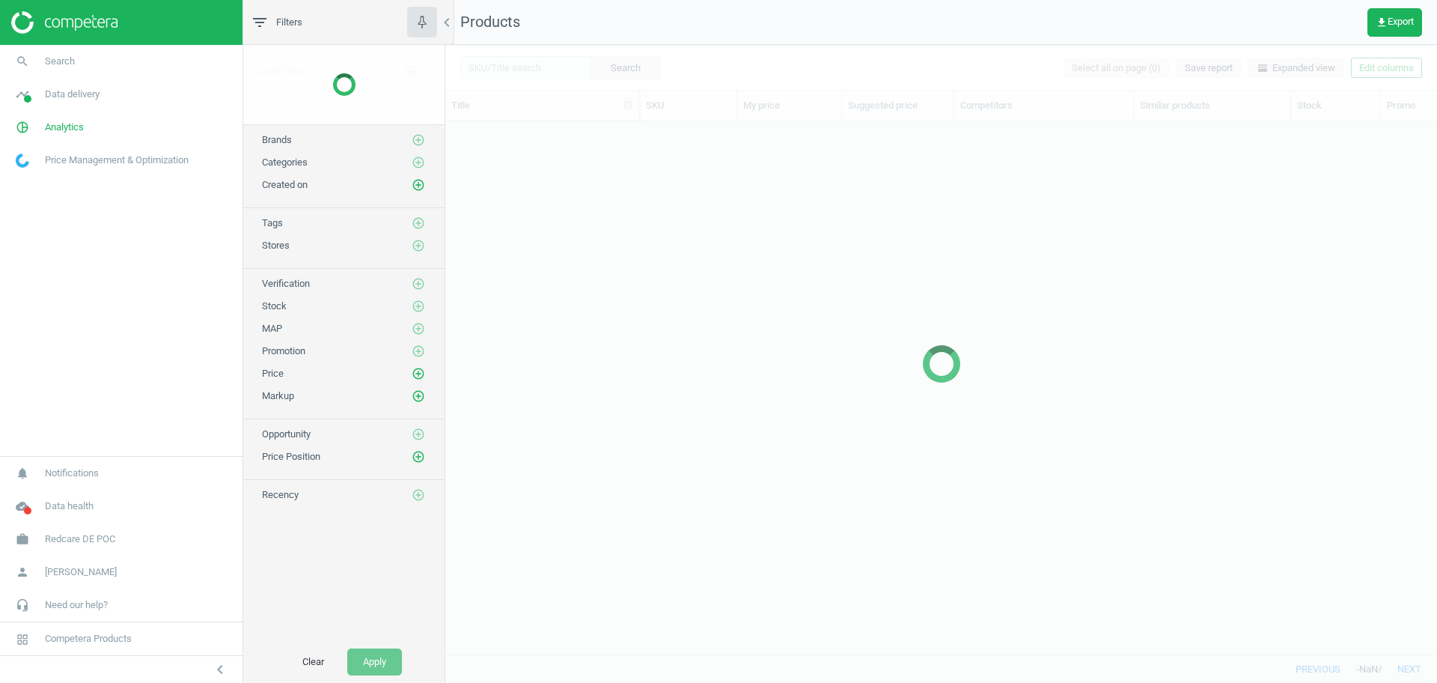
scroll to position [505, 978]
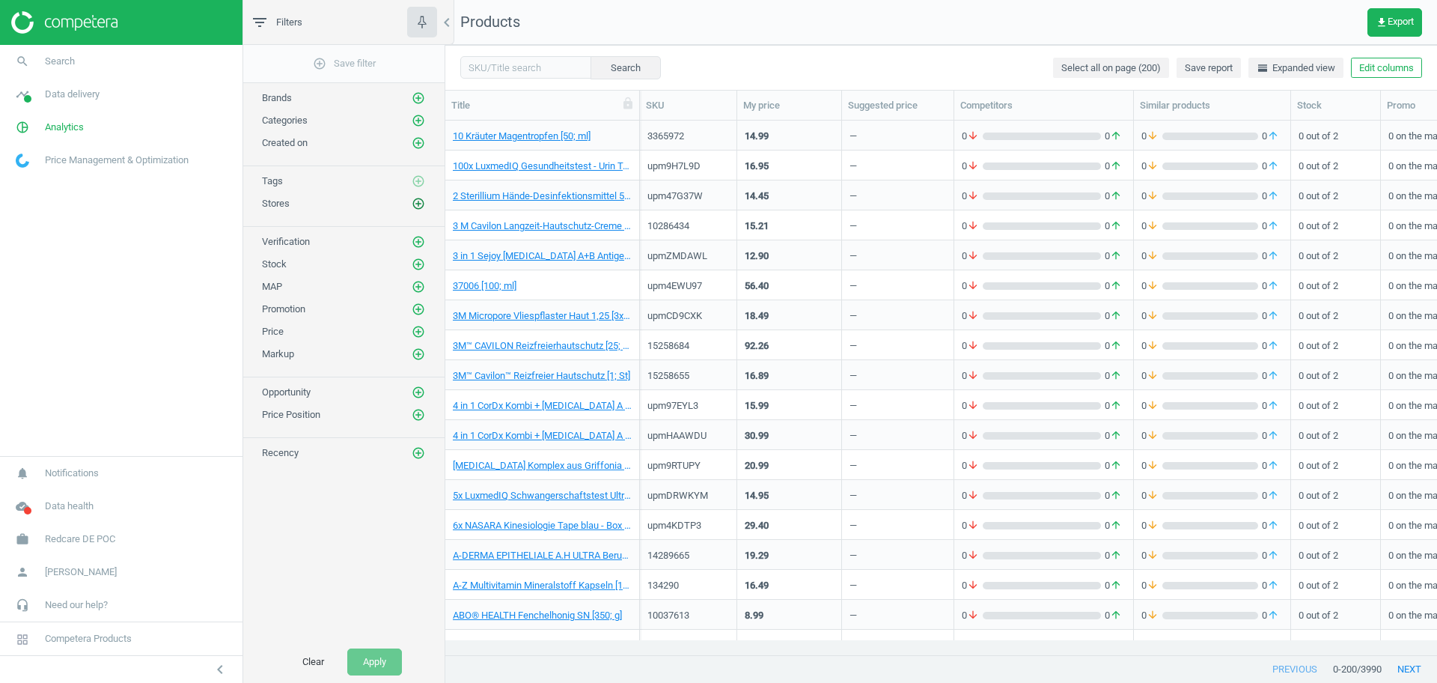
click at [417, 201] on icon "add_circle_outline" at bounding box center [418, 203] width 13 height 13
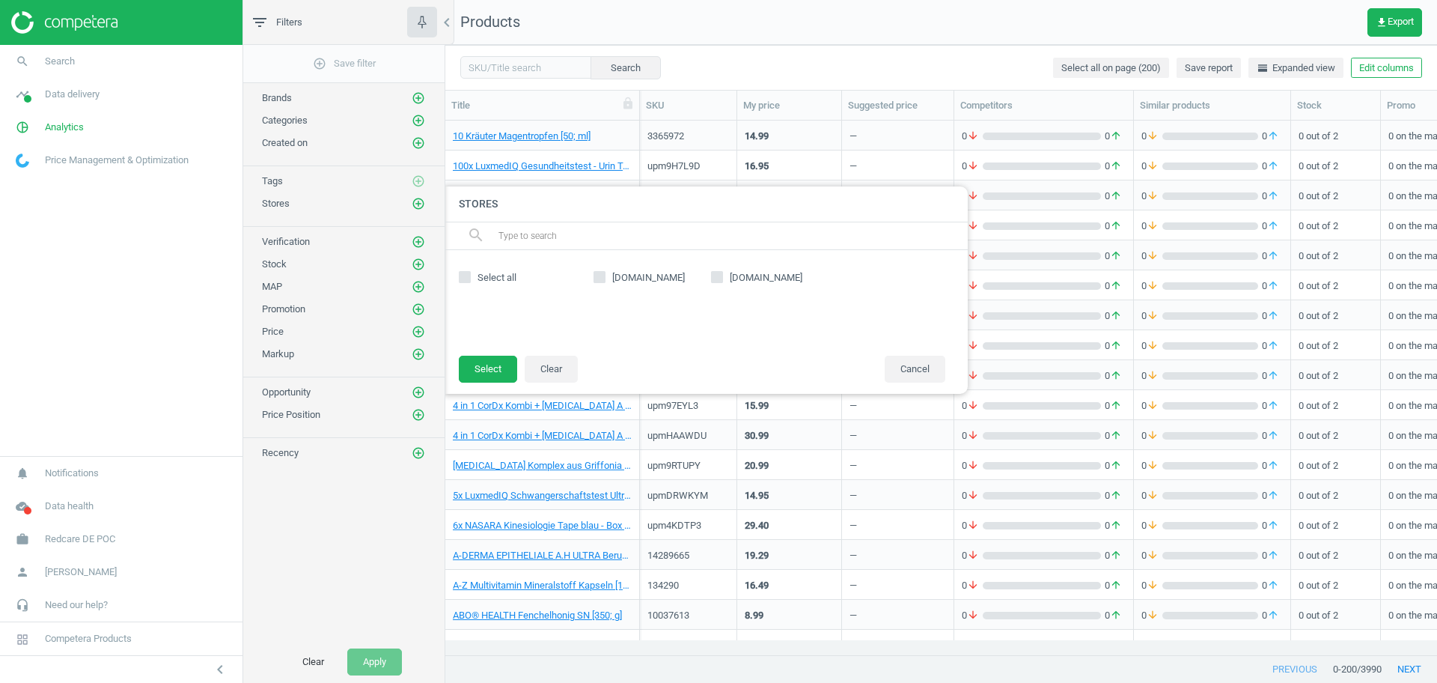
click at [705, 284] on div "[DOMAIN_NAME] [DOMAIN_NAME]" at bounding box center [769, 302] width 367 height 75
click at [710, 280] on label "[DOMAIN_NAME]" at bounding box center [653, 277] width 118 height 13
click at [605, 280] on input "[DOMAIN_NAME]" at bounding box center [600, 277] width 10 height 10
checkbox input "true"
click at [499, 361] on button "Select" at bounding box center [488, 369] width 58 height 27
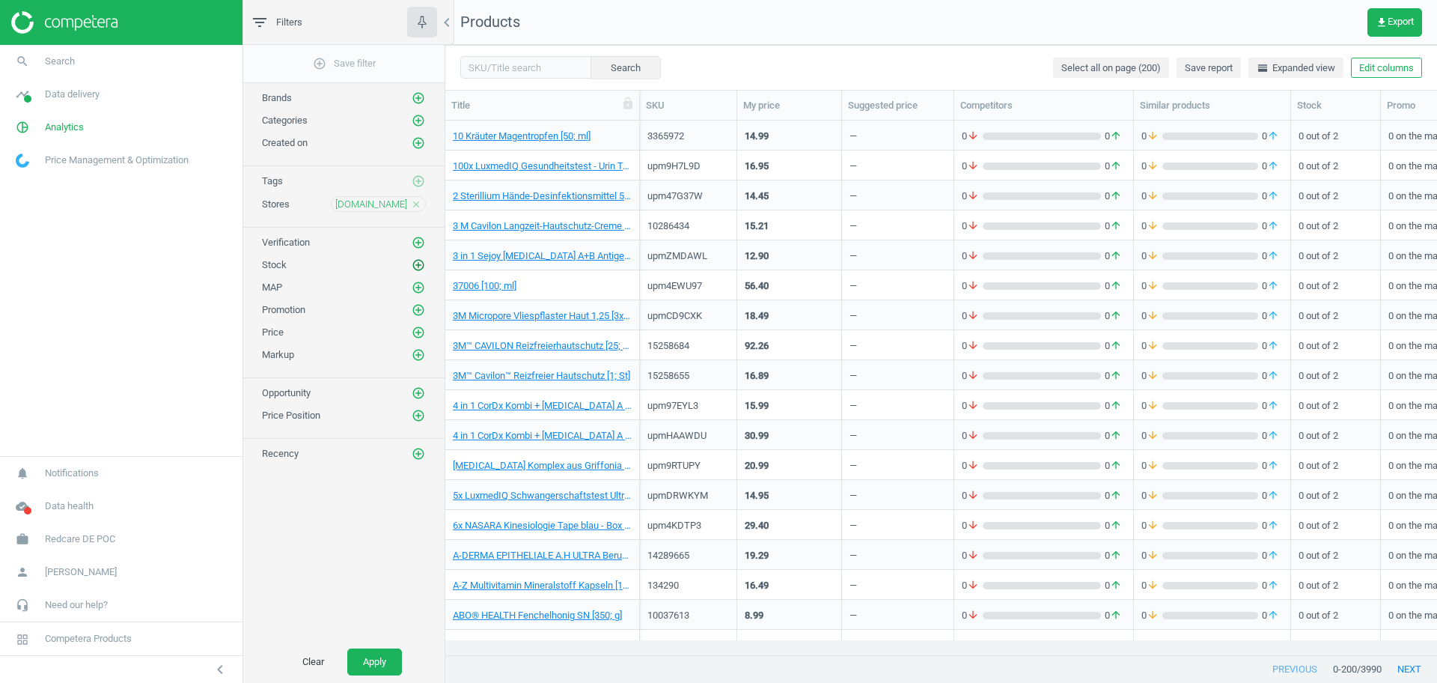
click at [417, 262] on icon "add_circle_outline" at bounding box center [418, 264] width 13 height 13
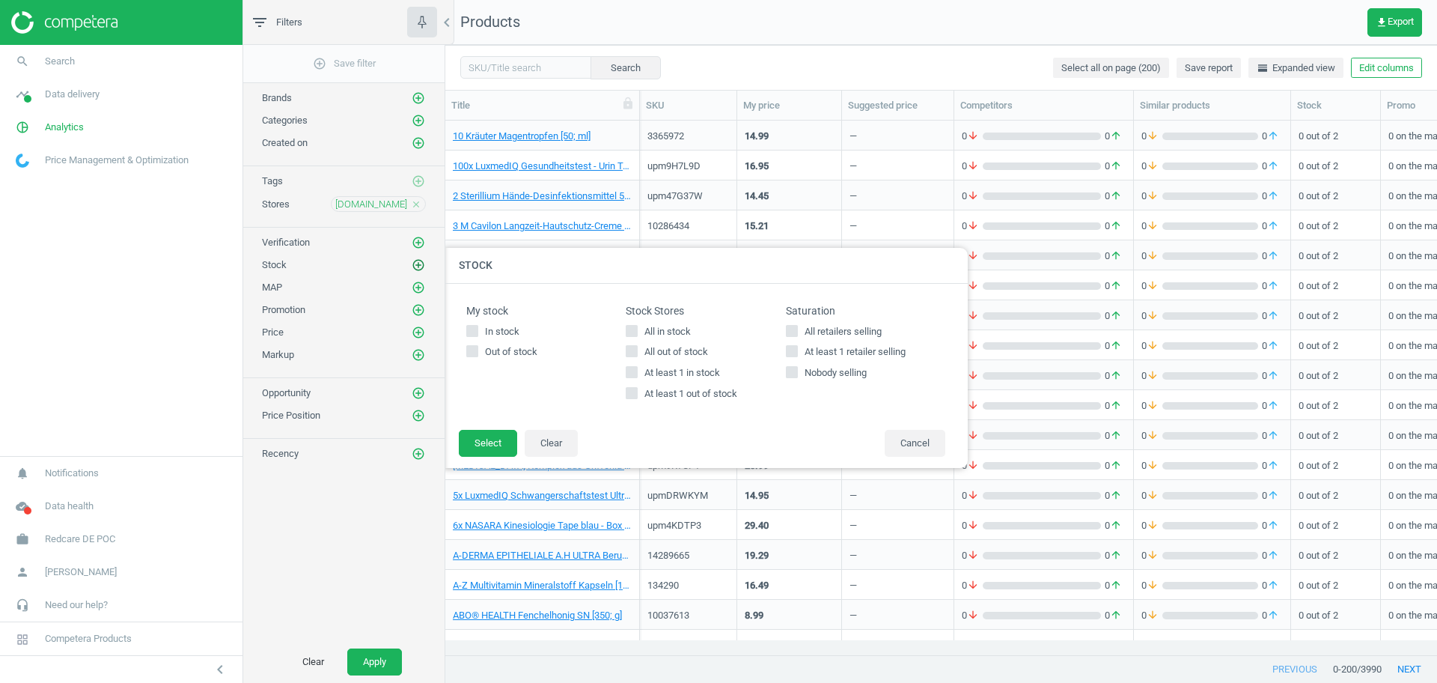
click at [417, 262] on icon "add_circle_outline" at bounding box center [418, 264] width 13 height 13
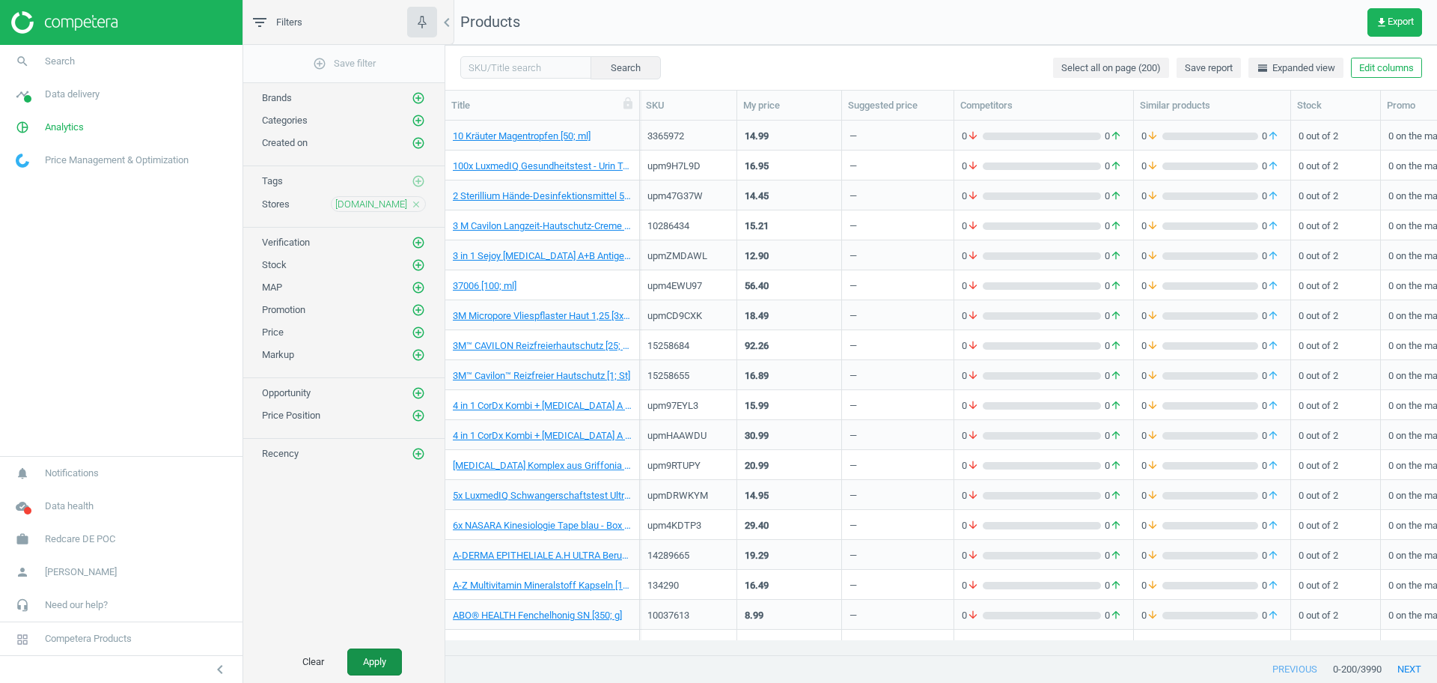
click at [356, 659] on button "Apply" at bounding box center [374, 661] width 55 height 27
click at [412, 201] on icon "close" at bounding box center [416, 204] width 10 height 10
click at [424, 203] on icon "add_circle_outline" at bounding box center [418, 203] width 13 height 13
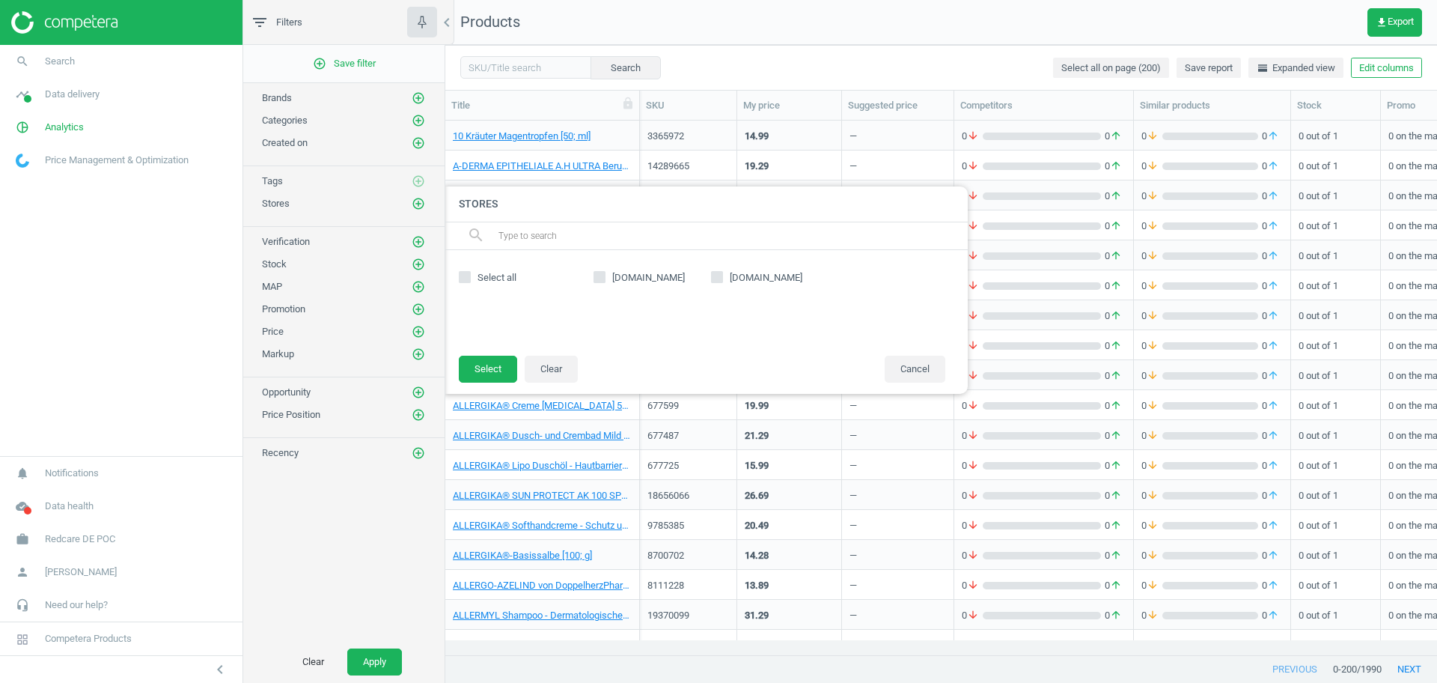
click at [766, 275] on span "[DOMAIN_NAME]" at bounding box center [766, 277] width 79 height 13
click at [722, 275] on input "[DOMAIN_NAME]" at bounding box center [717, 277] width 10 height 10
checkbox input "true"
click at [497, 370] on button "Select" at bounding box center [488, 369] width 58 height 27
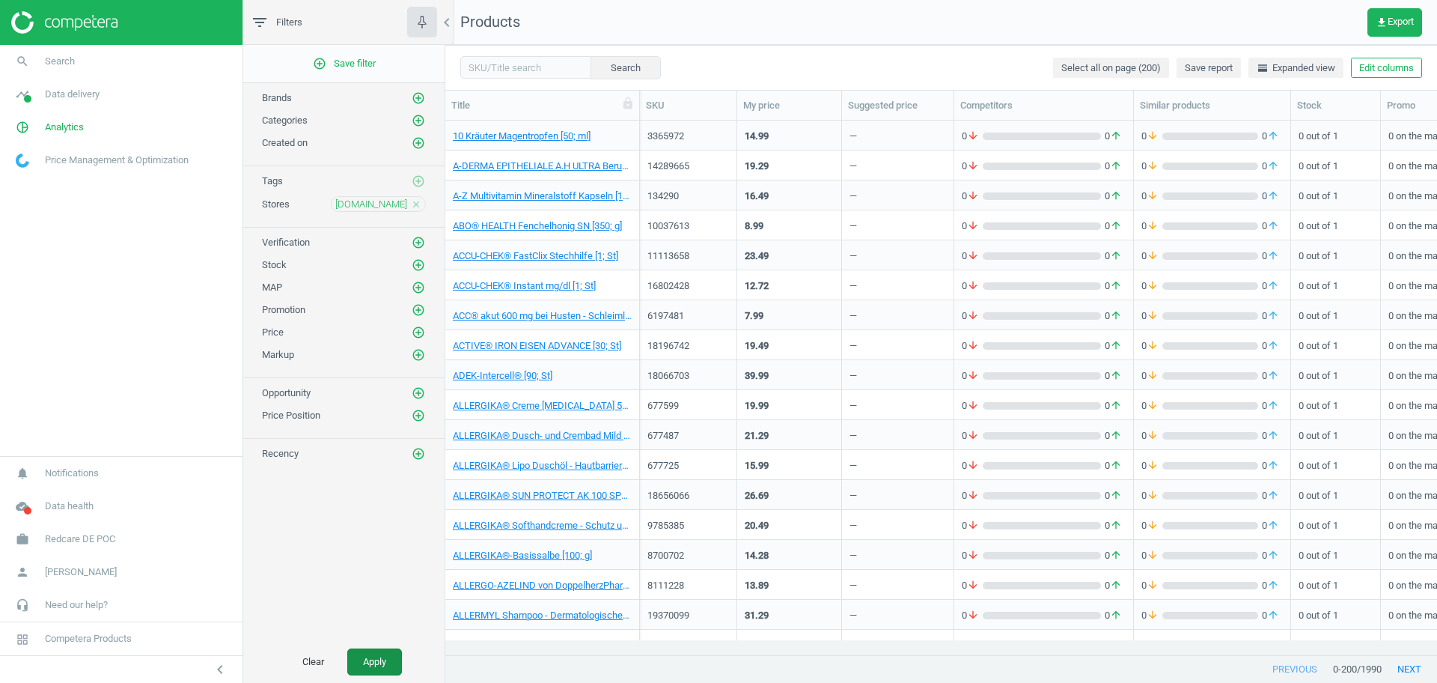
click at [362, 656] on button "Apply" at bounding box center [374, 661] width 55 height 27
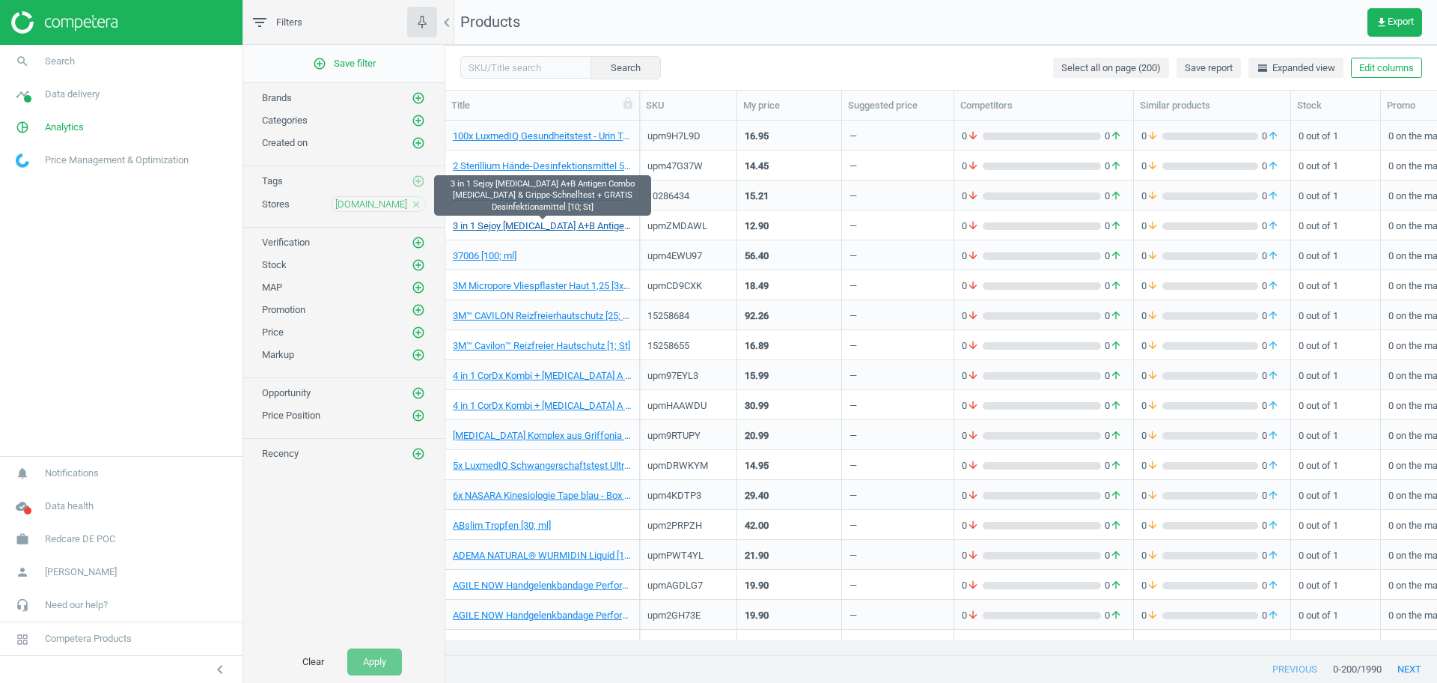
click at [550, 231] on link "3 in 1 Sejoy [MEDICAL_DATA] A+B Antigen Combo [MEDICAL_DATA] & Grippe-Schnellte…" at bounding box center [542, 225] width 179 height 13
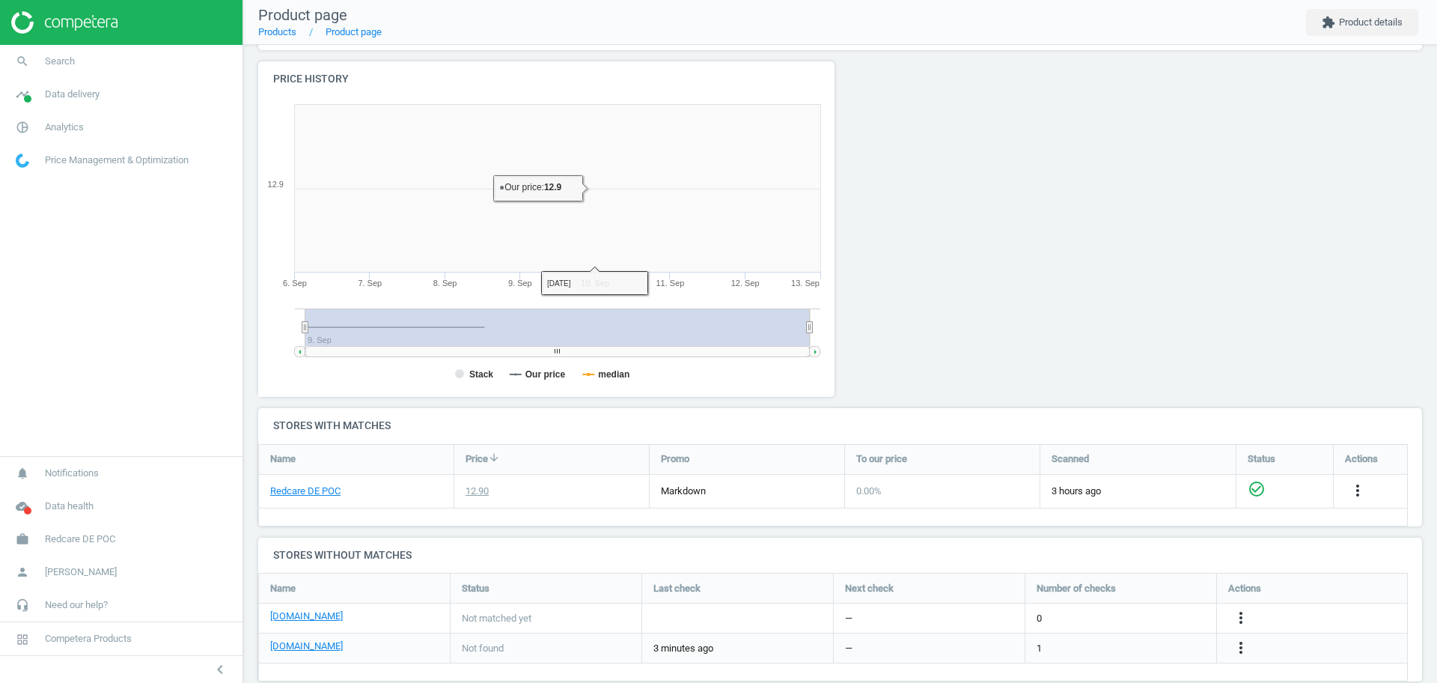
scroll to position [168, 0]
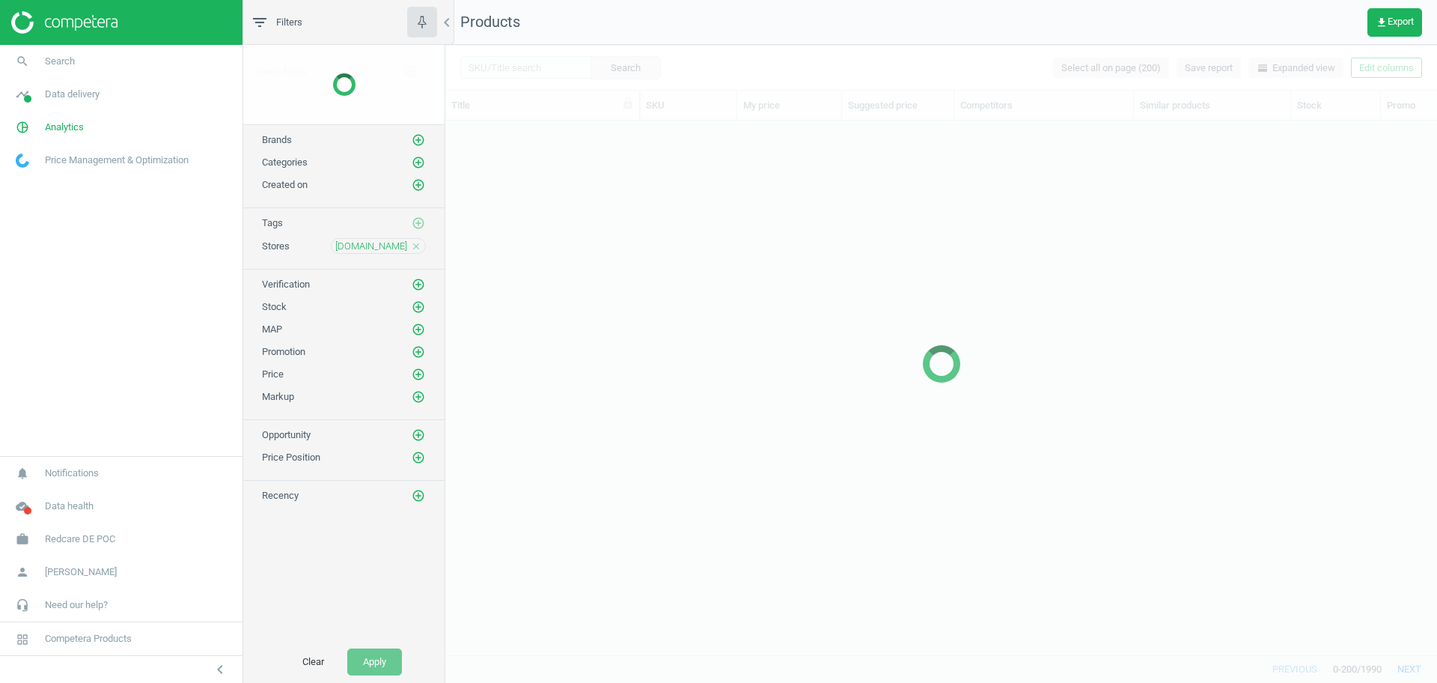
scroll to position [15, 15]
